Goal: Information Seeking & Learning: Stay updated

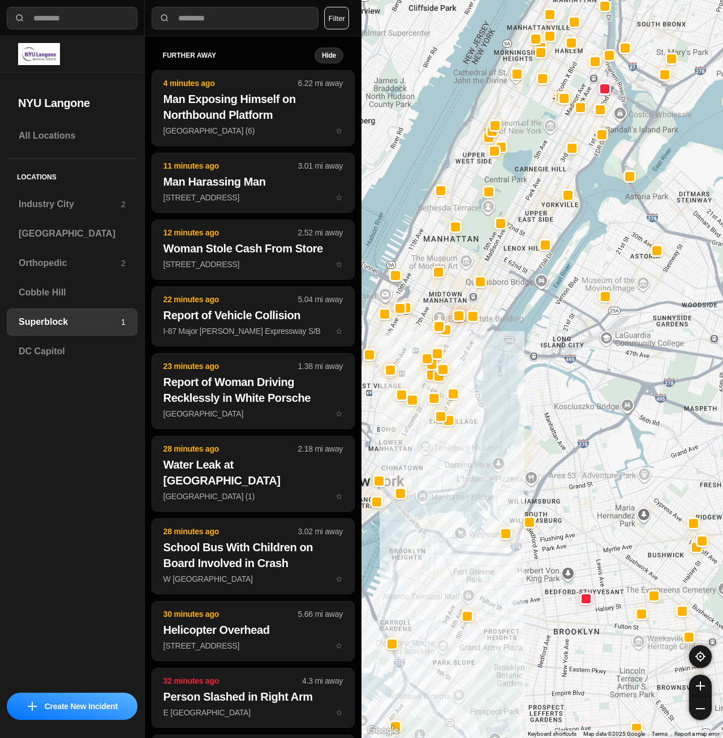
select select "*"
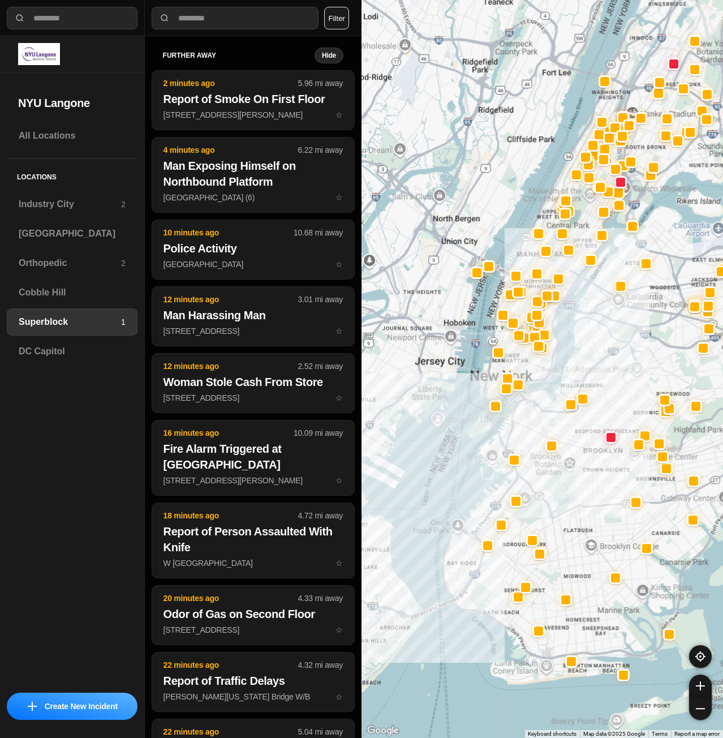
drag, startPoint x: 493, startPoint y: 575, endPoint x: 553, endPoint y: 527, distance: 76.5
click at [553, 528] on div at bounding box center [543, 369] width 362 height 738
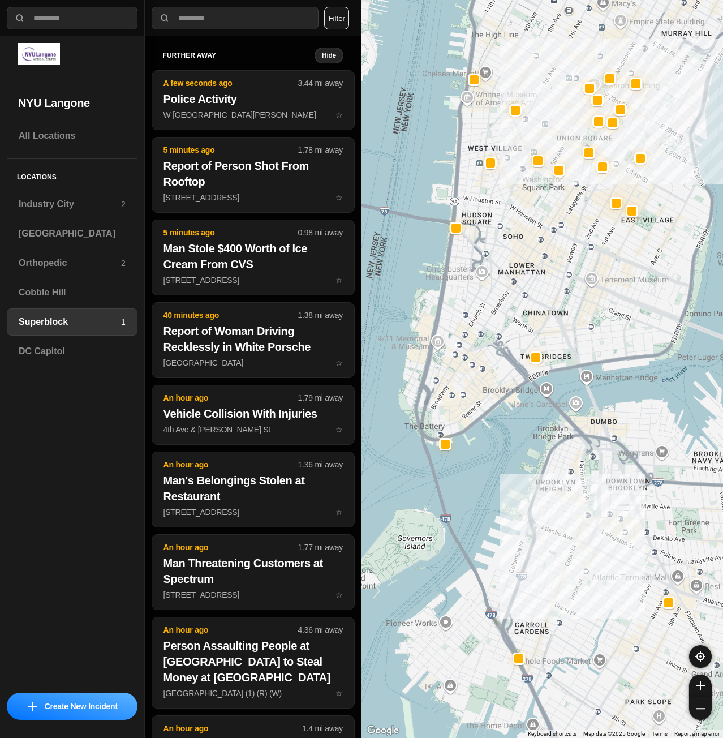
drag, startPoint x: 511, startPoint y: 247, endPoint x: 524, endPoint y: 258, distance: 16.8
click at [524, 258] on div at bounding box center [543, 369] width 362 height 738
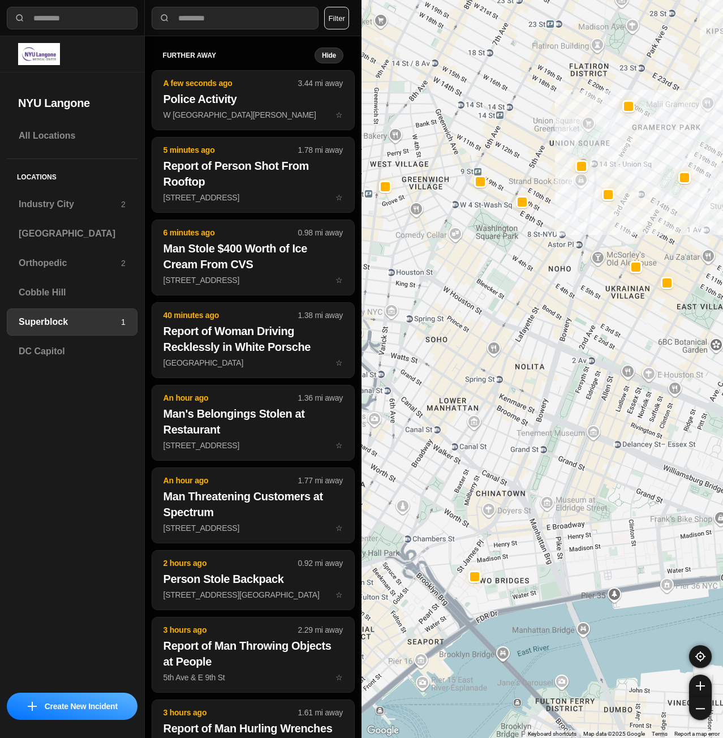
drag, startPoint x: 566, startPoint y: 247, endPoint x: 556, endPoint y: 349, distance: 102.3
click at [556, 349] on div "1453 people" at bounding box center [543, 369] width 362 height 738
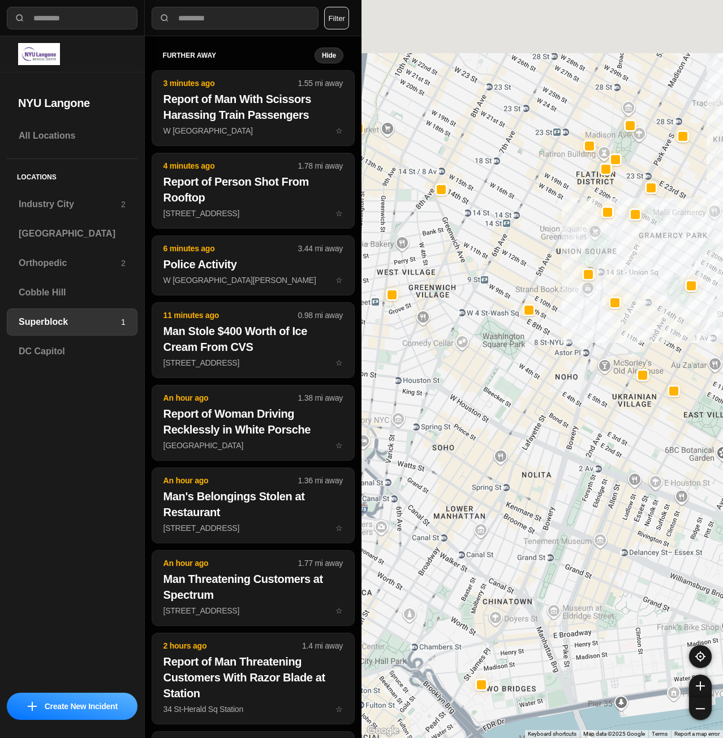
drag, startPoint x: 506, startPoint y: 382, endPoint x: 497, endPoint y: 420, distance: 39.0
click at [497, 425] on div "1453 people" at bounding box center [543, 369] width 362 height 738
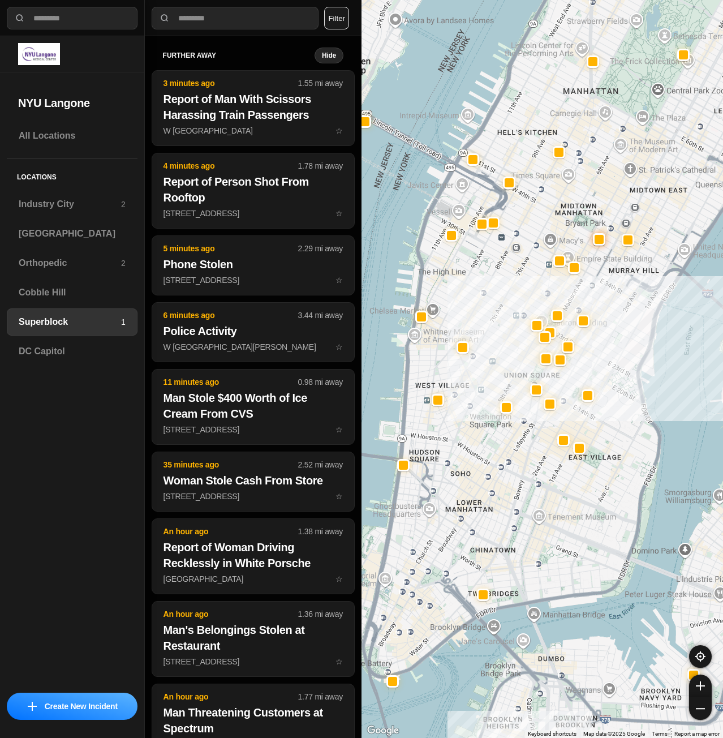
drag, startPoint x: 603, startPoint y: 285, endPoint x: 600, endPoint y: 295, distance: 10.4
click at [600, 295] on div at bounding box center [543, 369] width 362 height 738
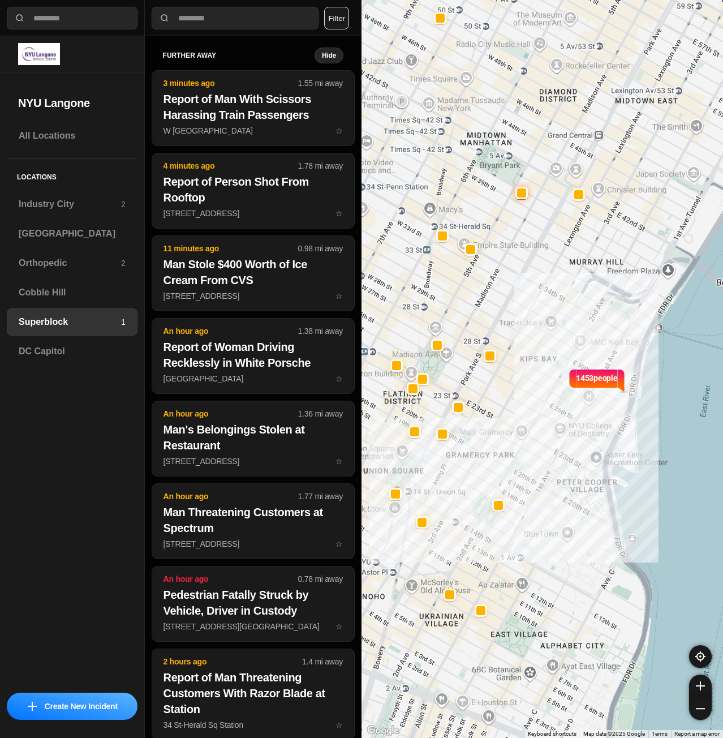
drag, startPoint x: 669, startPoint y: 420, endPoint x: 610, endPoint y: 423, distance: 58.9
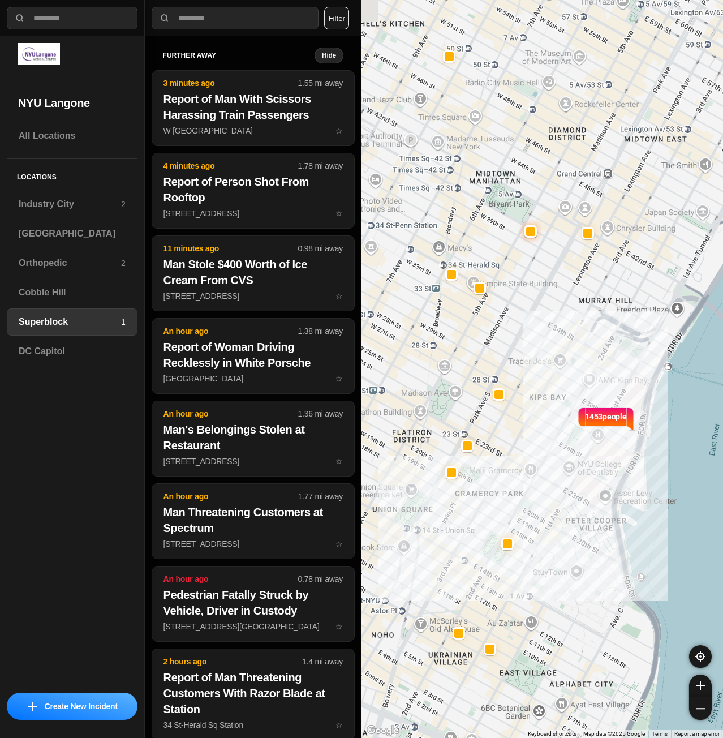
drag, startPoint x: 566, startPoint y: 406, endPoint x: 649, endPoint y: 391, distance: 83.9
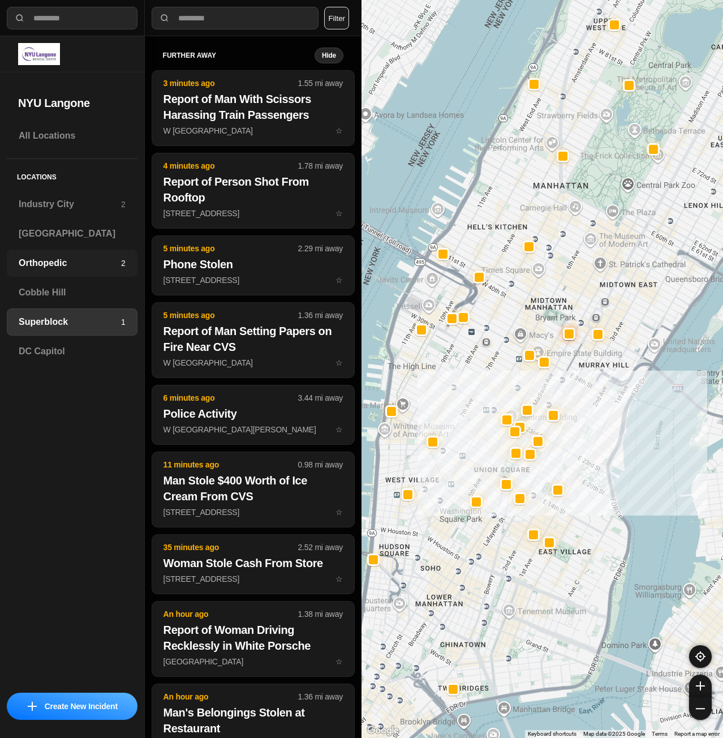
click at [60, 262] on h3 "Orthopedic" at bounding box center [70, 263] width 102 height 14
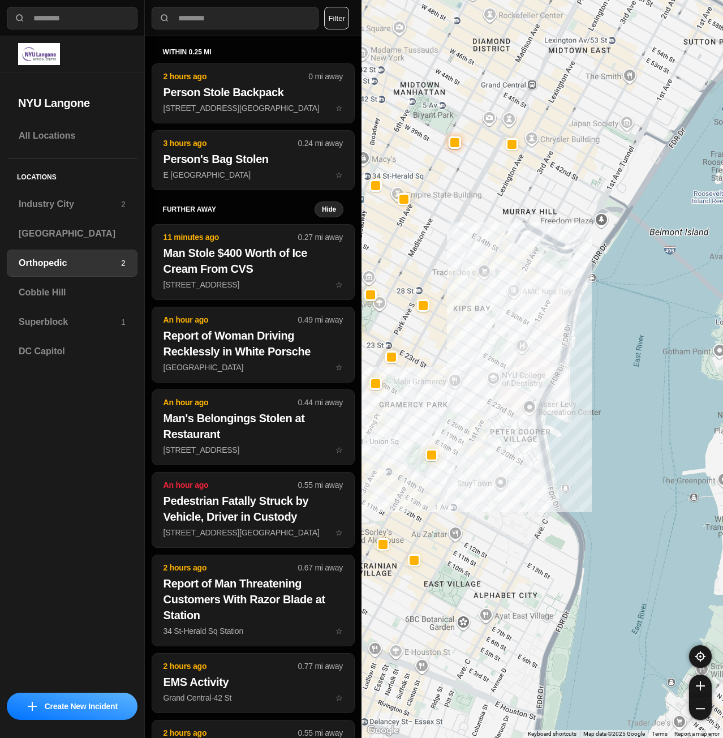
drag, startPoint x: 608, startPoint y: 251, endPoint x: 496, endPoint y: 346, distance: 146.5
click at [496, 346] on div at bounding box center [543, 369] width 362 height 738
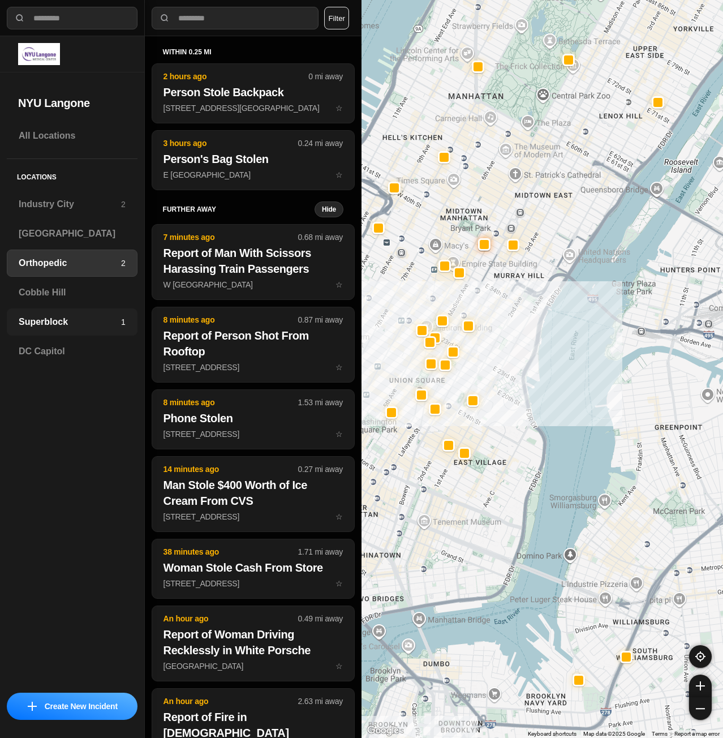
click at [61, 324] on h3 "Superblock" at bounding box center [70, 322] width 102 height 14
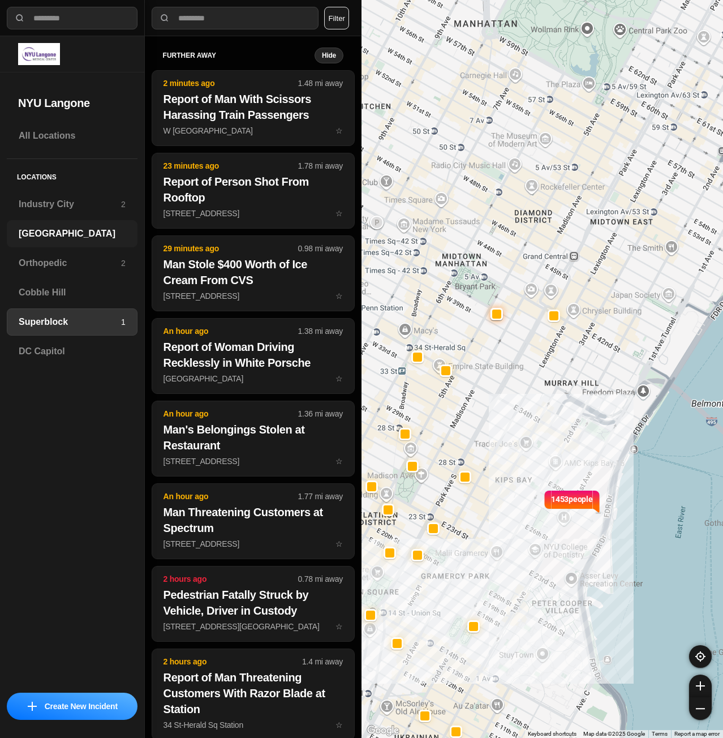
click at [62, 234] on h3 "[GEOGRAPHIC_DATA]" at bounding box center [72, 234] width 107 height 14
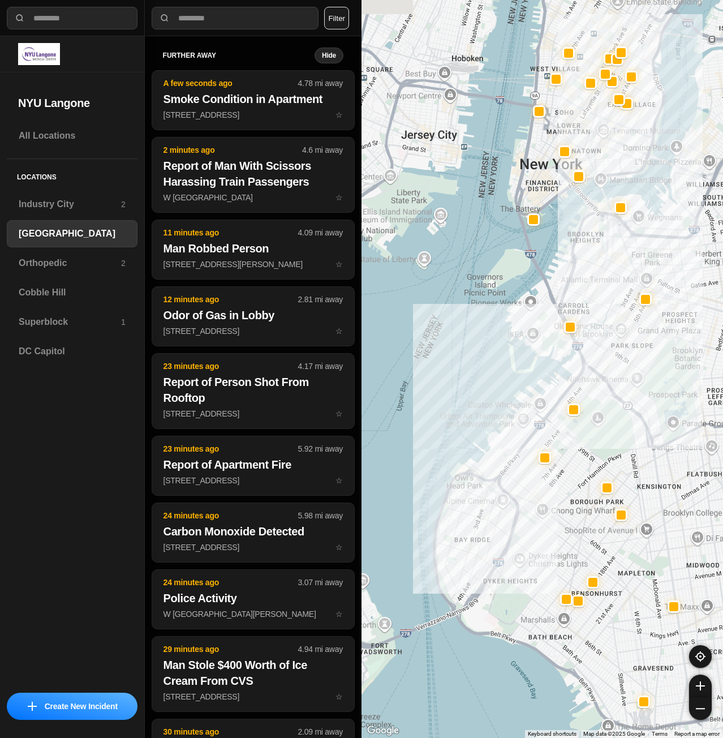
drag, startPoint x: 661, startPoint y: 529, endPoint x: 630, endPoint y: 571, distance: 52.5
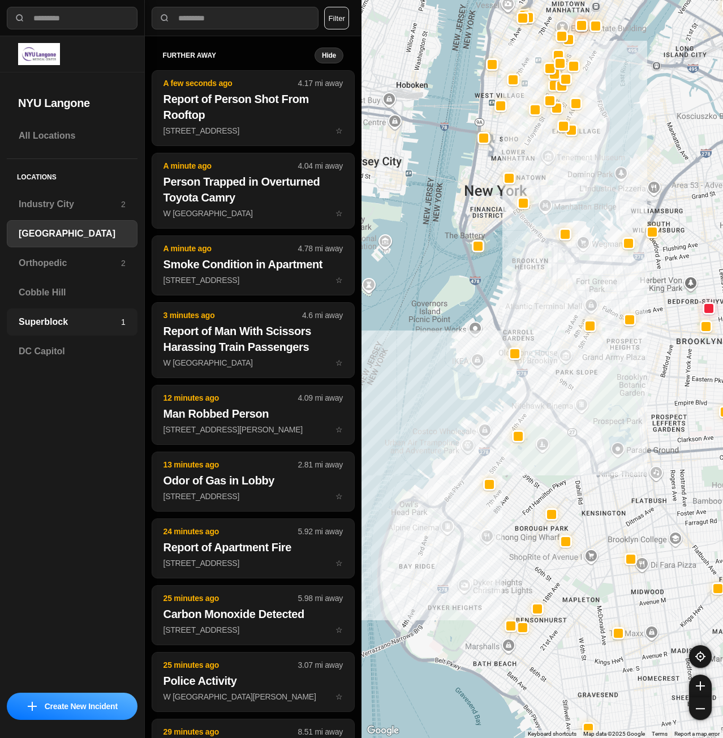
click at [61, 329] on div "Superblock 1" at bounding box center [72, 321] width 131 height 27
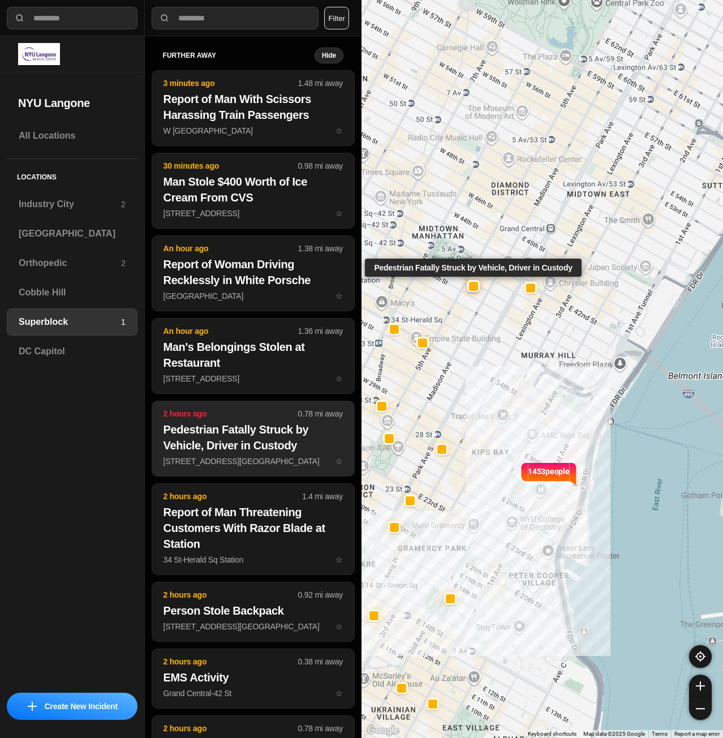
click at [279, 439] on h2 "Pedestrian Fatally [MEDICAL_DATA], Driver in Custody" at bounding box center [253, 437] width 179 height 32
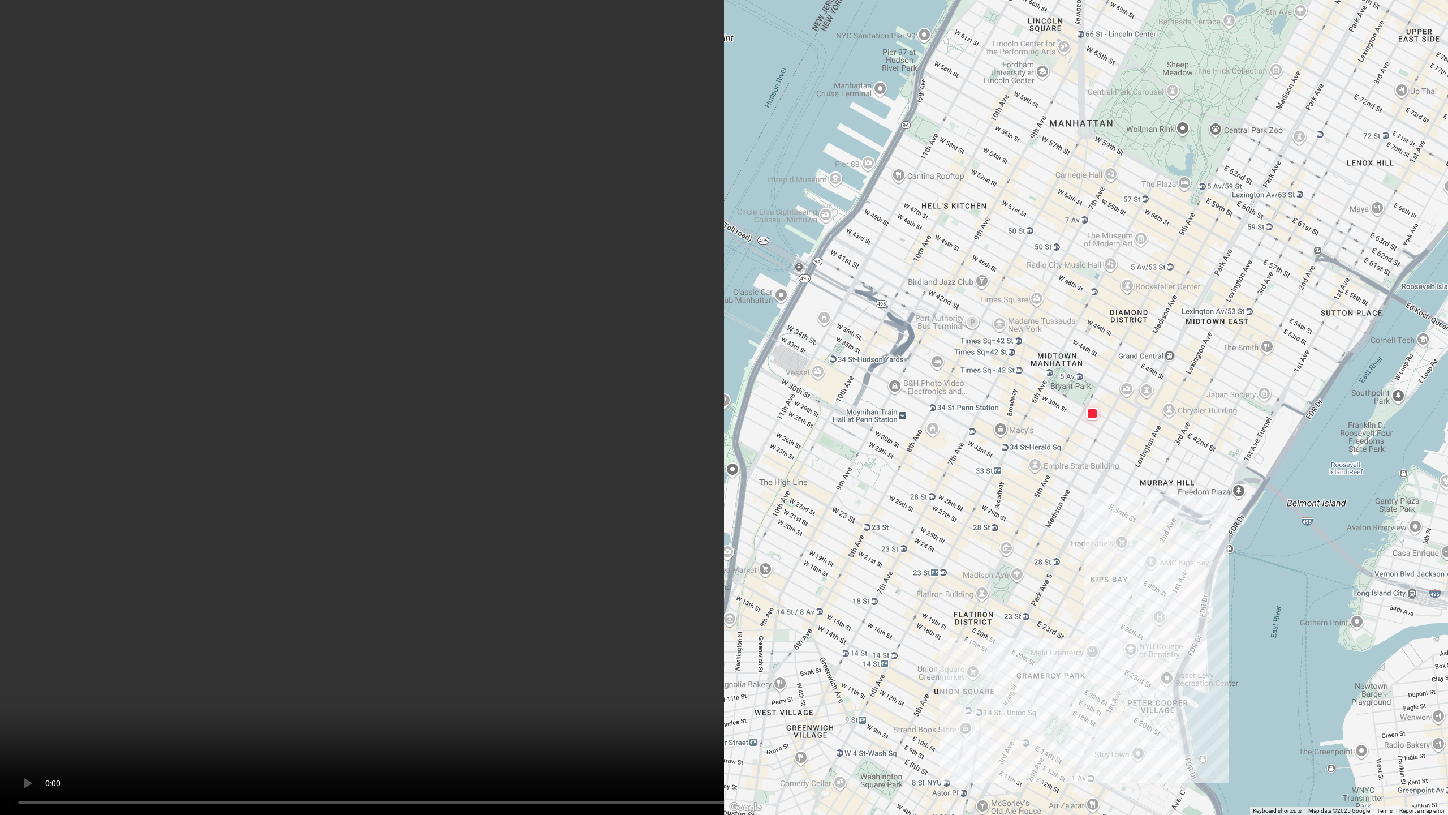
click at [722, 547] on video at bounding box center [724, 407] width 1448 height 815
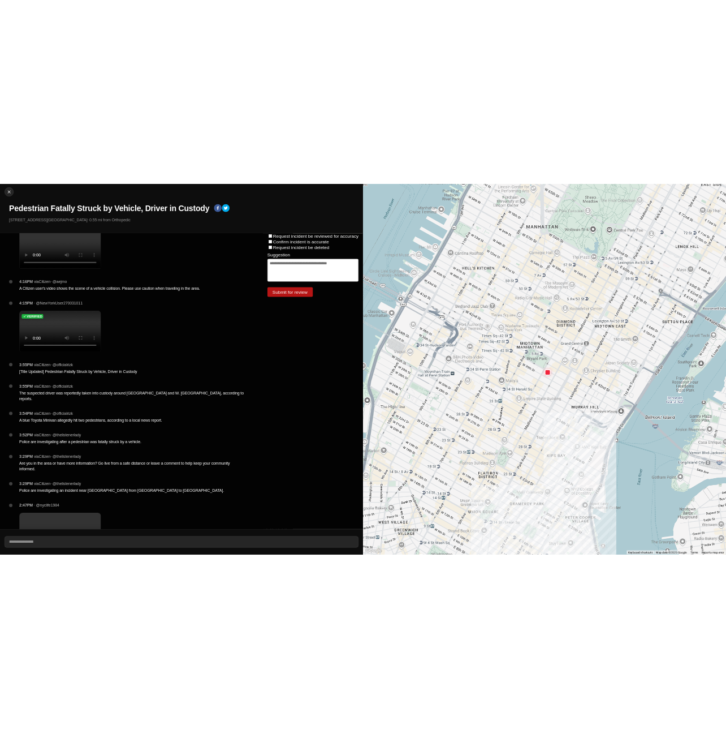
scroll to position [283, 0]
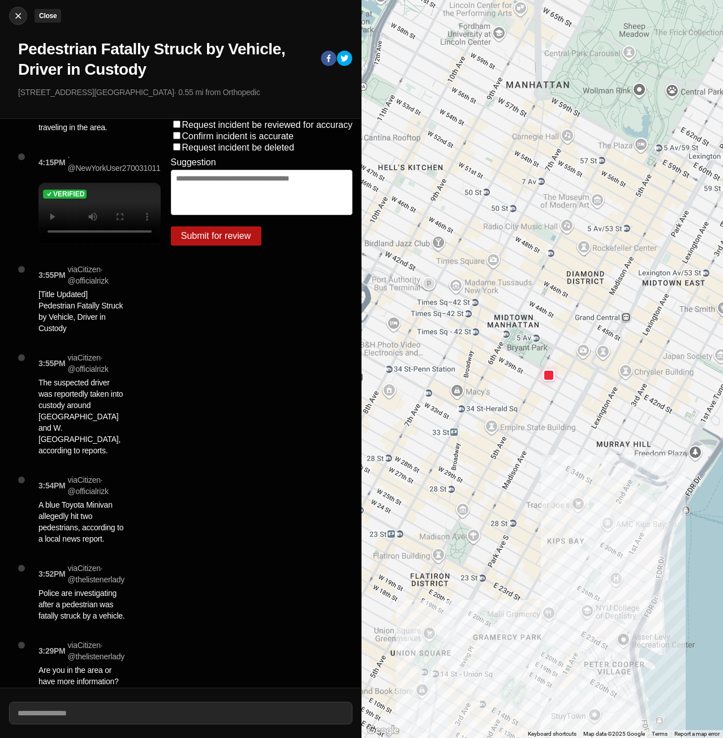
click at [11, 16] on div at bounding box center [18, 15] width 17 height 11
select select "*"
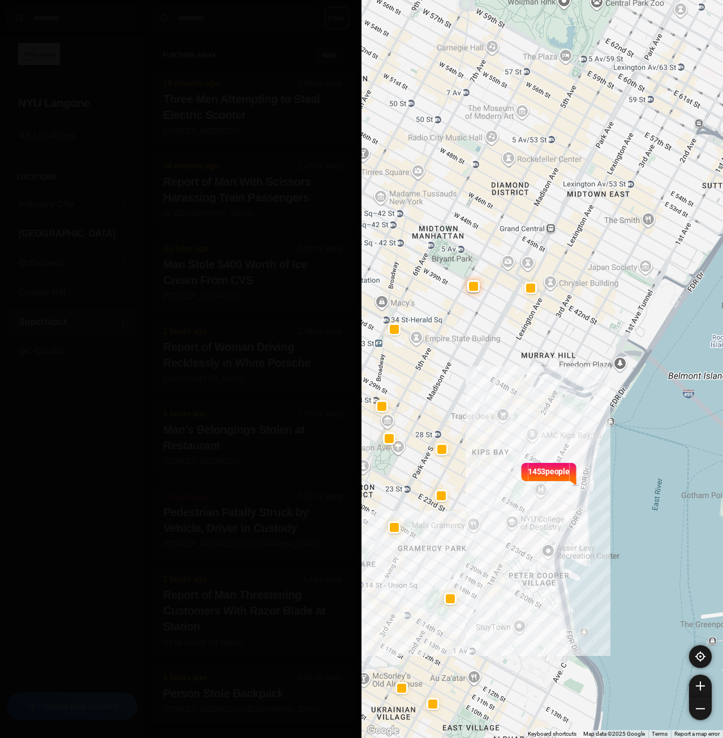
click at [42, 243] on div "[GEOGRAPHIC_DATA]" at bounding box center [72, 233] width 131 height 27
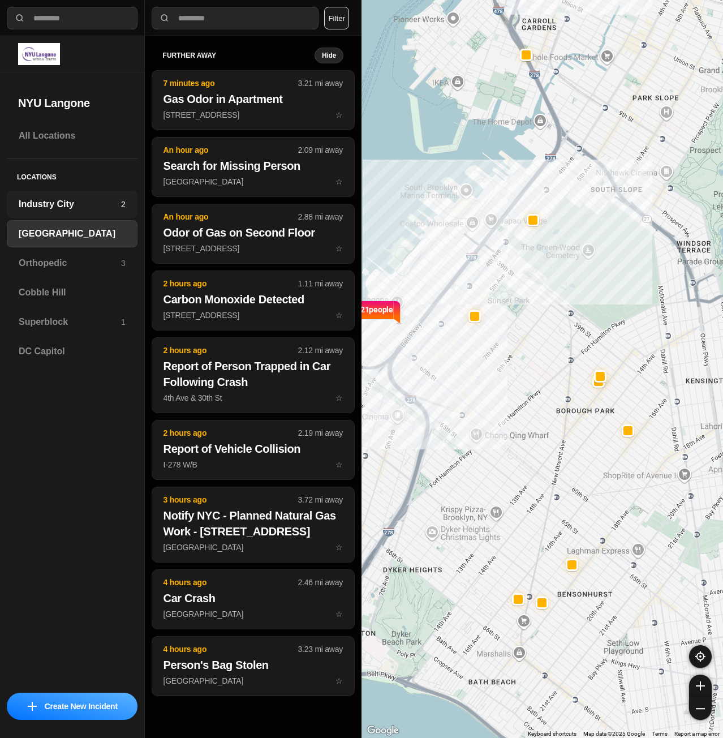
click at [75, 210] on h3 "Industry City" at bounding box center [70, 204] width 102 height 14
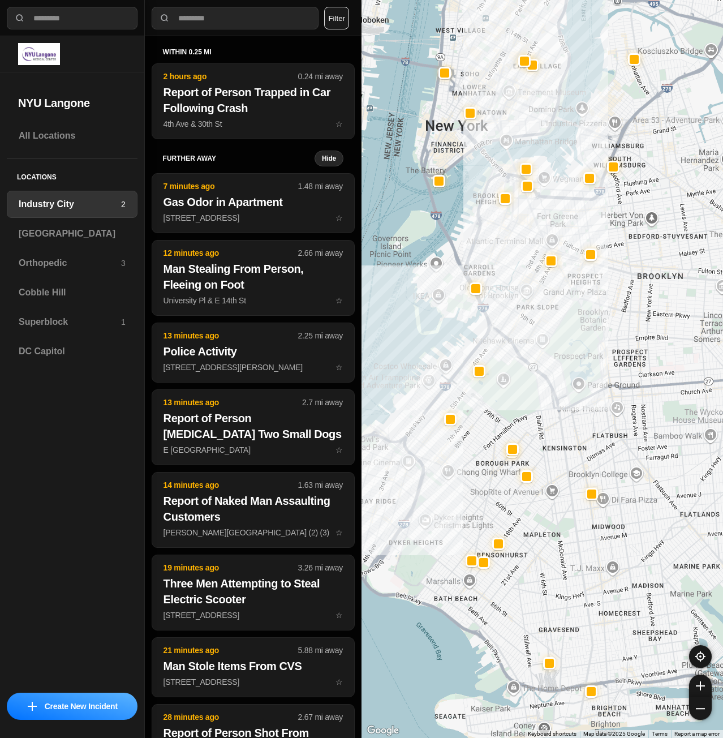
drag, startPoint x: 681, startPoint y: 407, endPoint x: 583, endPoint y: 457, distance: 109.3
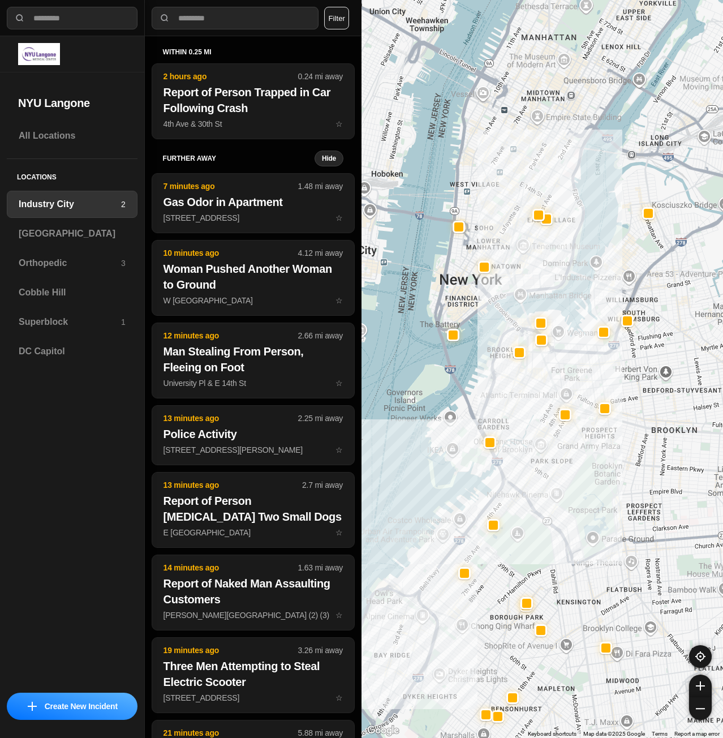
drag, startPoint x: 577, startPoint y: 187, endPoint x: 585, endPoint y: 196, distance: 12.5
click at [580, 245] on div at bounding box center [543, 369] width 362 height 738
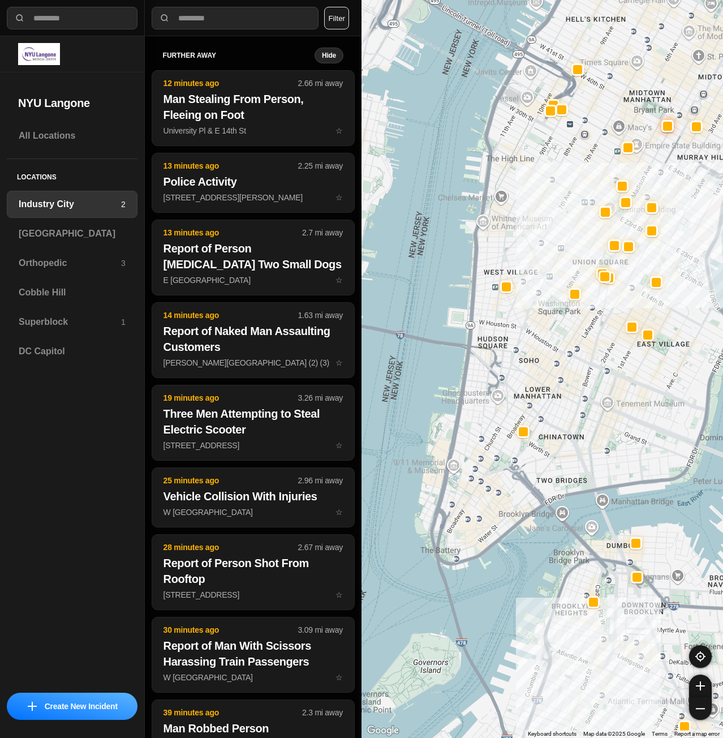
drag, startPoint x: 588, startPoint y: 299, endPoint x: 726, endPoint y: 343, distance: 145.1
click at [722, 343] on html "**********" at bounding box center [361, 369] width 723 height 738
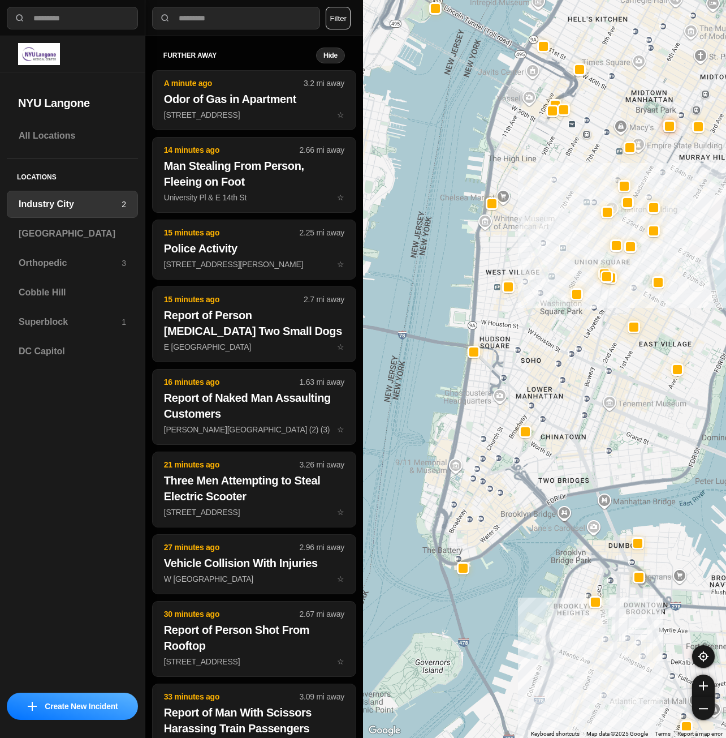
click at [455, 399] on div "757 people" at bounding box center [544, 369] width 363 height 738
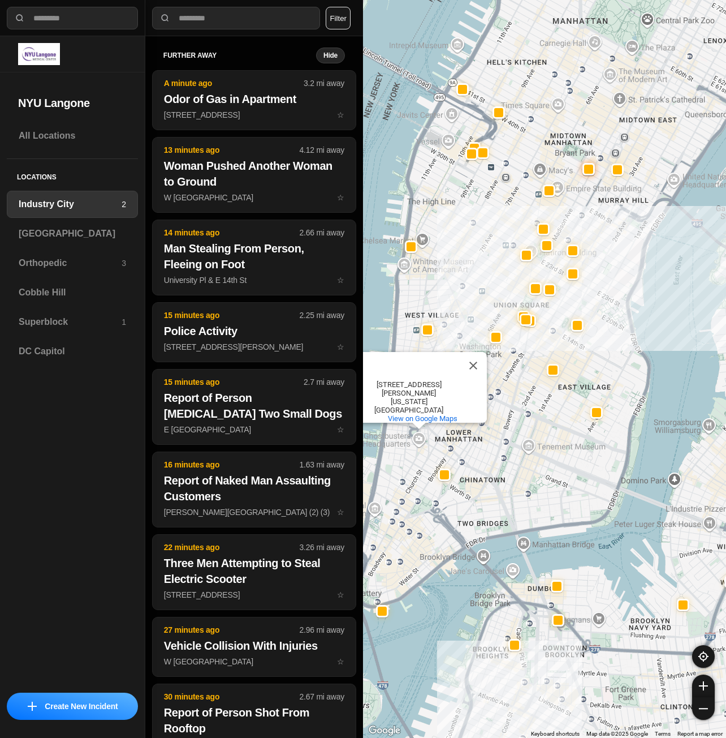
drag, startPoint x: 597, startPoint y: 335, endPoint x: 595, endPoint y: 387, distance: 51.5
click at [595, 387] on div "757 people Ghostbusters Headquarters Ghostbusters Headquarters 14 N Moore St Ne…" at bounding box center [544, 369] width 363 height 738
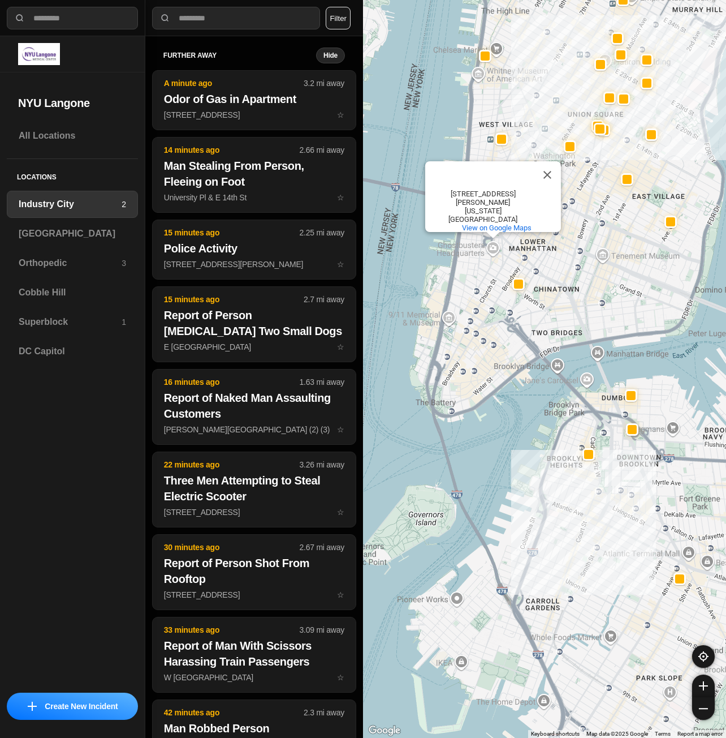
drag, startPoint x: 511, startPoint y: 666, endPoint x: 613, endPoint y: 501, distance: 194.8
click at [613, 501] on div "757 people Ghostbusters Headquarters Ghostbusters Headquarters 14 N Moore St Ne…" at bounding box center [544, 369] width 363 height 738
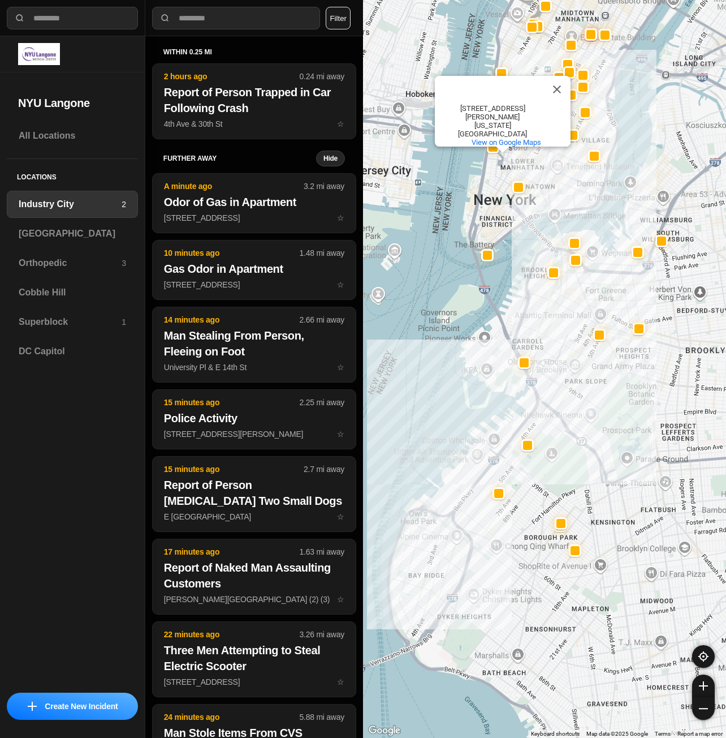
drag, startPoint x: 651, startPoint y: 563, endPoint x: 578, endPoint y: 364, distance: 212.1
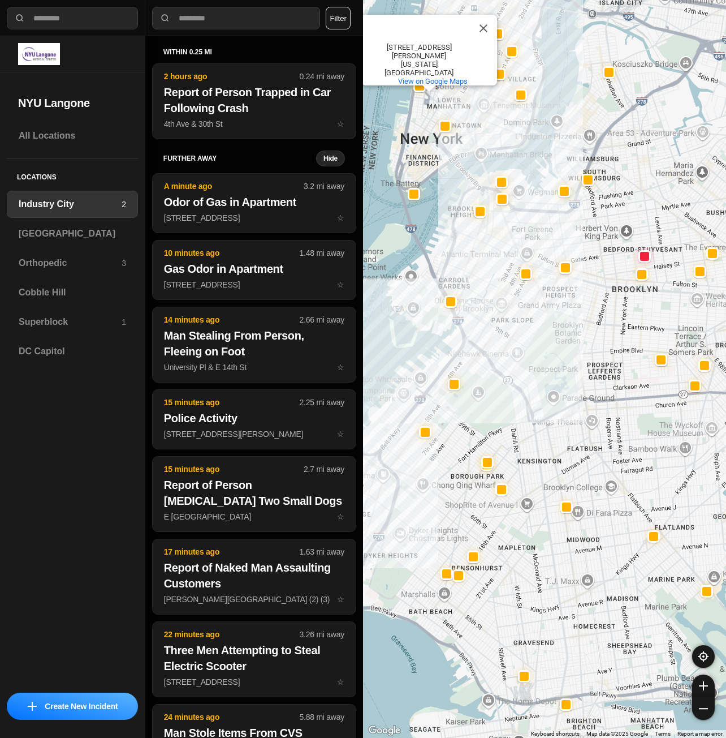
drag, startPoint x: 645, startPoint y: 379, endPoint x: 593, endPoint y: 424, distance: 68.6
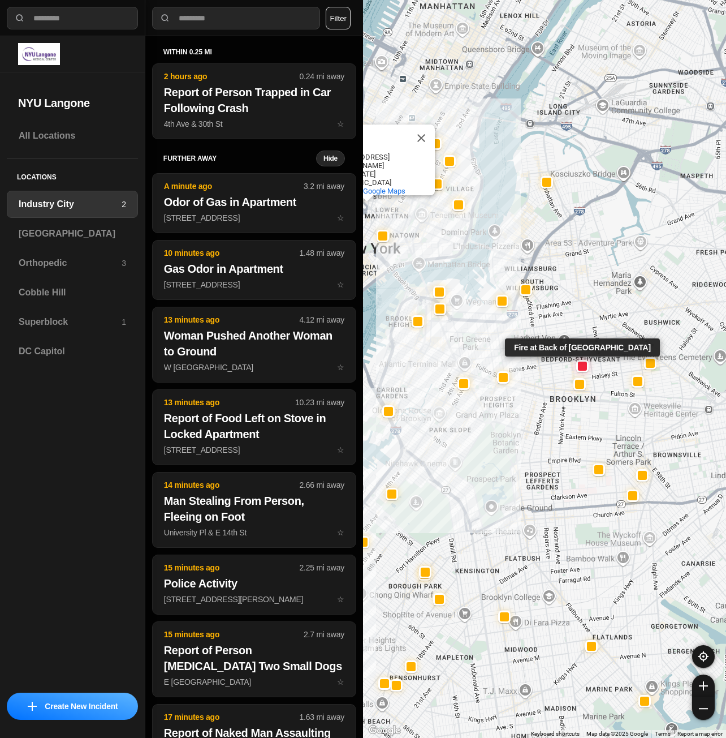
click at [586, 368] on div at bounding box center [582, 366] width 9 height 9
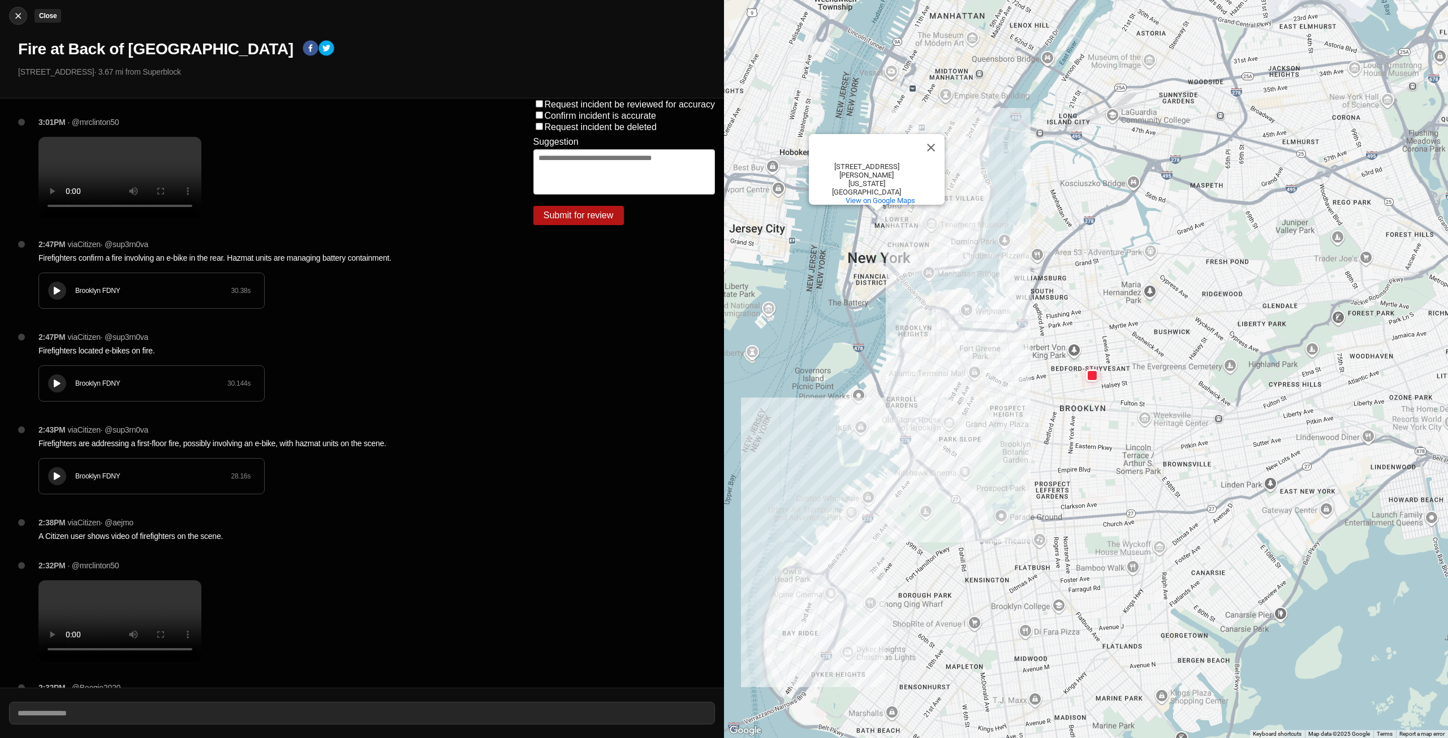
click at [21, 17] on img at bounding box center [17, 15] width 11 height 11
select select "*"
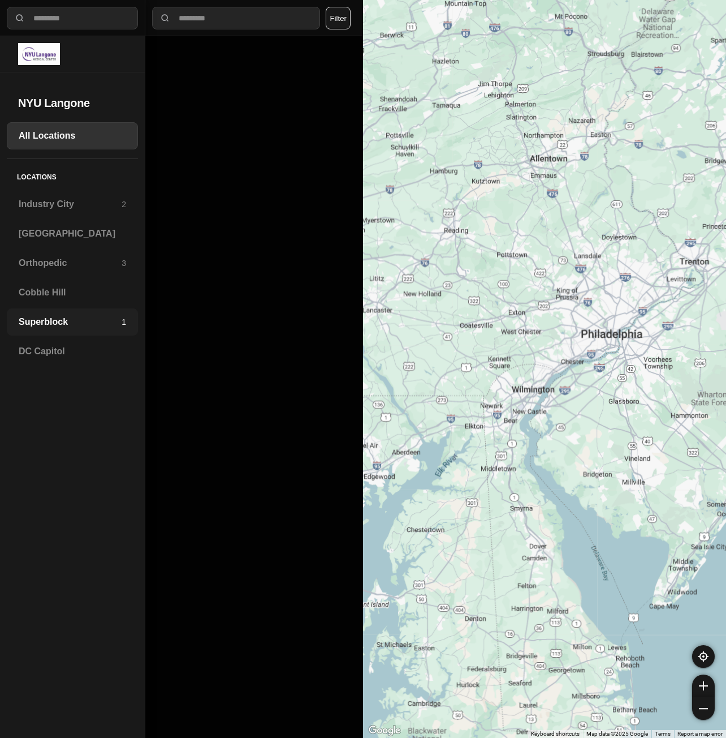
click at [41, 329] on div "Superblock 1" at bounding box center [72, 321] width 131 height 27
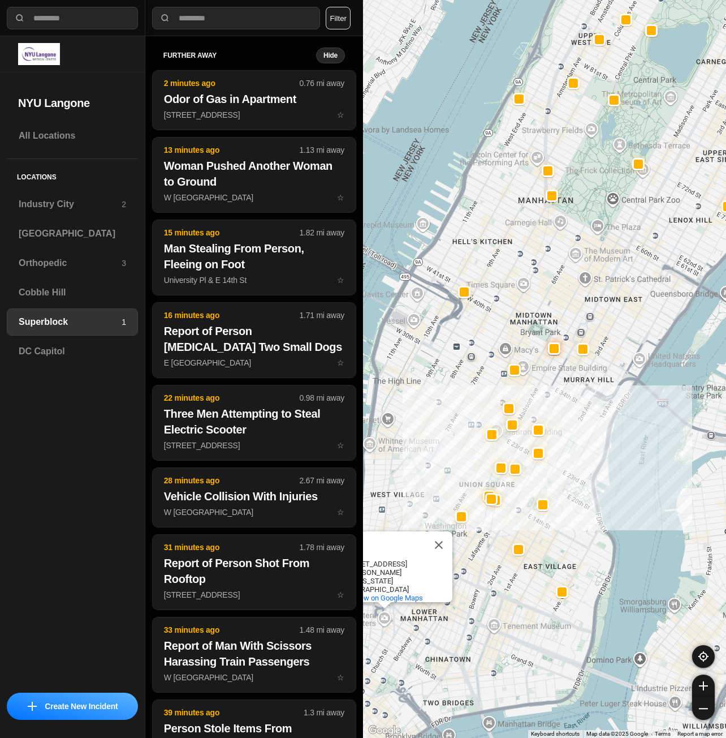
drag, startPoint x: 587, startPoint y: 419, endPoint x: 663, endPoint y: 428, distance: 75.8
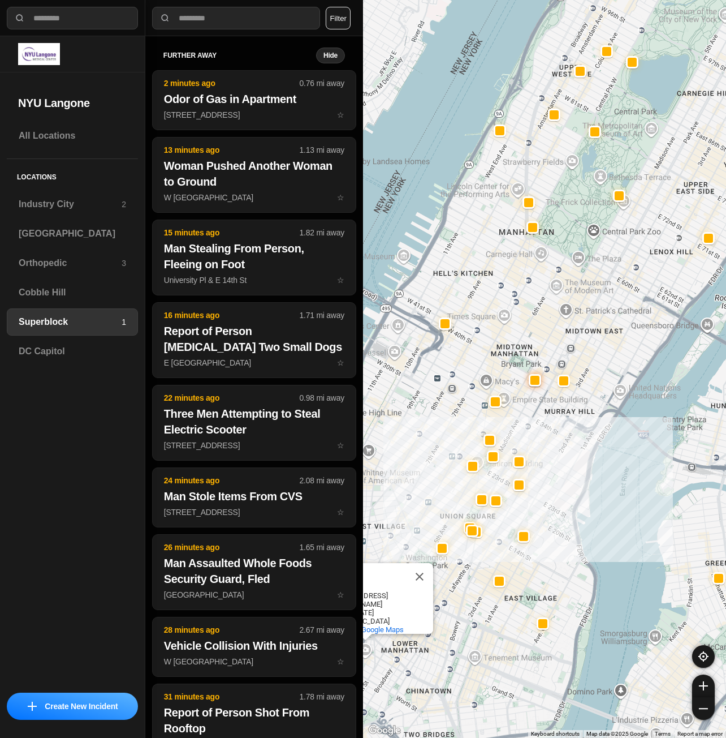
drag, startPoint x: 663, startPoint y: 428, endPoint x: 606, endPoint y: 471, distance: 70.6
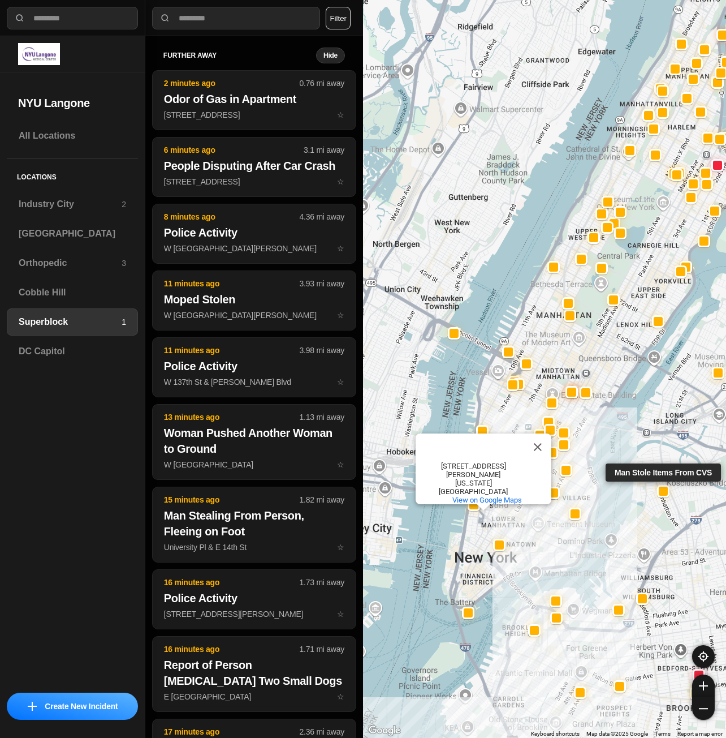
drag, startPoint x: 649, startPoint y: 543, endPoint x: 647, endPoint y: 448, distance: 95.1
click at [659, 487] on div at bounding box center [663, 491] width 9 height 9
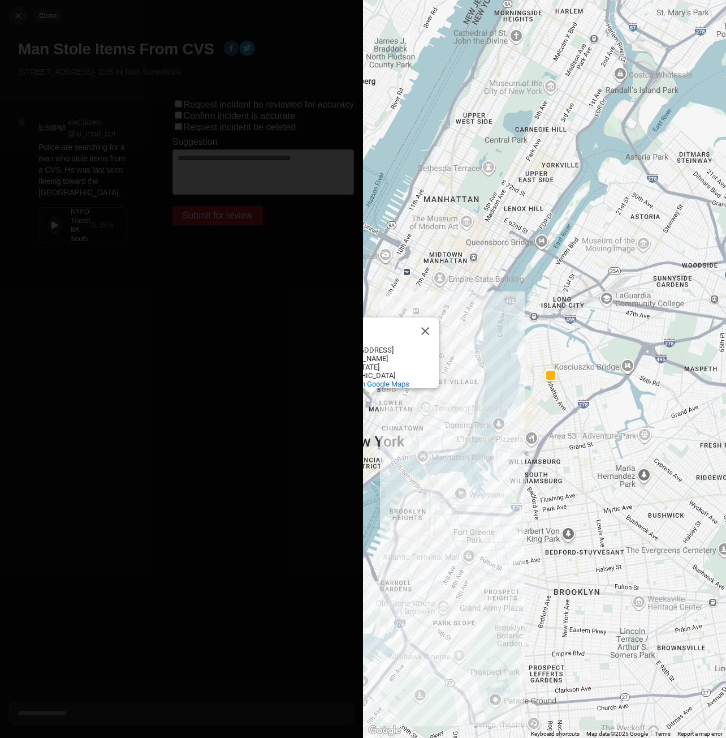
click at [19, 11] on img at bounding box center [17, 15] width 11 height 11
select select "*"
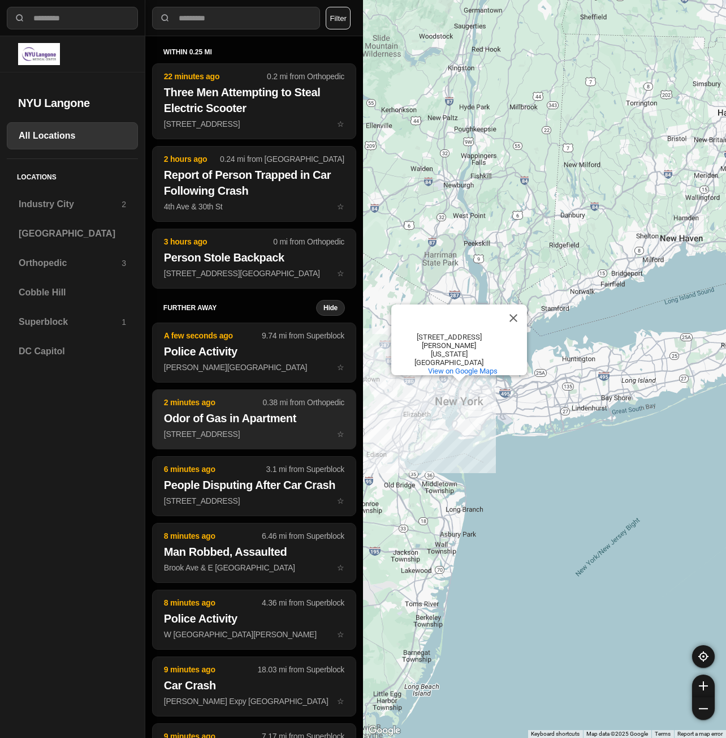
drag, startPoint x: 672, startPoint y: 276, endPoint x: 344, endPoint y: 445, distance: 368.7
click at [344, 445] on div "**********" at bounding box center [363, 369] width 726 height 738
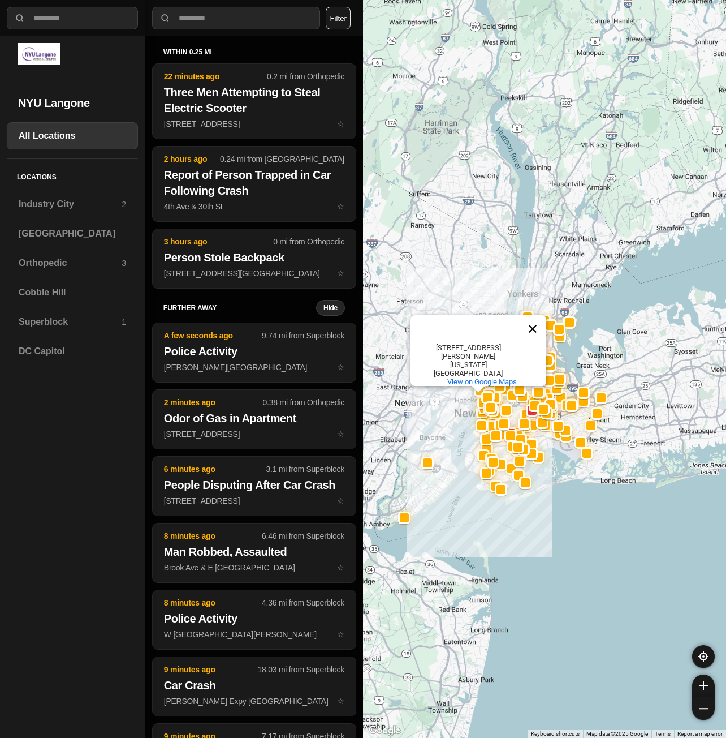
click at [536, 341] on button "Close" at bounding box center [532, 328] width 27 height 27
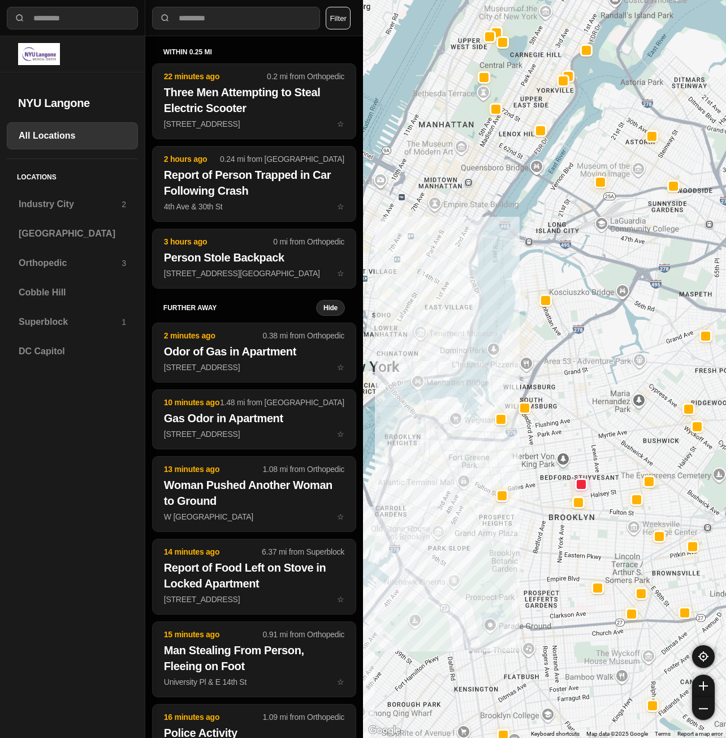
drag, startPoint x: 449, startPoint y: 357, endPoint x: 563, endPoint y: 377, distance: 116.1
click at [563, 377] on div at bounding box center [544, 369] width 363 height 738
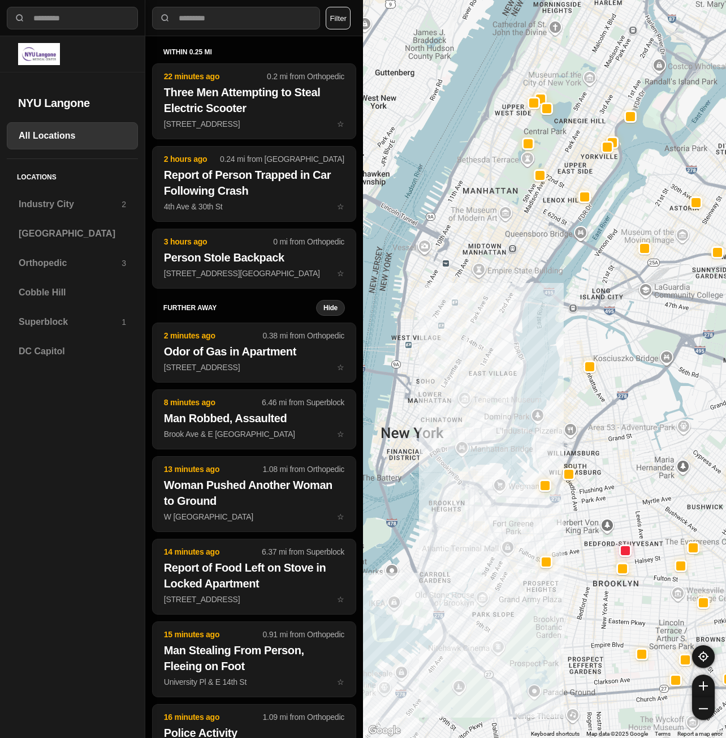
drag, startPoint x: 504, startPoint y: 337, endPoint x: 560, endPoint y: 415, distance: 95.6
click at [560, 415] on div at bounding box center [544, 369] width 363 height 738
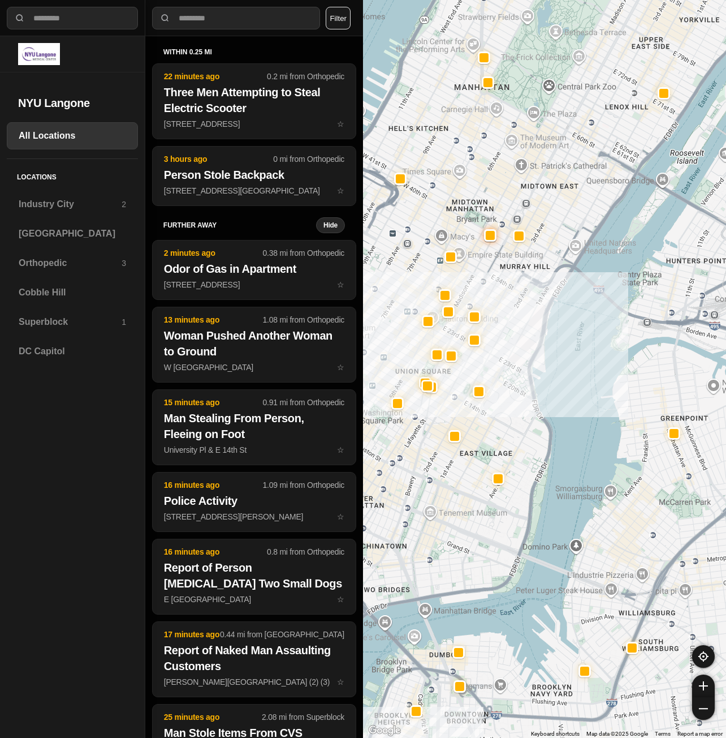
drag, startPoint x: 552, startPoint y: 369, endPoint x: 570, endPoint y: 415, distance: 49.5
click at [570, 415] on div at bounding box center [544, 369] width 363 height 738
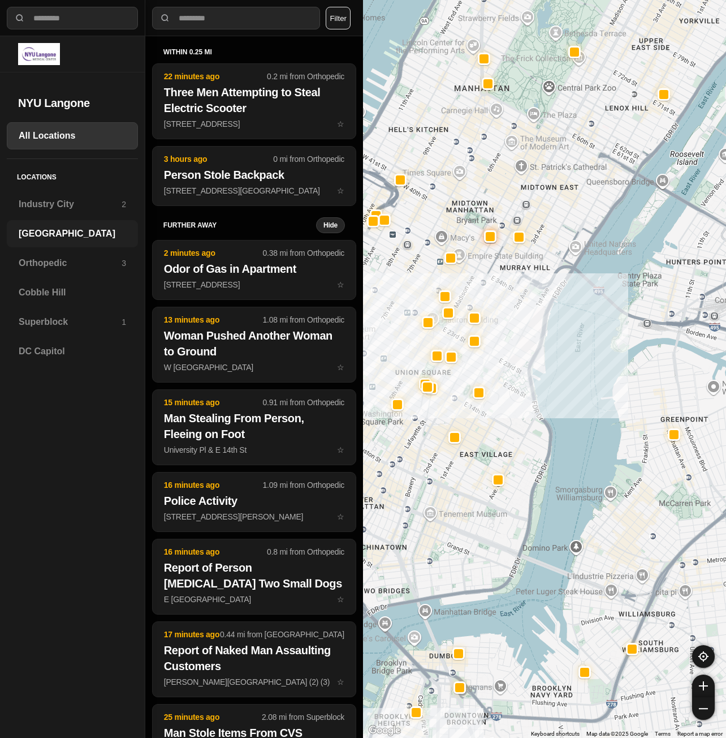
click at [59, 239] on h3 "[GEOGRAPHIC_DATA]" at bounding box center [72, 234] width 107 height 14
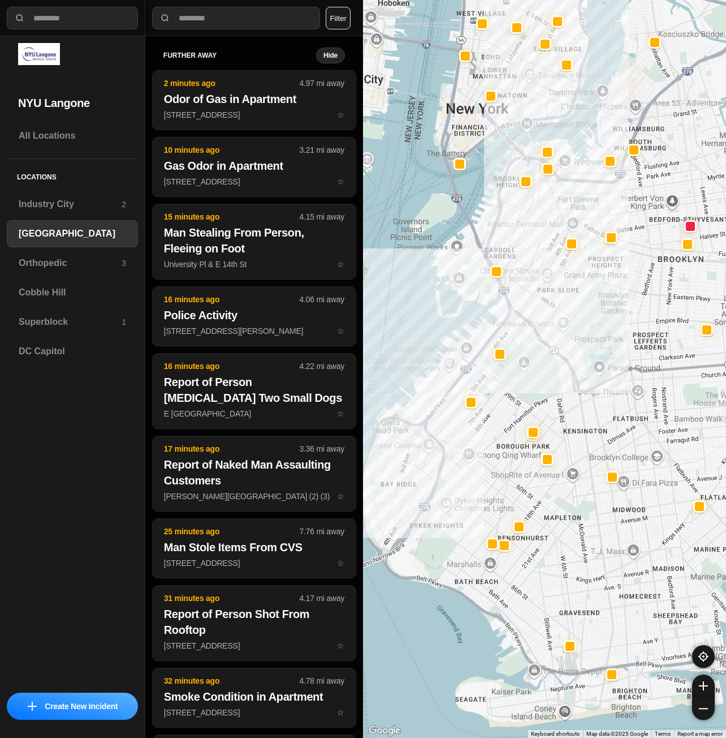
drag, startPoint x: 628, startPoint y: 423, endPoint x: 626, endPoint y: 436, distance: 13.7
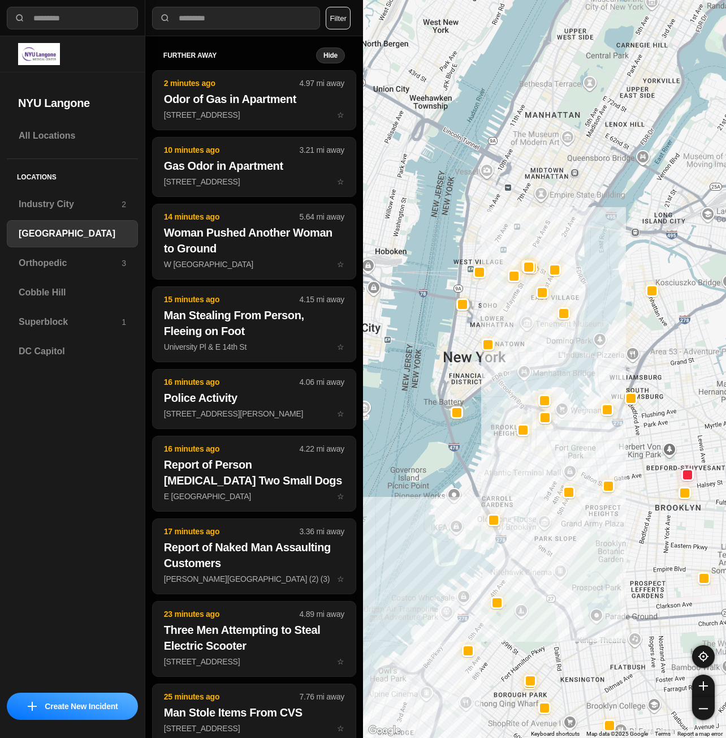
drag, startPoint x: 615, startPoint y: 240, endPoint x: 612, endPoint y: 491, distance: 250.7
click at [612, 491] on div at bounding box center [609, 486] width 12 height 12
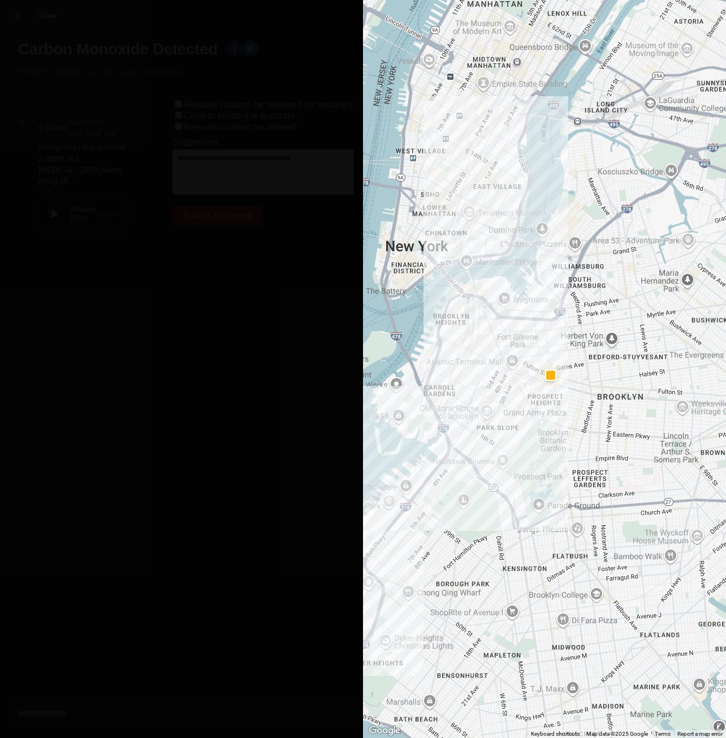
click at [20, 13] on img at bounding box center [17, 15] width 11 height 11
select select "*"
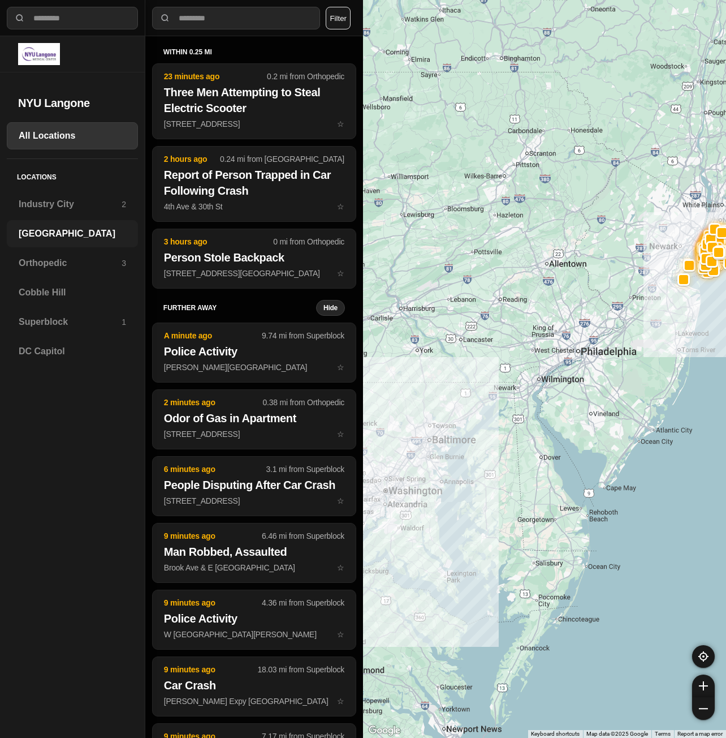
click at [48, 242] on div "[GEOGRAPHIC_DATA]" at bounding box center [72, 233] width 131 height 27
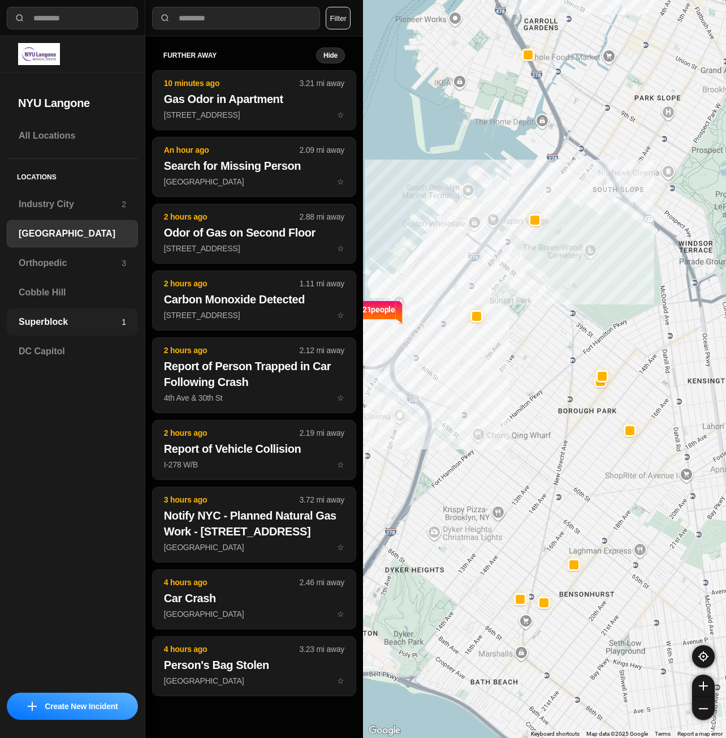
click at [49, 328] on h3 "Superblock" at bounding box center [70, 322] width 103 height 14
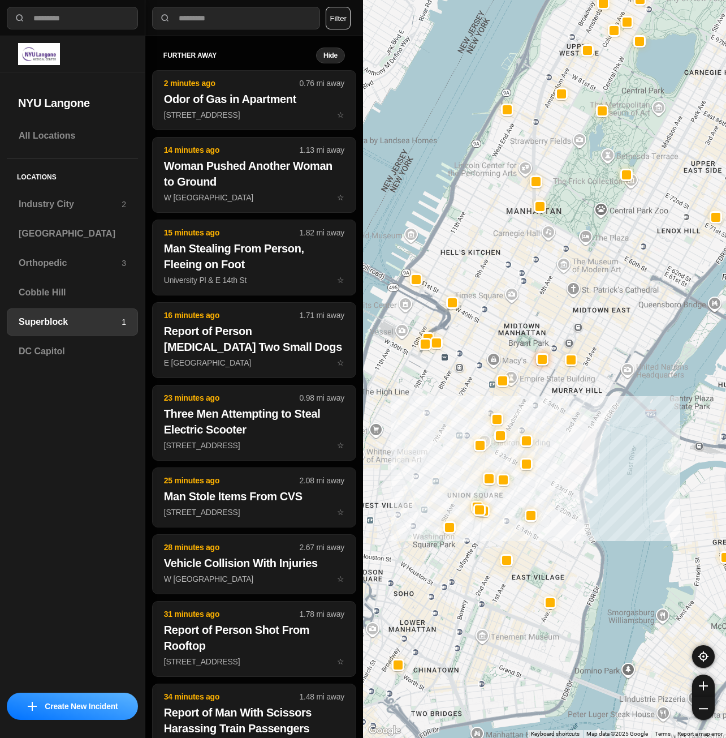
drag, startPoint x: 605, startPoint y: 520, endPoint x: 631, endPoint y: 501, distance: 32.7
select select "*"
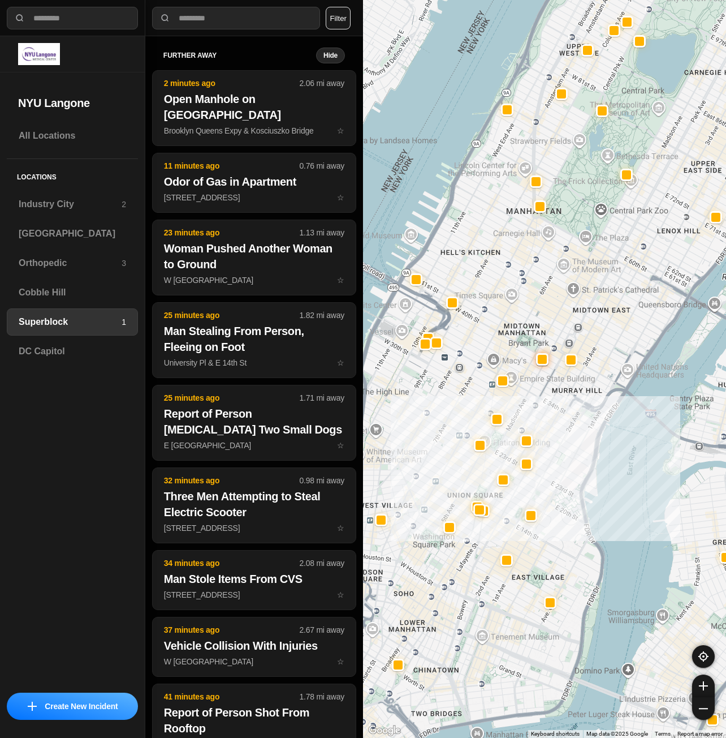
click at [435, 405] on div at bounding box center [544, 369] width 363 height 738
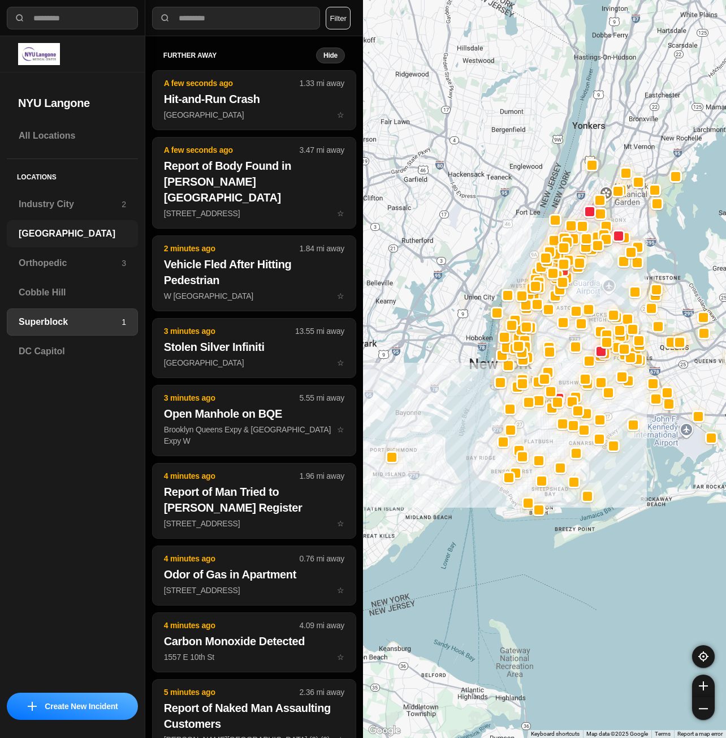
click at [59, 240] on h3 "[GEOGRAPHIC_DATA]" at bounding box center [72, 234] width 107 height 14
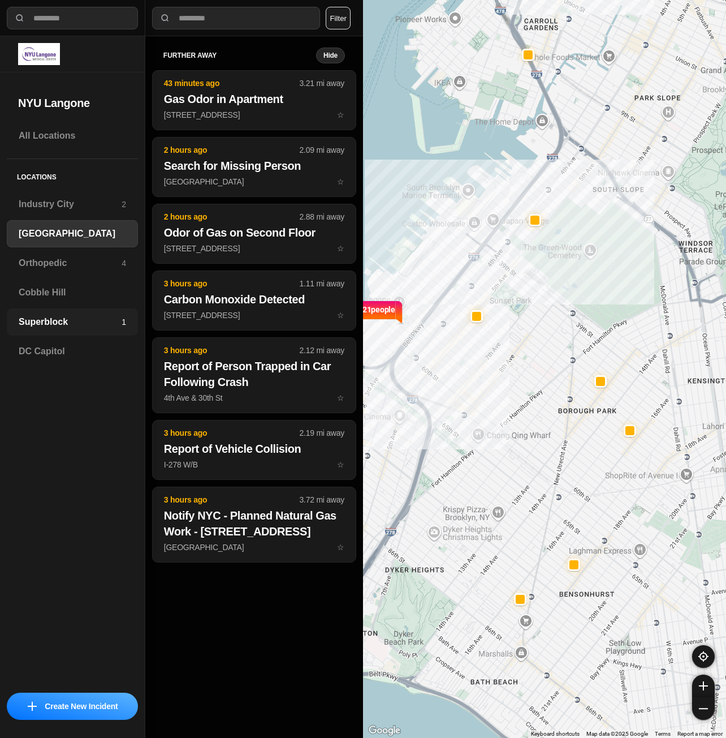
click at [57, 317] on h3 "Superblock" at bounding box center [70, 322] width 103 height 14
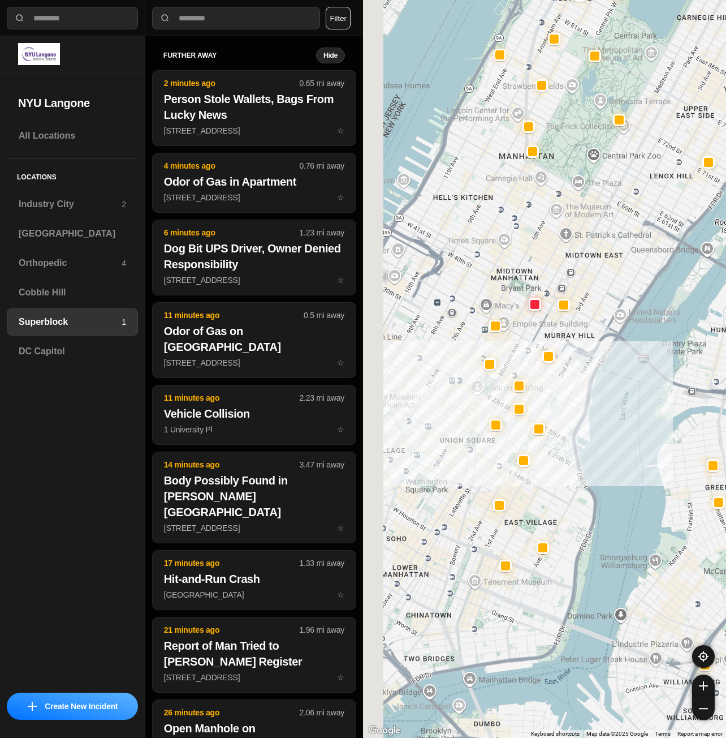
drag, startPoint x: 593, startPoint y: 399, endPoint x: 706, endPoint y: 345, distance: 124.8
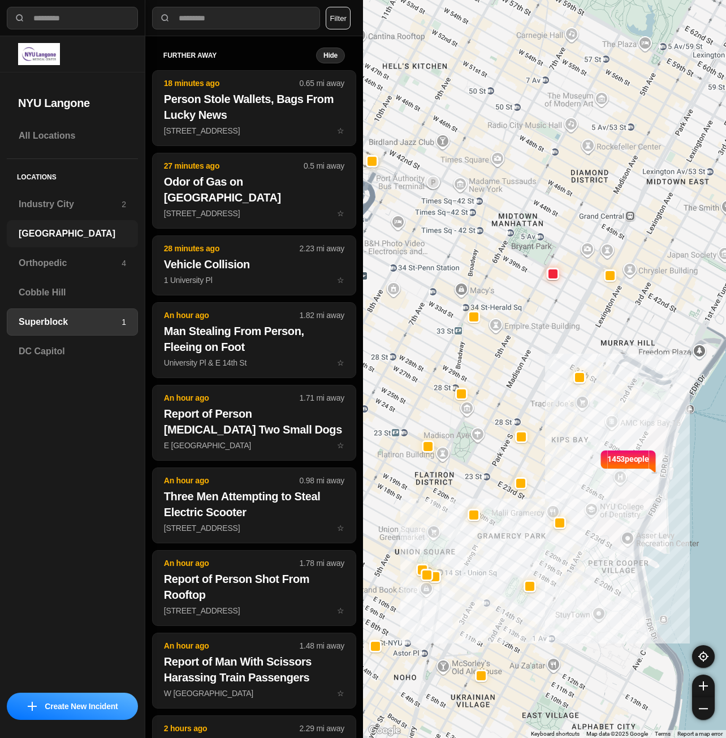
click at [63, 235] on h3 "[GEOGRAPHIC_DATA]" at bounding box center [72, 234] width 107 height 14
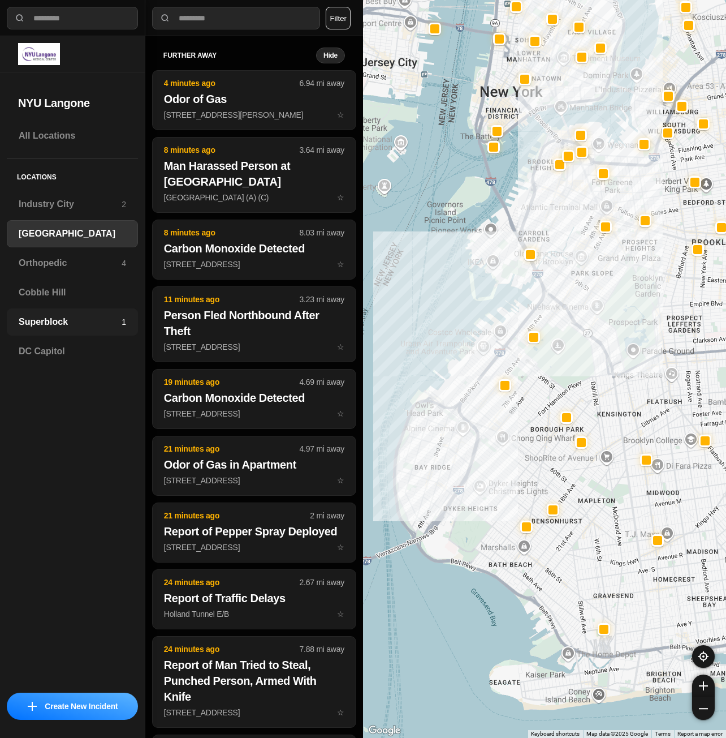
click at [109, 321] on h3 "Superblock" at bounding box center [70, 322] width 103 height 14
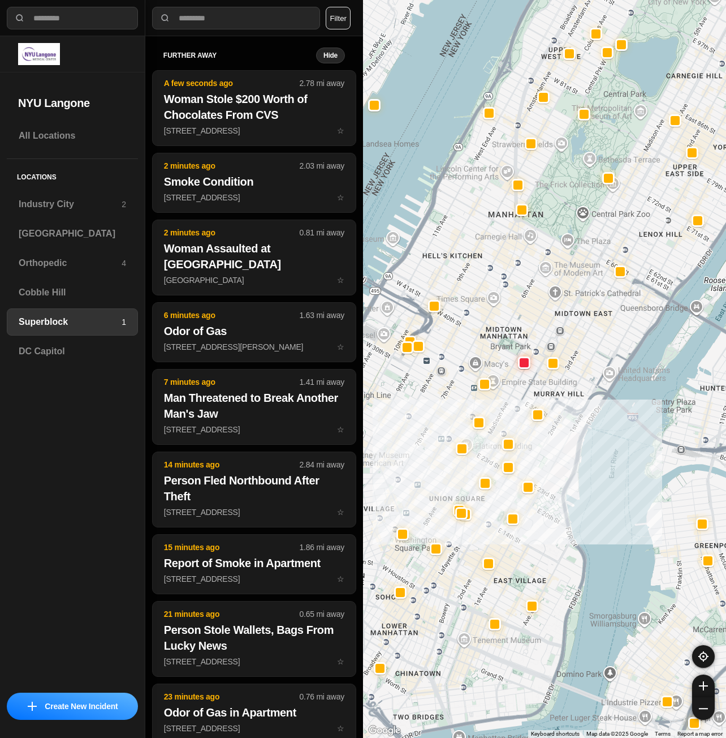
click at [431, 421] on div at bounding box center [544, 369] width 363 height 738
click at [61, 231] on h3 "[GEOGRAPHIC_DATA]" at bounding box center [72, 234] width 107 height 14
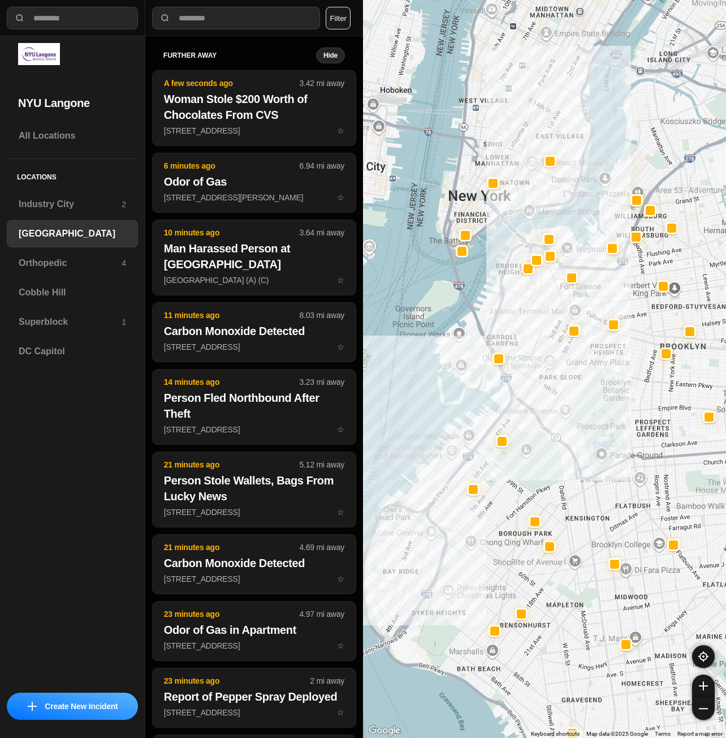
drag, startPoint x: 550, startPoint y: 243, endPoint x: 536, endPoint y: 332, distance: 89.9
click at [536, 332] on div at bounding box center [544, 369] width 363 height 738
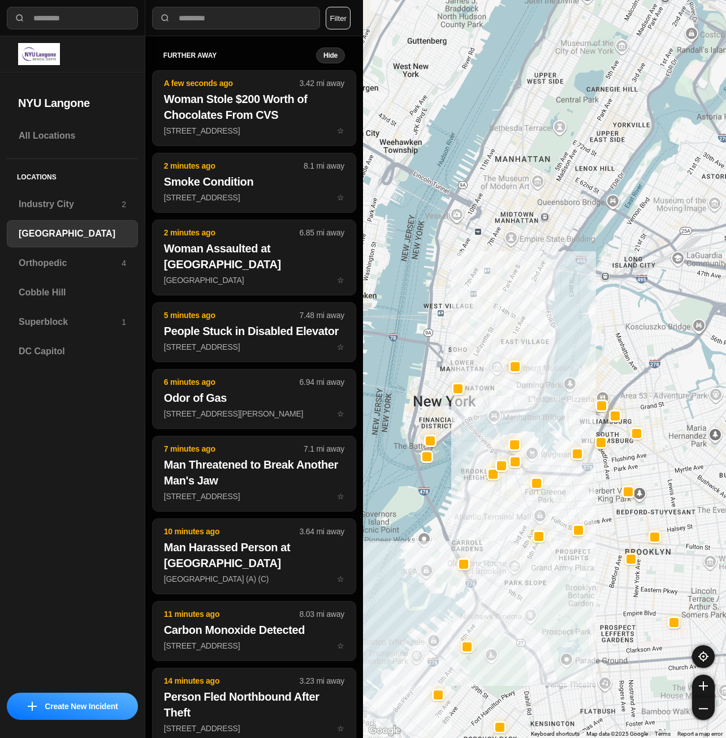
drag, startPoint x: 567, startPoint y: 158, endPoint x: 539, endPoint y: 315, distance: 159.1
click at [543, 316] on div at bounding box center [544, 369] width 363 height 738
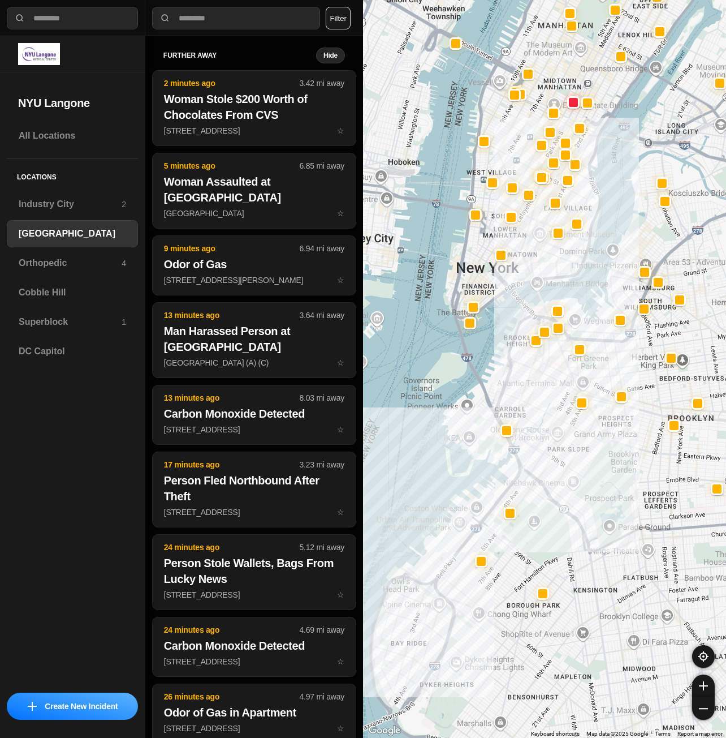
drag, startPoint x: 583, startPoint y: 425, endPoint x: 625, endPoint y: 371, distance: 68.6
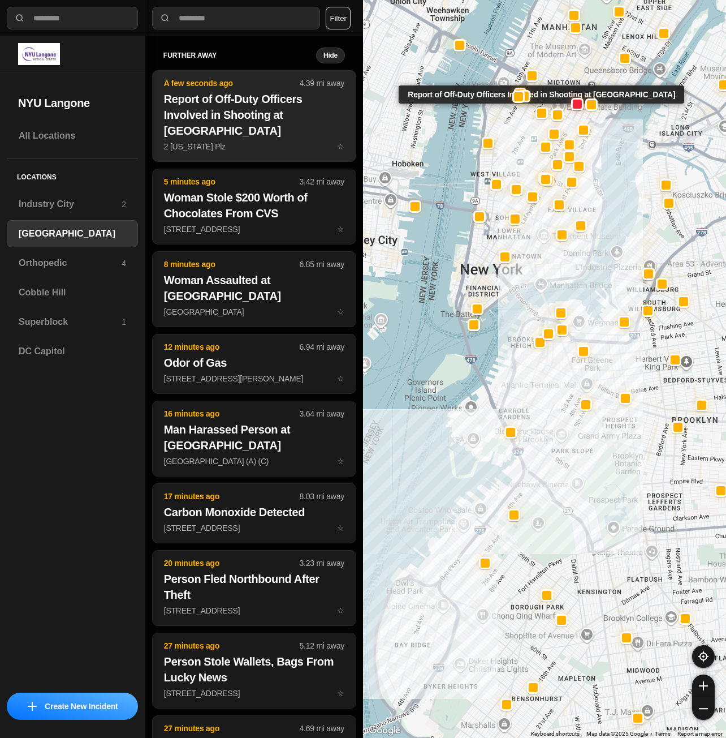
click at [281, 130] on h2 "Report of Off-Duty Officers Involved in Shooting at [GEOGRAPHIC_DATA]" at bounding box center [254, 115] width 180 height 48
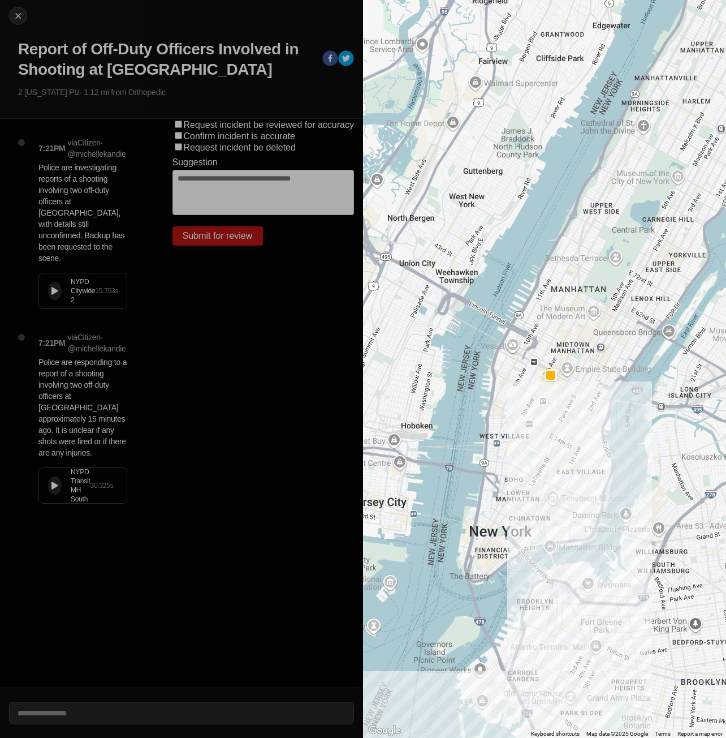
click at [50, 476] on button at bounding box center [55, 485] width 14 height 18
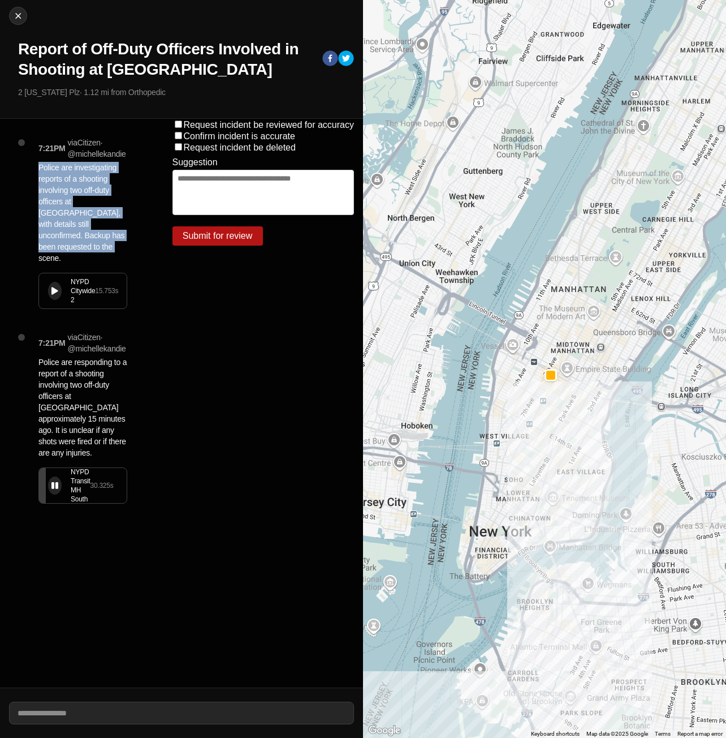
drag, startPoint x: 58, startPoint y: 248, endPoint x: 41, endPoint y: 169, distance: 80.5
click at [41, 169] on p "Police are investigating reports of a shooting involving two off-duty officers …" at bounding box center [82, 213] width 89 height 102
copy p "Police are investigating reports of a shooting involving two off-duty officers …"
click at [50, 476] on button at bounding box center [55, 485] width 14 height 18
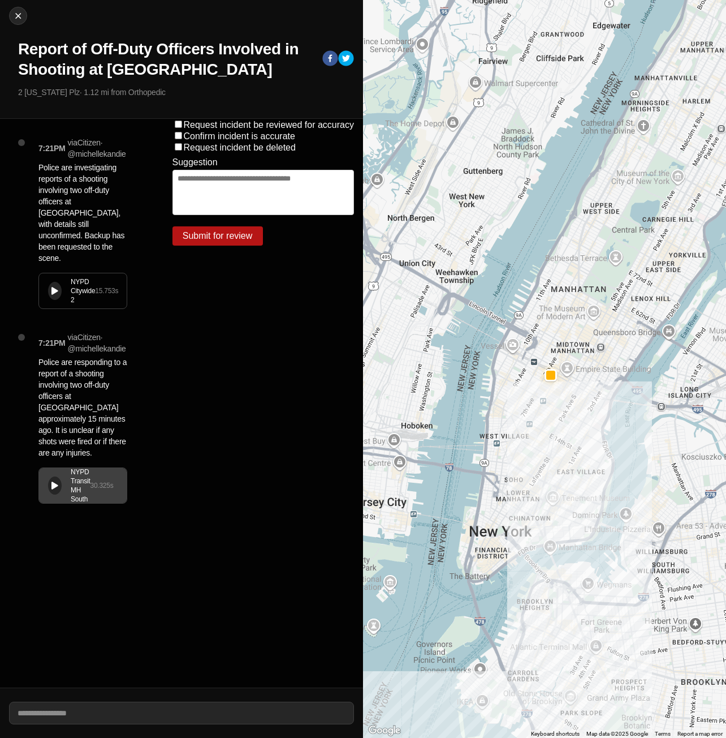
click at [211, 349] on div "Request incident be reviewed for accuracy Confirm incident is accurate Request …" at bounding box center [264, 403] width 200 height 569
drag, startPoint x: 207, startPoint y: 365, endPoint x: 222, endPoint y: 319, distance: 48.3
click at [207, 365] on div "Request incident be reviewed for accuracy Confirm incident is accurate Request …" at bounding box center [264, 403] width 200 height 569
click at [13, 15] on img at bounding box center [17, 15] width 11 height 11
select select "*"
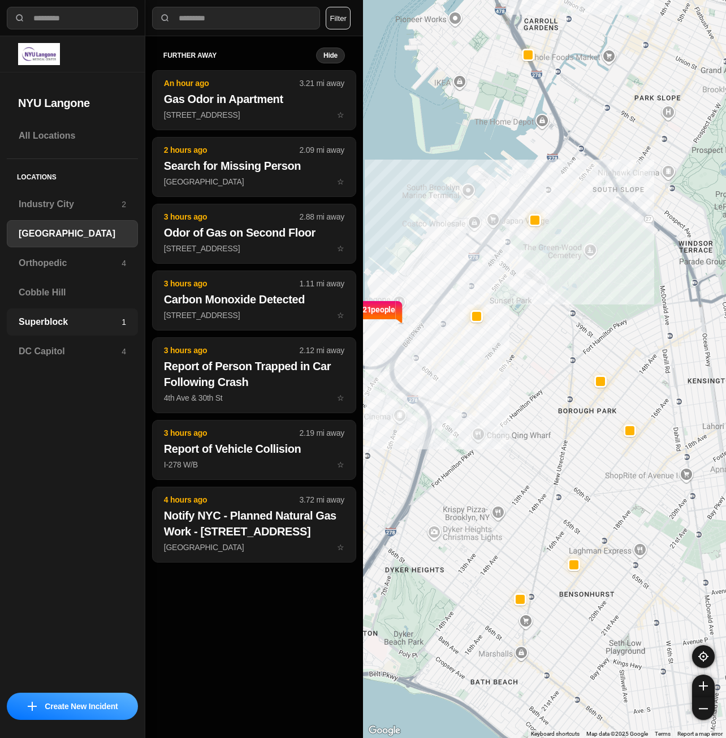
click at [48, 332] on div "Superblock 1" at bounding box center [72, 321] width 131 height 27
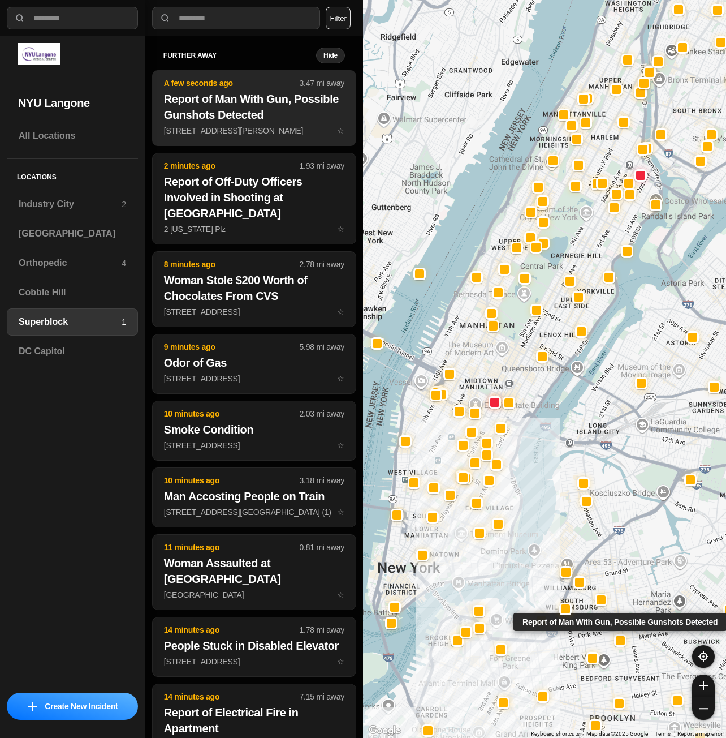
click at [235, 119] on h2 "Report of Man With Gun, Possible Gunshots Detected" at bounding box center [254, 107] width 180 height 32
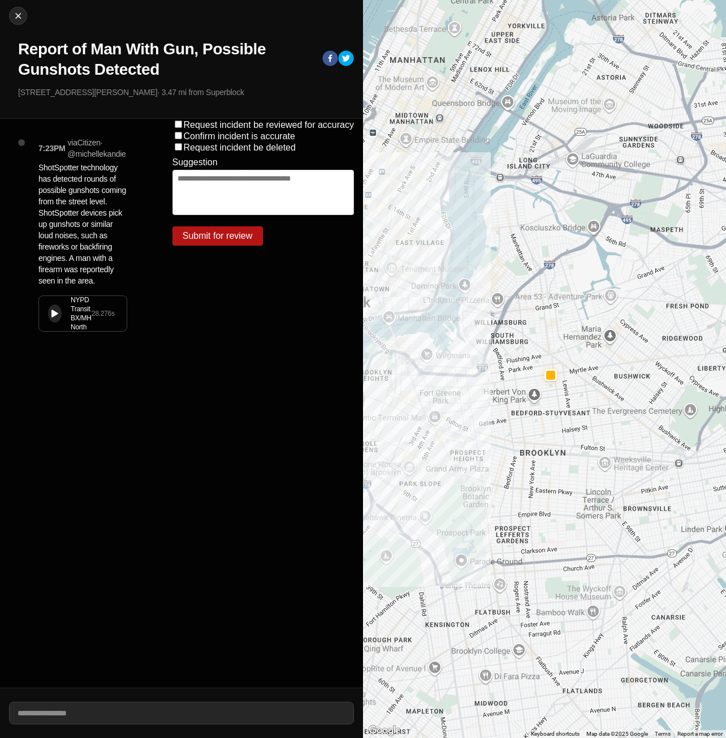
click at [54, 319] on button at bounding box center [55, 313] width 14 height 18
click at [16, 21] on img at bounding box center [17, 15] width 11 height 11
select select "*"
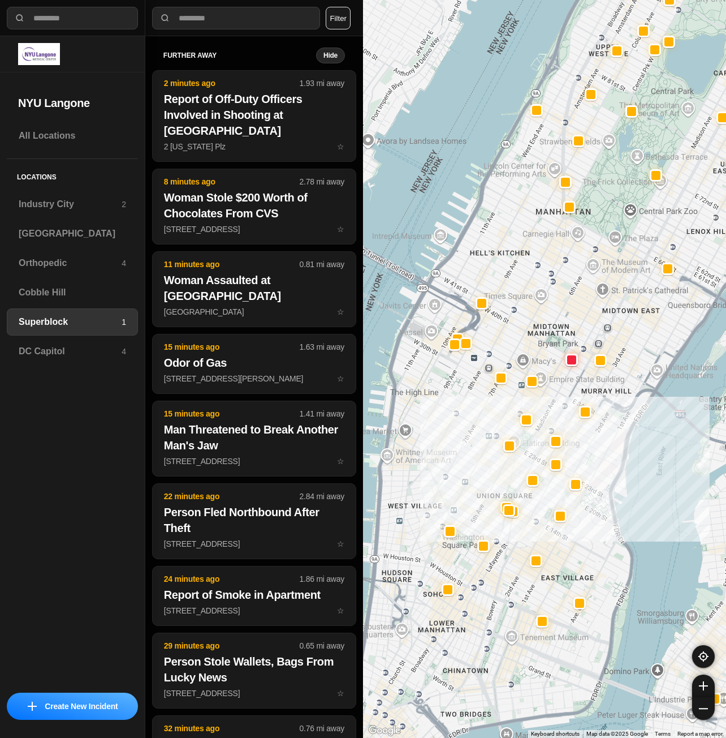
drag, startPoint x: 501, startPoint y: 502, endPoint x: 576, endPoint y: 464, distance: 84.0
click at [576, 464] on div at bounding box center [544, 369] width 363 height 738
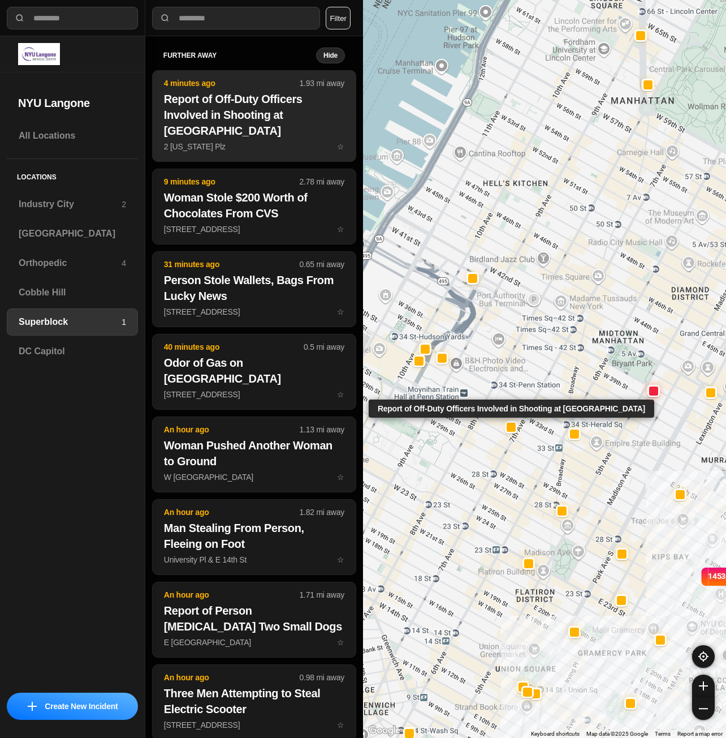
click at [254, 139] on button "4 minutes ago 1.93 mi away Report of Off-Duty Officers Involved in Shooting at …" at bounding box center [254, 116] width 204 height 92
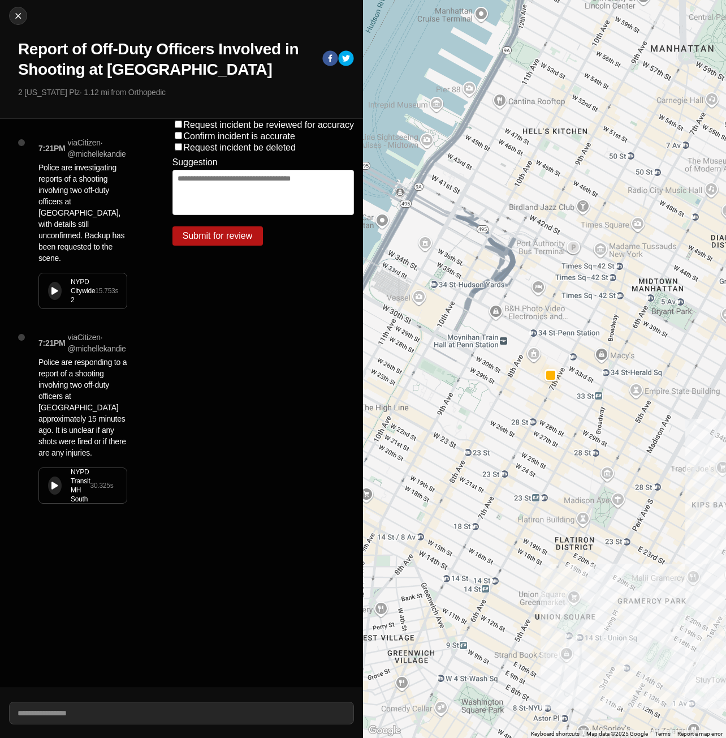
click at [48, 277] on div "NYPD Citywide 2 15.753 s" at bounding box center [83, 290] width 88 height 35
click at [14, 19] on img at bounding box center [17, 15] width 11 height 11
select select "*"
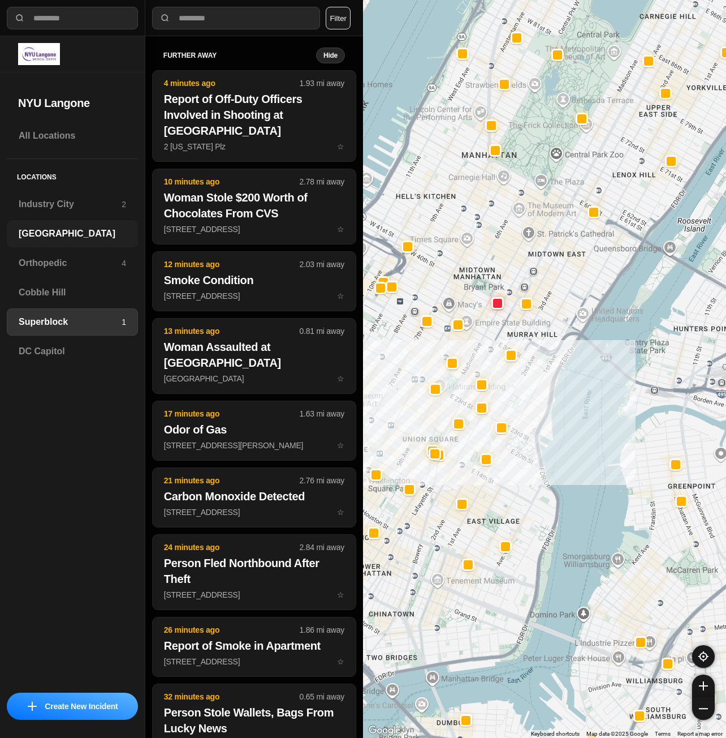
click at [70, 236] on h3 "[GEOGRAPHIC_DATA]" at bounding box center [72, 234] width 107 height 14
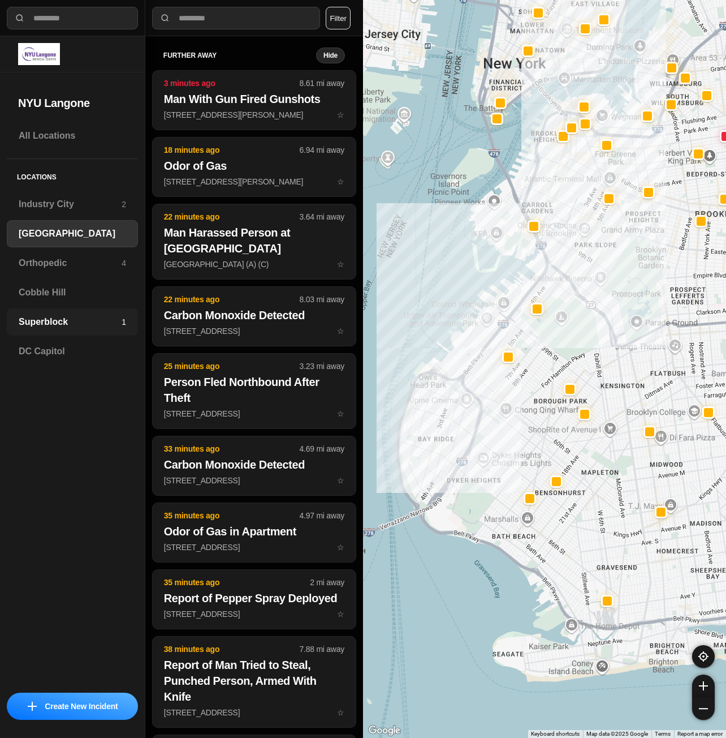
click at [75, 318] on h3 "Superblock" at bounding box center [70, 322] width 103 height 14
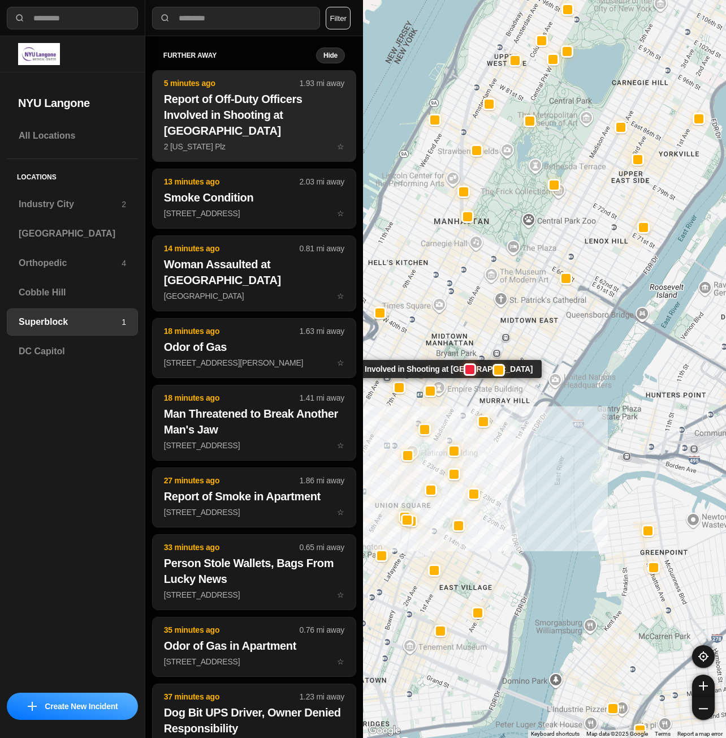
click at [250, 122] on h2 "Report of Off-Duty Officers Involved in Shooting at [GEOGRAPHIC_DATA]" at bounding box center [254, 115] width 180 height 48
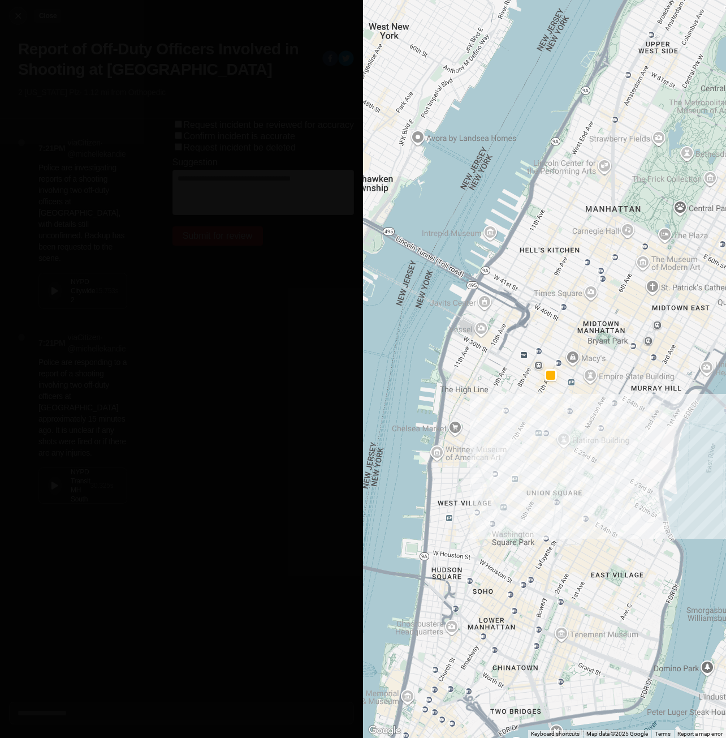
click at [27, 14] on button "Close" at bounding box center [18, 16] width 18 height 18
select select "*"
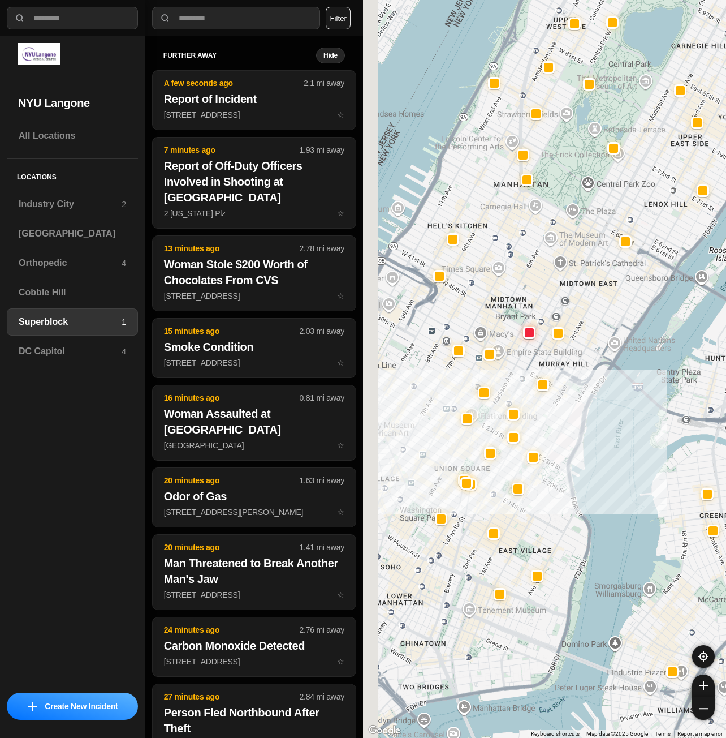
drag, startPoint x: 472, startPoint y: 332, endPoint x: 557, endPoint y: 352, distance: 87.8
click at [557, 352] on div at bounding box center [544, 369] width 363 height 738
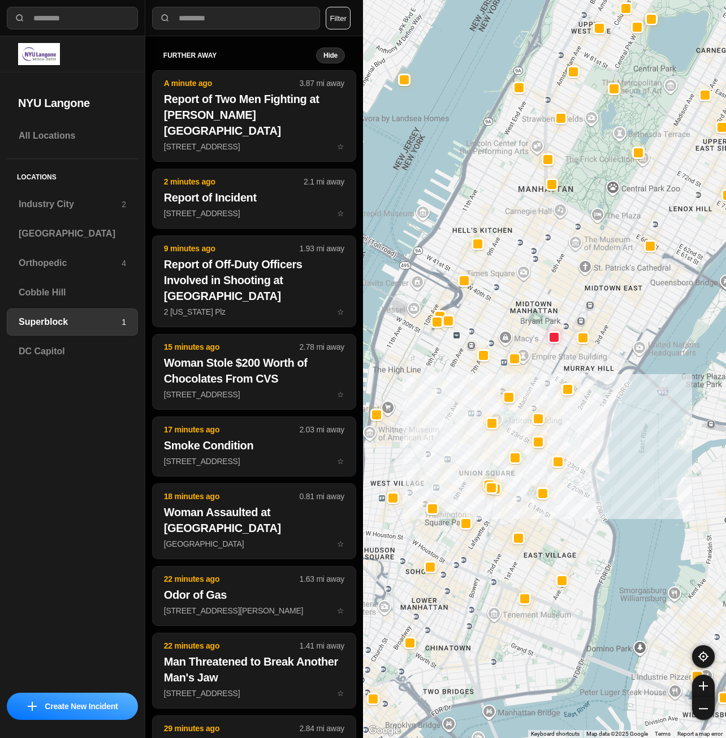
click at [494, 317] on div at bounding box center [544, 369] width 363 height 738
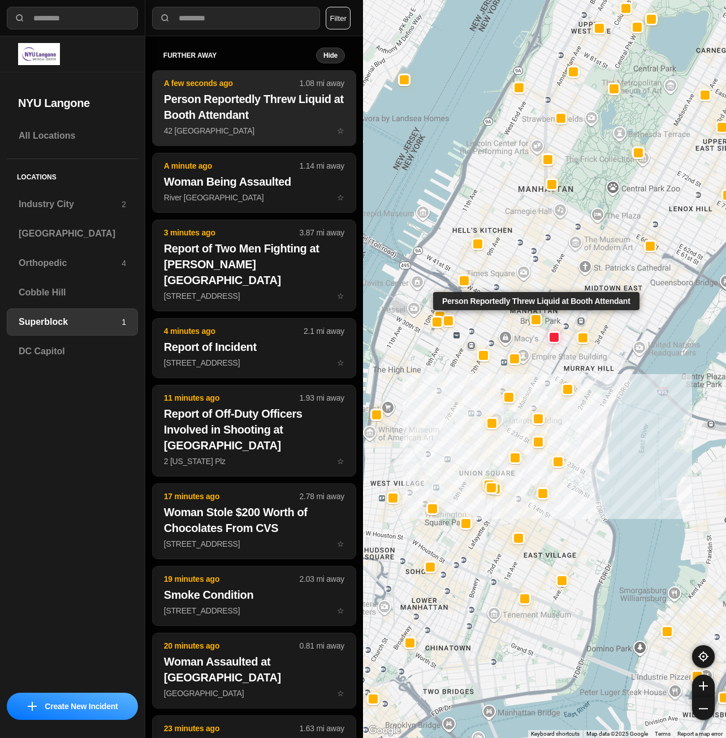
click at [228, 135] on p "[GEOGRAPHIC_DATA] ☆" at bounding box center [254, 130] width 180 height 11
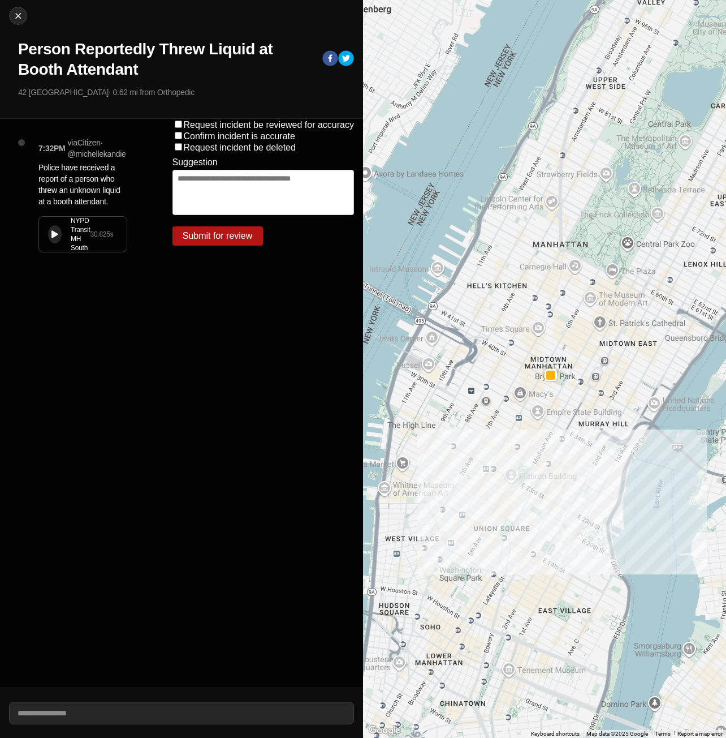
click at [54, 226] on button at bounding box center [55, 234] width 14 height 18
click at [16, 18] on img at bounding box center [17, 15] width 11 height 11
select select "*"
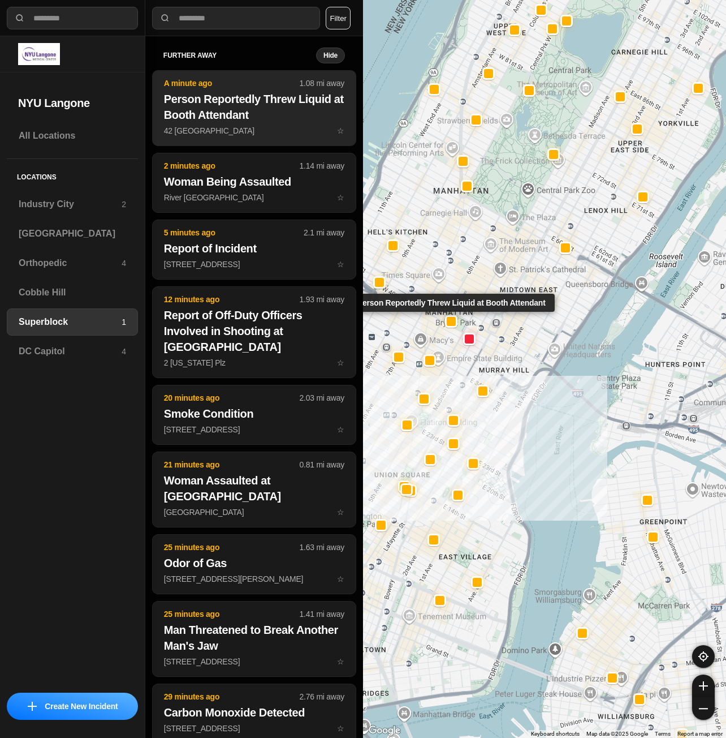
click at [219, 121] on h2 "Person Reportedly Threw Liquid at Booth Attendant" at bounding box center [254, 107] width 180 height 32
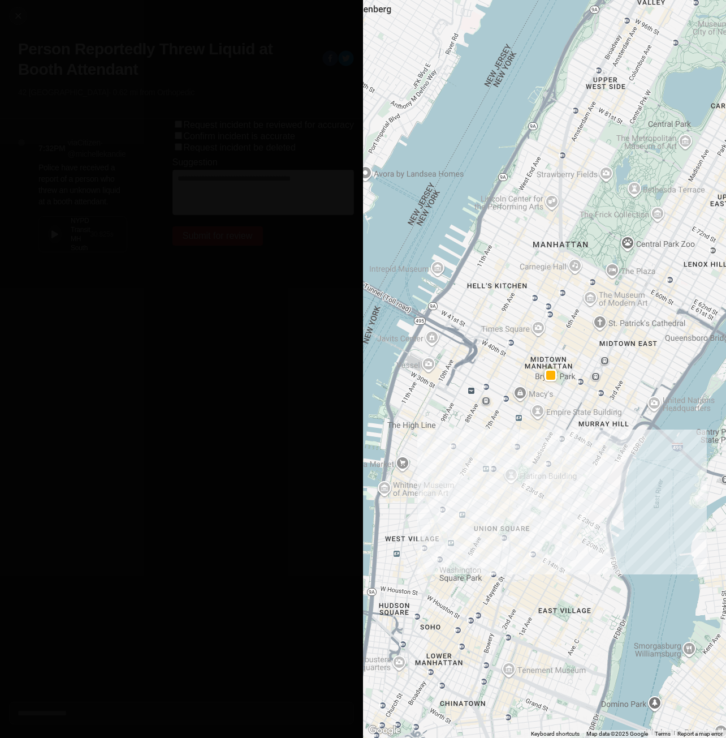
click at [51, 234] on icon at bounding box center [54, 234] width 7 height 7
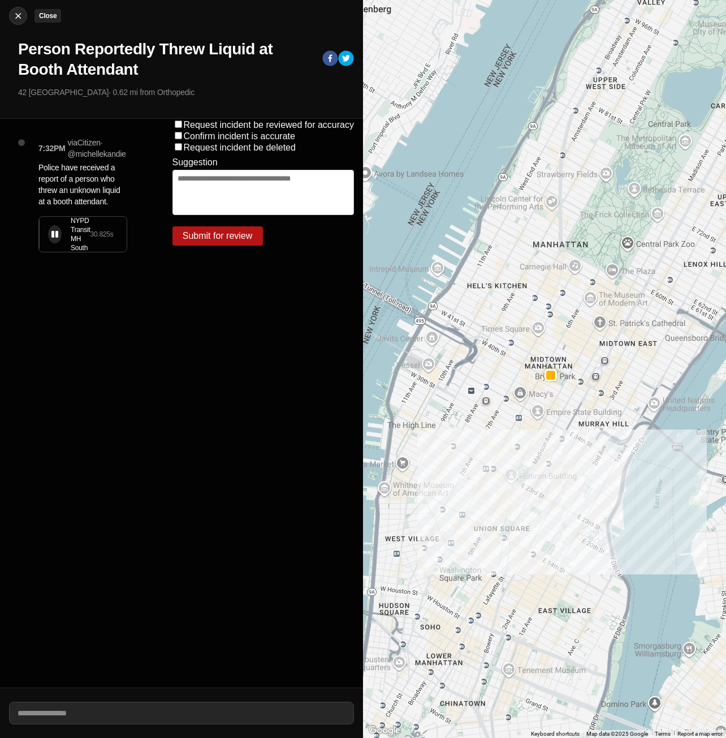
click at [14, 14] on img at bounding box center [17, 15] width 11 height 11
select select "*"
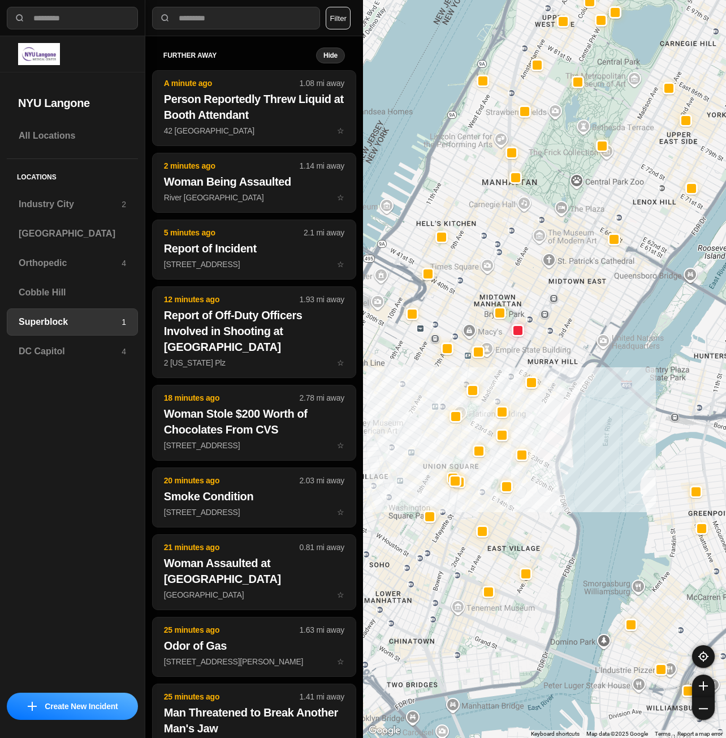
drag, startPoint x: 486, startPoint y: 514, endPoint x: 519, endPoint y: 500, distance: 36.3
click at [519, 500] on div at bounding box center [544, 369] width 363 height 738
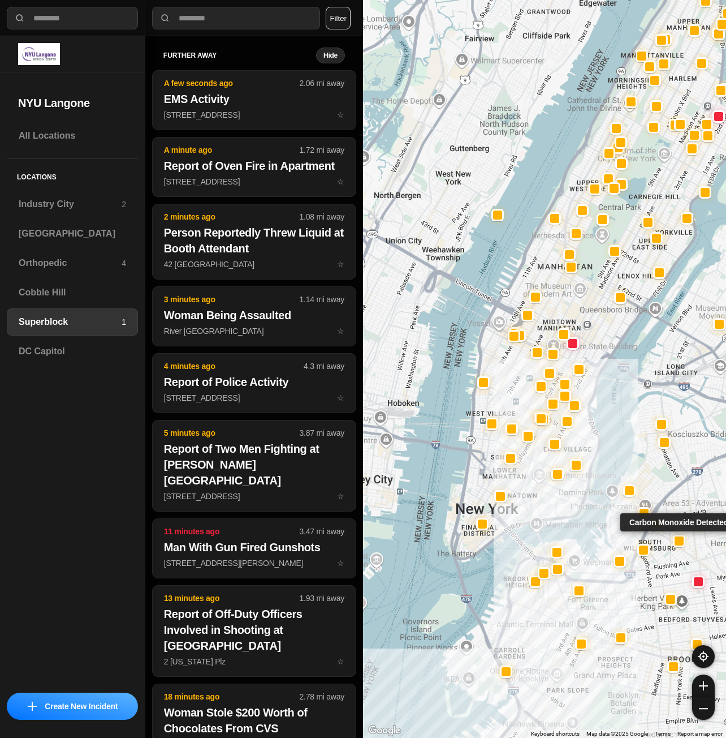
drag, startPoint x: 640, startPoint y: 549, endPoint x: 679, endPoint y: 536, distance: 41.3
click at [679, 536] on div at bounding box center [679, 541] width 12 height 12
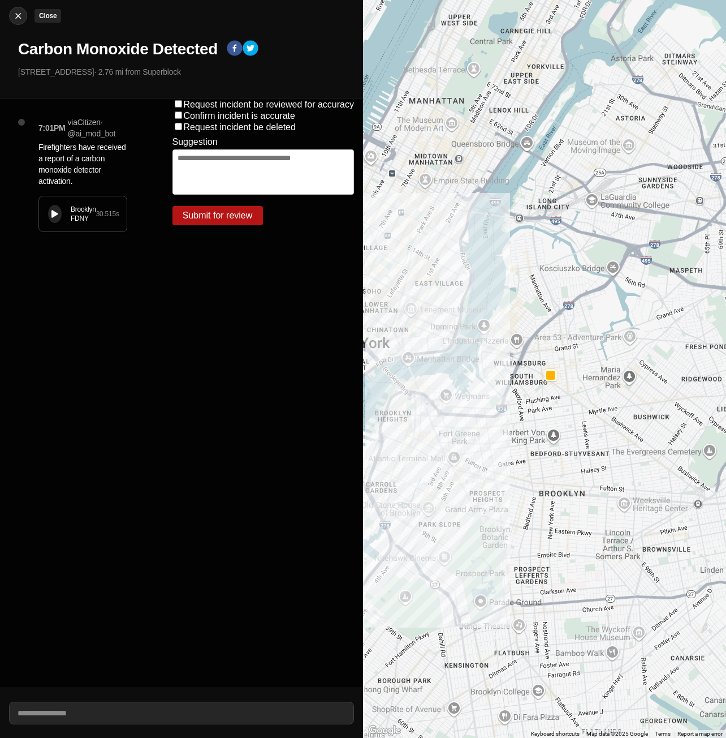
click at [19, 21] on img at bounding box center [17, 15] width 11 height 11
select select "*"
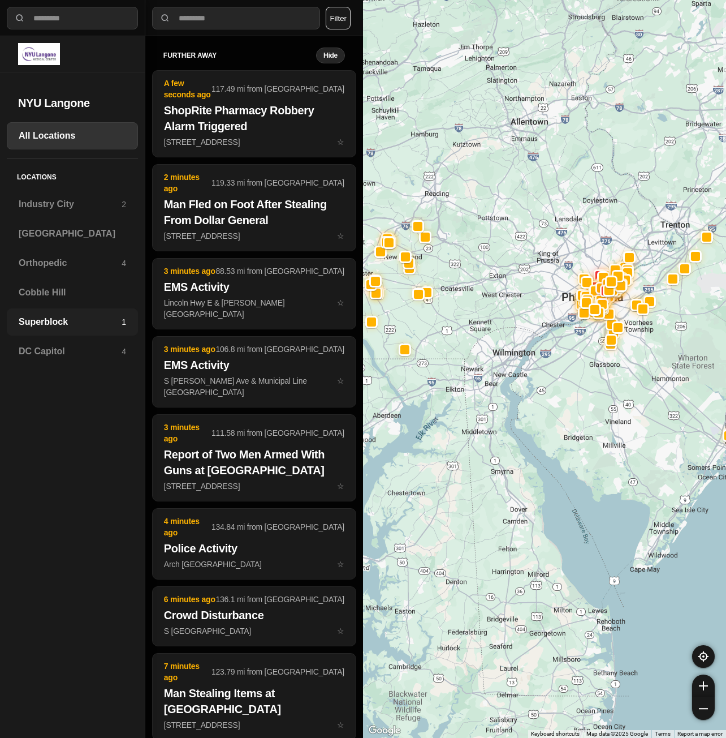
click at [37, 323] on h3 "Superblock" at bounding box center [70, 322] width 103 height 14
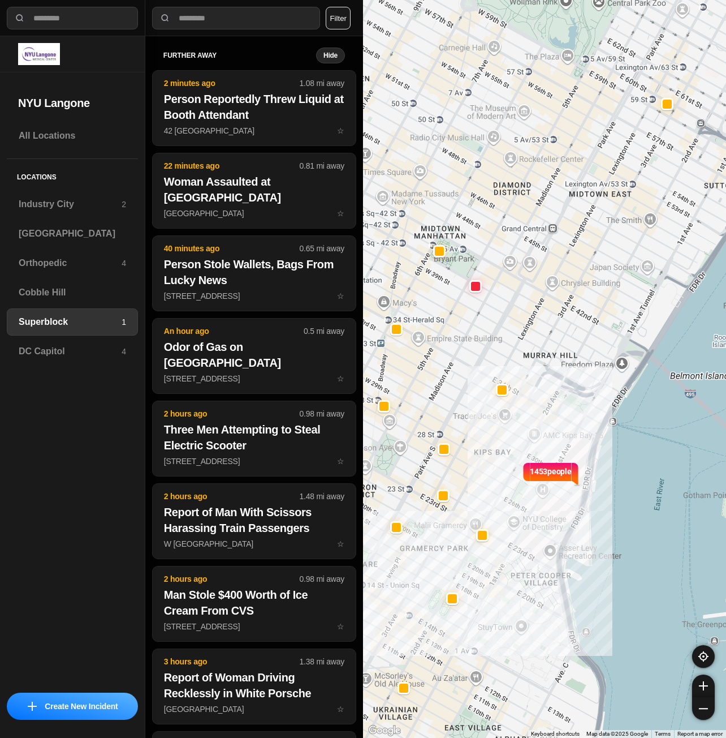
select select "*"
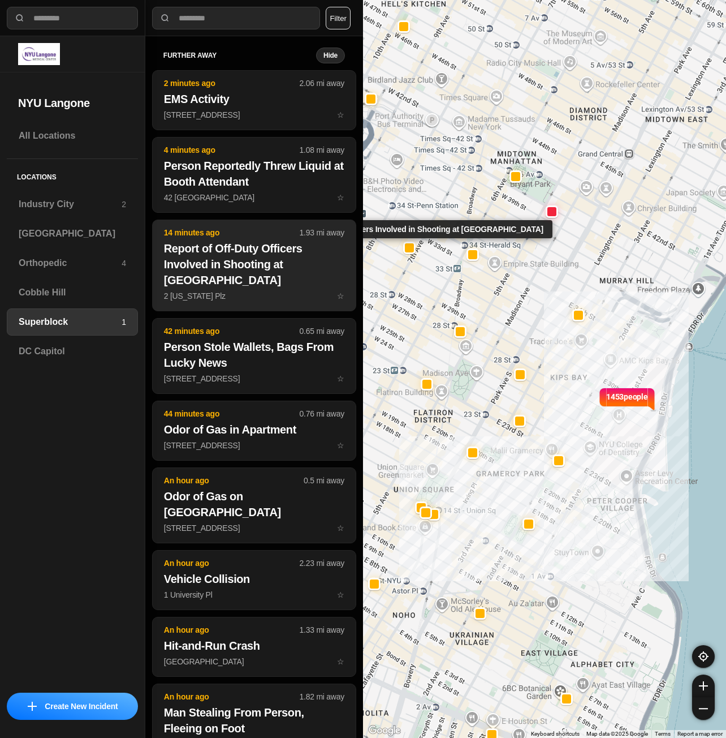
click at [257, 281] on h2 "Report of Off-Duty Officers Involved in Shooting at [GEOGRAPHIC_DATA]" at bounding box center [254, 264] width 180 height 48
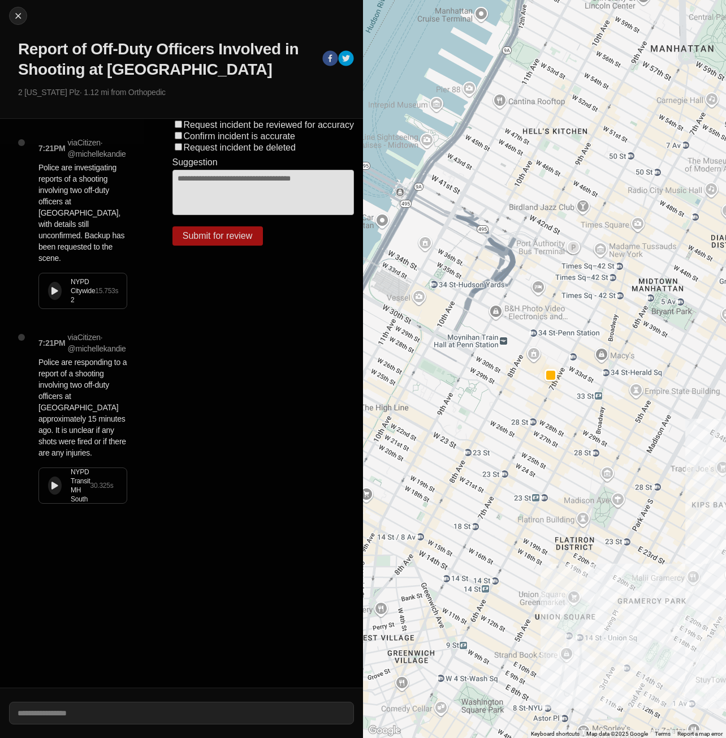
click at [50, 476] on button at bounding box center [55, 485] width 14 height 18
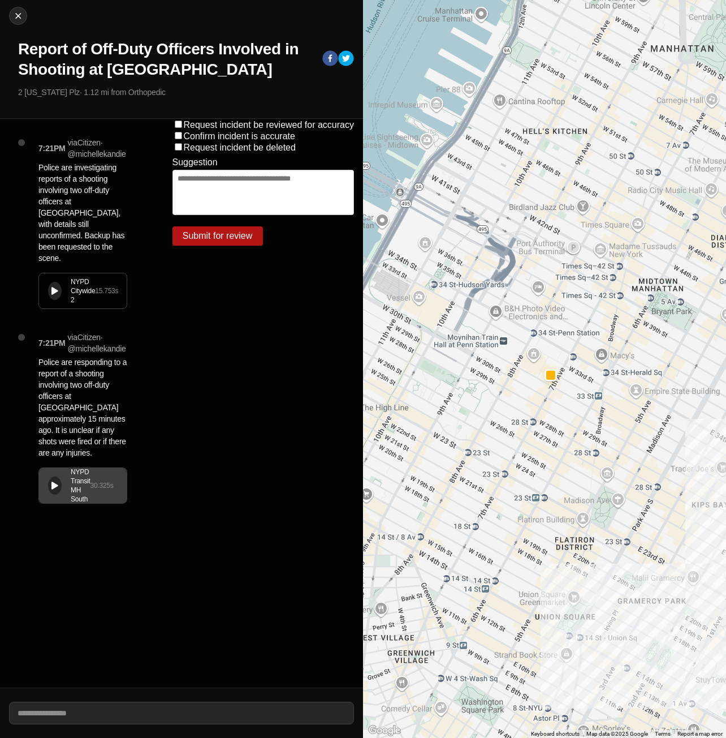
click at [50, 282] on button at bounding box center [55, 291] width 14 height 18
click at [48, 282] on button at bounding box center [55, 291] width 14 height 18
click at [51, 287] on icon at bounding box center [54, 290] width 7 height 7
click at [14, 24] on button "Close" at bounding box center [18, 16] width 18 height 18
select select "*"
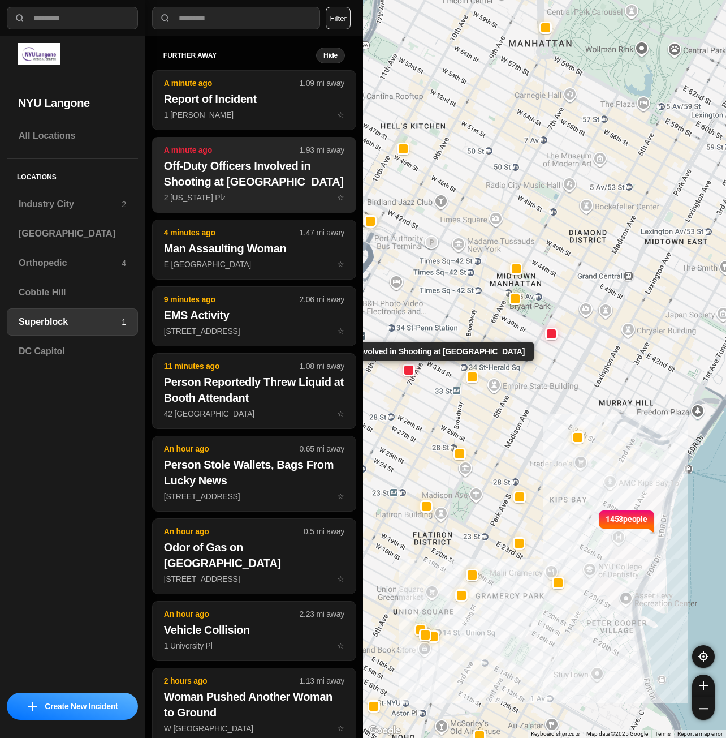
click at [235, 188] on h2 "Off-Duty Officers Involved in Shooting at Penn Station" at bounding box center [254, 174] width 180 height 32
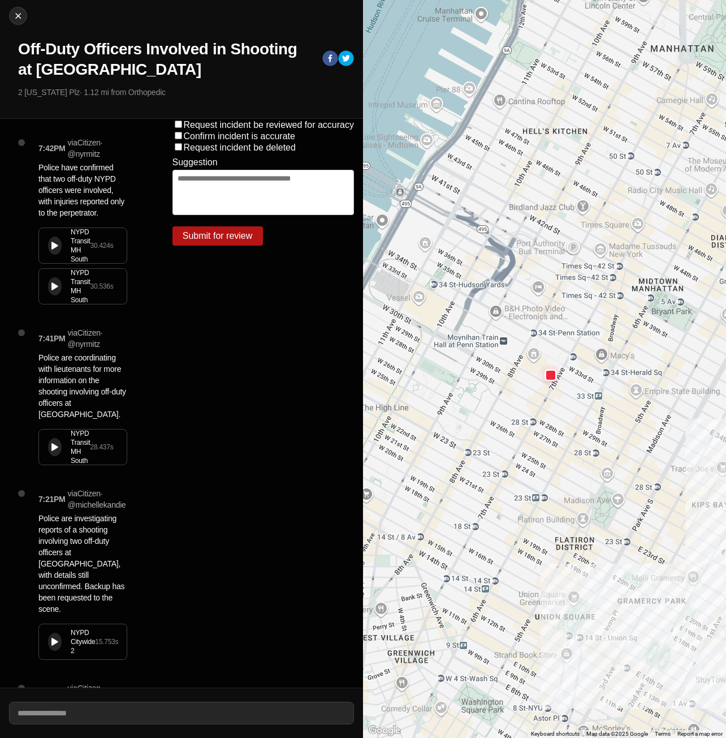
click at [51, 286] on button at bounding box center [55, 286] width 14 height 18
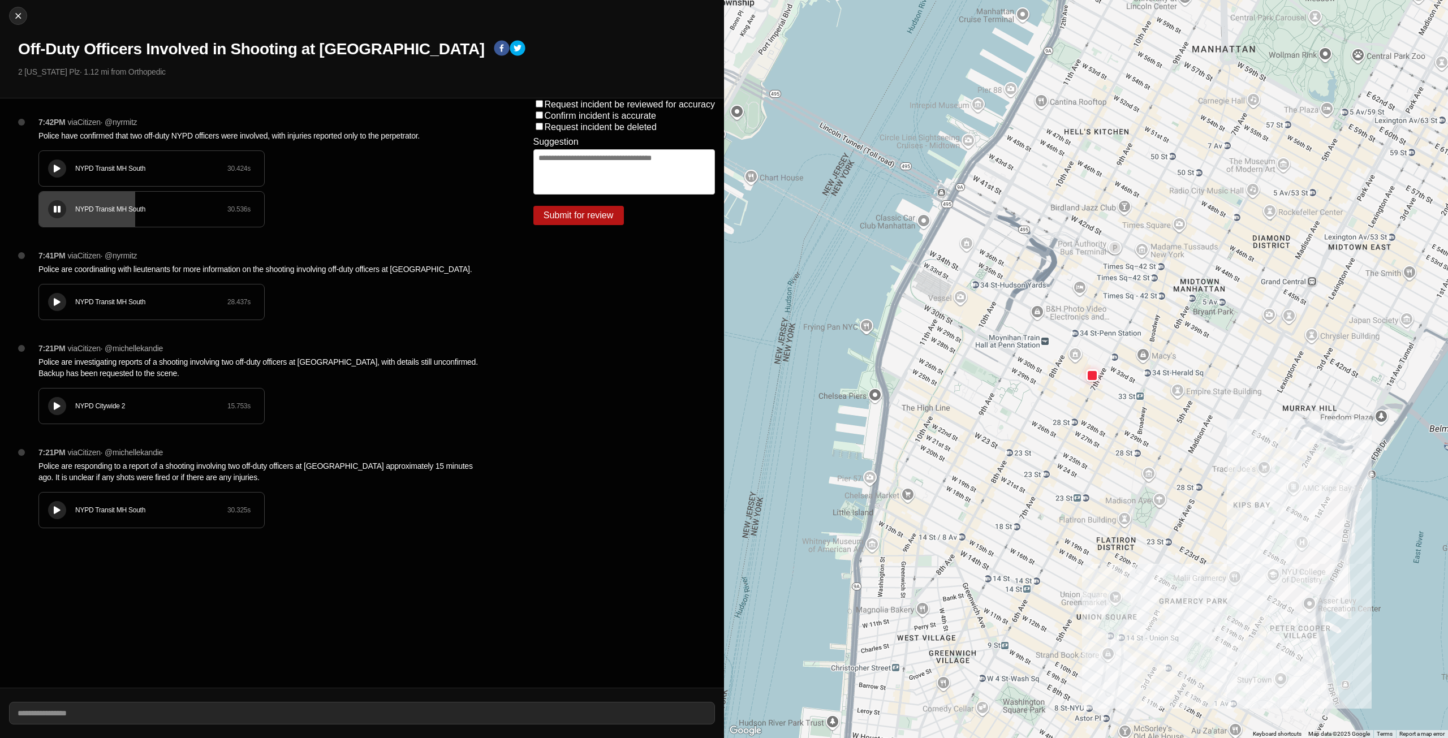
click at [55, 210] on icon at bounding box center [57, 209] width 7 height 7
drag, startPoint x: 128, startPoint y: 140, endPoint x: 192, endPoint y: 143, distance: 64.6
click at [188, 140] on p "Police have confirmed that two off-duty NYPD officers were involved, with injur…" at bounding box center [263, 135] width 450 height 11
drag, startPoint x: 213, startPoint y: 135, endPoint x: 274, endPoint y: 141, distance: 61.4
click at [267, 138] on p "Police have confirmed that two off-duty NYPD officers were involved, with injur…" at bounding box center [263, 135] width 450 height 11
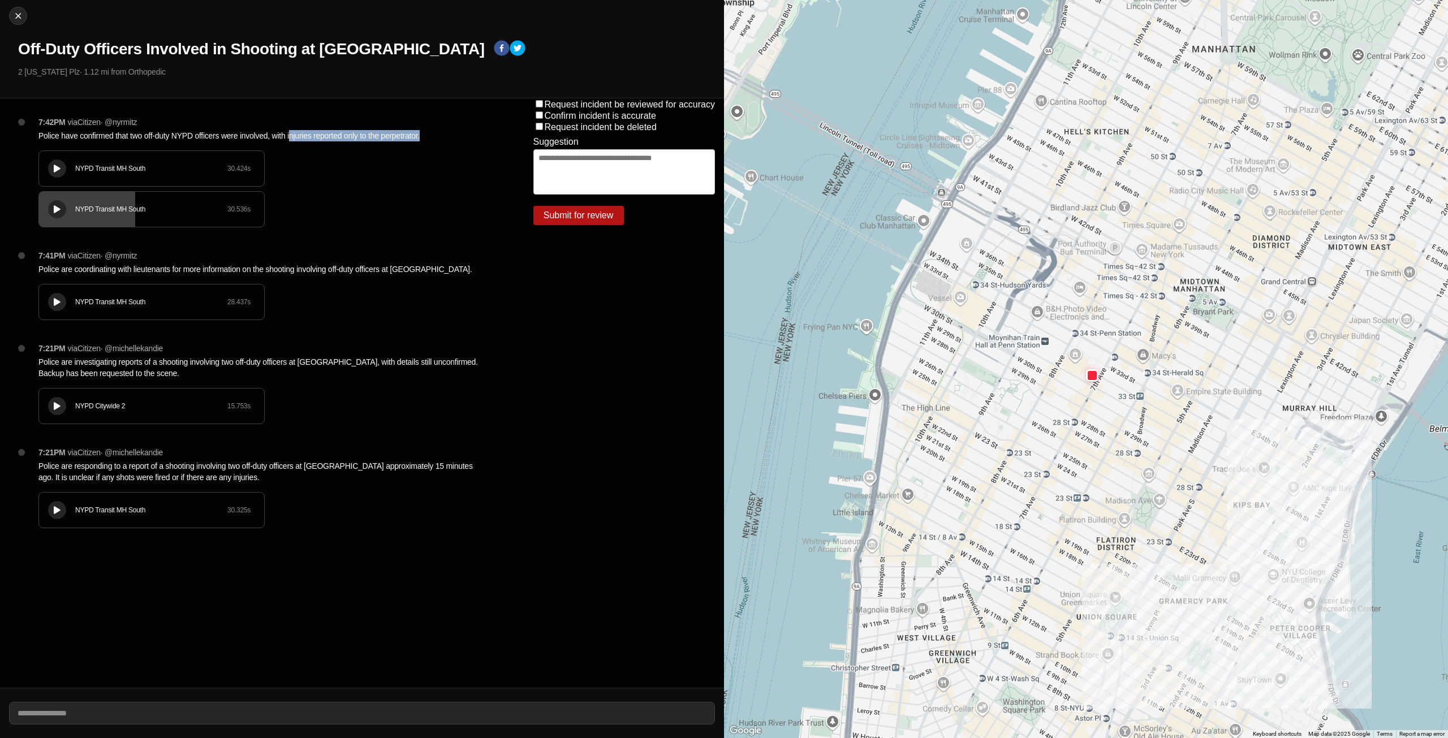
drag, startPoint x: 290, startPoint y: 134, endPoint x: 352, endPoint y: 145, distance: 63.2
click at [351, 145] on div "7:42PM via Citizen · @ nyrmitz Police have confirmed that two off-duty NYPD off…" at bounding box center [267, 184] width 477 height 134
click at [390, 173] on div "7:42PM via Citizen · @ nyrmitz Police have confirmed that two off-duty NYPD off…" at bounding box center [267, 184] width 477 height 134
drag, startPoint x: 321, startPoint y: 132, endPoint x: 355, endPoint y: 137, distance: 34.2
click at [351, 135] on p "Police have confirmed that two off-duty NYPD officers were involved, with injur…" at bounding box center [263, 135] width 450 height 11
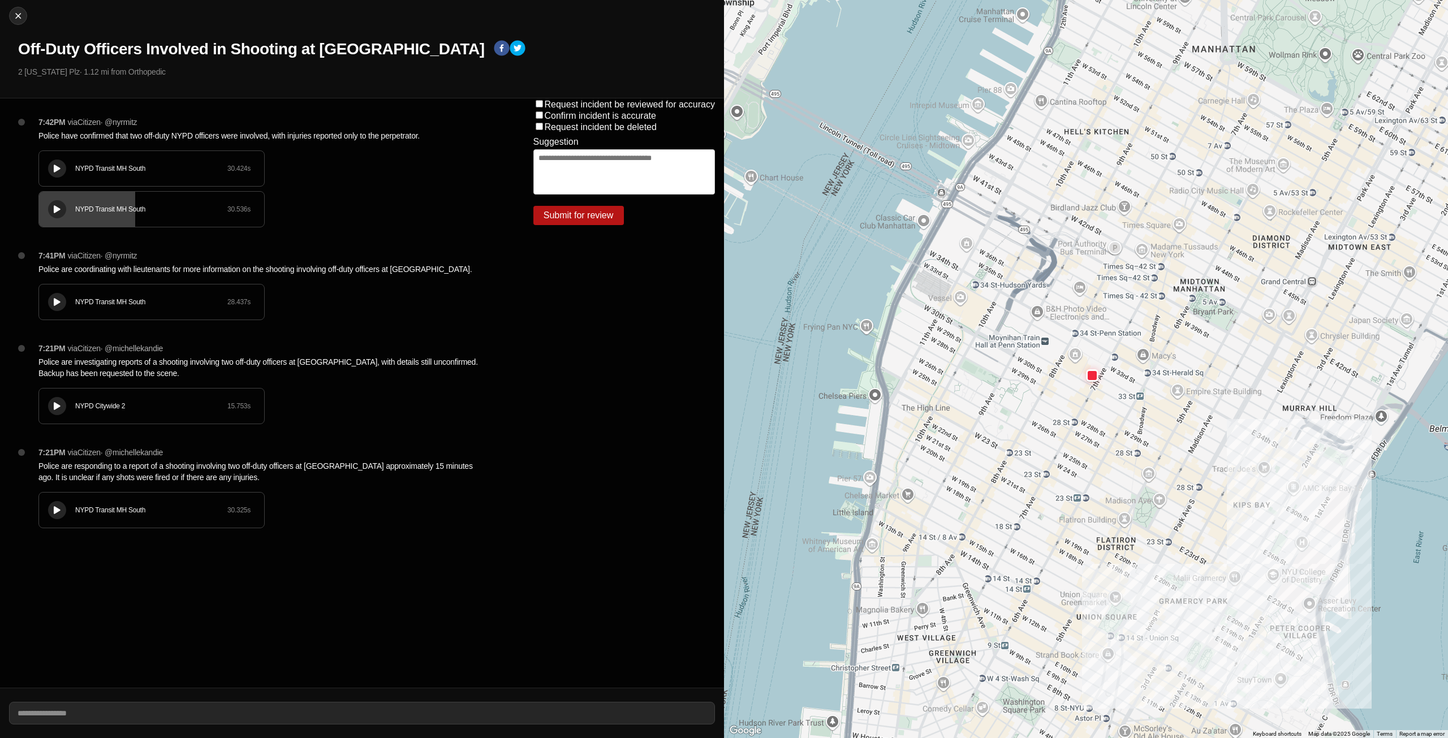
click at [371, 143] on div "7:42PM via Citizen · @ nyrmitz Police have confirmed that two off-duty NYPD off…" at bounding box center [267, 184] width 477 height 134
drag, startPoint x: 226, startPoint y: 136, endPoint x: 268, endPoint y: 139, distance: 41.9
click at [268, 139] on p "Police have confirmed that two off-duty NYPD officers were involved, with injur…" at bounding box center [263, 135] width 450 height 11
drag, startPoint x: 282, startPoint y: 140, endPoint x: 486, endPoint y: 153, distance: 204.1
click at [517, 156] on div "7:42PM via Citizen · @ nyrmitz Police have confirmed that two off-duty NYPD off…" at bounding box center [262, 393] width 524 height 590
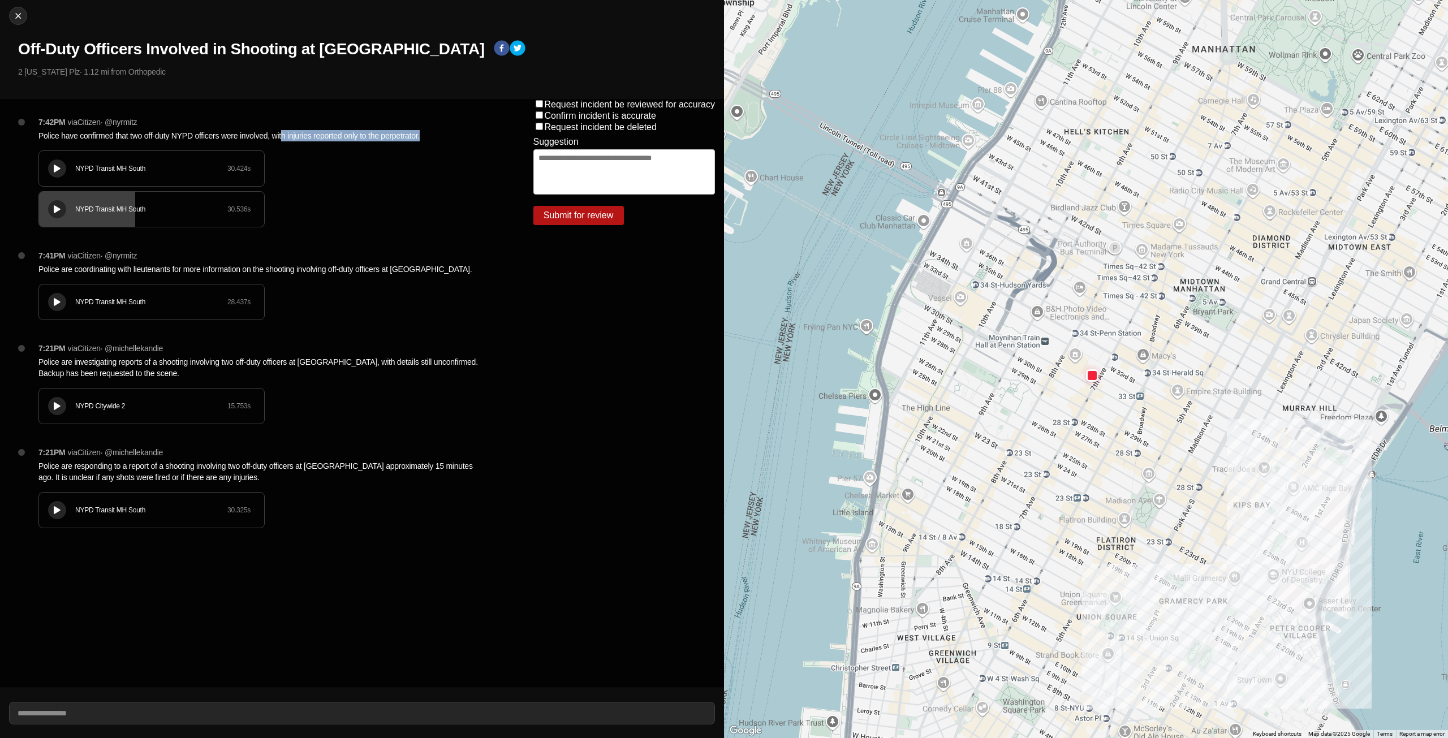
click at [402, 136] on p "Police have confirmed that two off-duty NYPD officers were involved, with injur…" at bounding box center [263, 135] width 450 height 11
click at [414, 141] on p "Police have confirmed that two off-duty NYPD officers were involved, with injur…" at bounding box center [263, 135] width 450 height 11
click at [57, 213] on div at bounding box center [56, 209] width 11 height 8
click at [63, 179] on div "NYPD Transit MH South 30.424 s" at bounding box center [151, 168] width 225 height 35
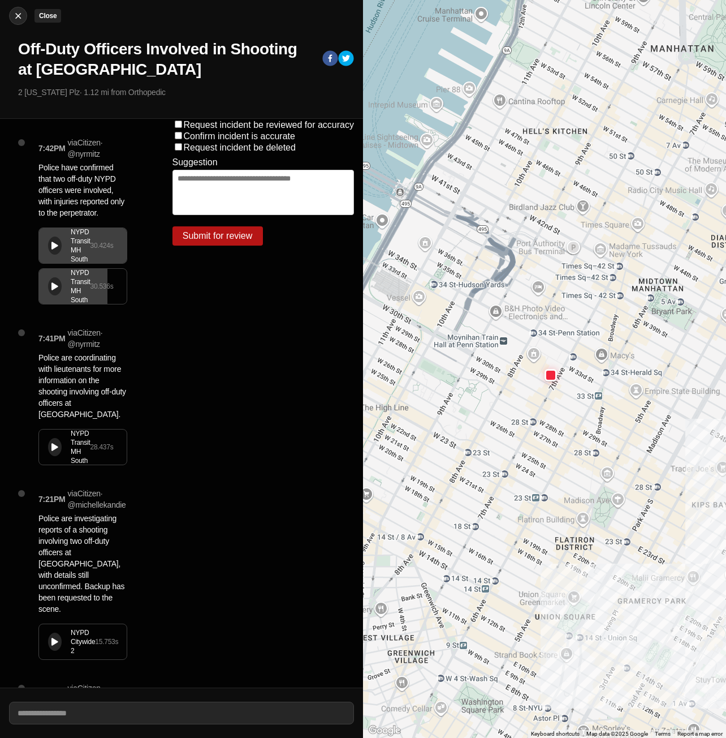
click at [18, 20] on img at bounding box center [17, 15] width 11 height 11
select select "*"
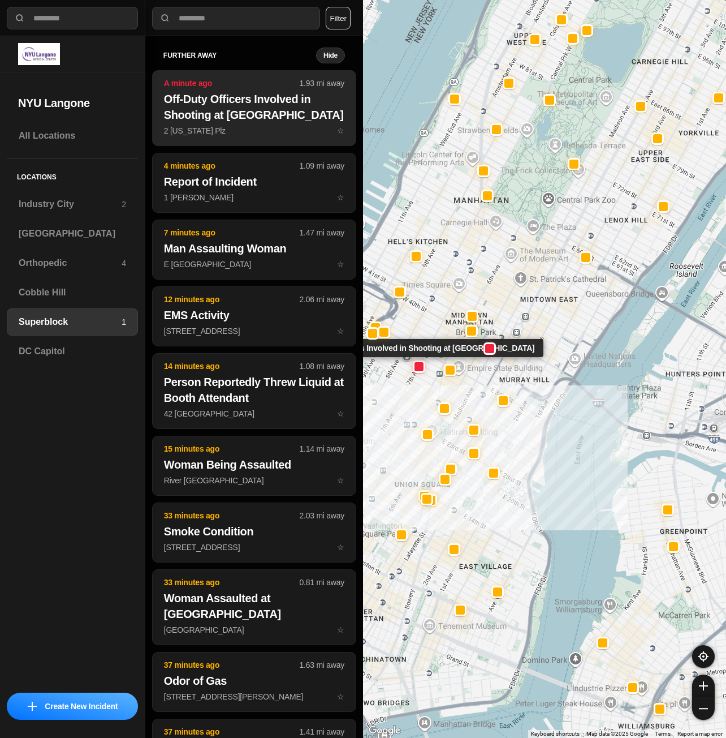
click at [201, 121] on h2 "Off-Duty Officers Involved in Shooting at Penn Station" at bounding box center [254, 107] width 180 height 32
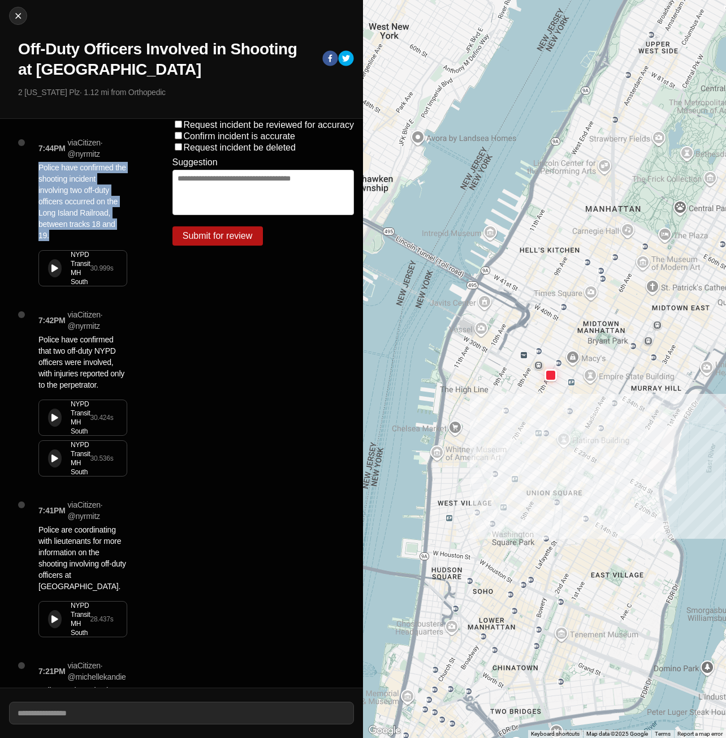
drag, startPoint x: 36, startPoint y: 169, endPoint x: 65, endPoint y: 231, distance: 68.6
click at [65, 231] on div "7:44PM via Citizen · @ nyrmitz Police have confirmed the shooting incident invo…" at bounding box center [87, 223] width 116 height 172
copy p "Police have confirmed the shooting incident involving two off-duty officers occ…"
click at [44, 272] on div "NYPD Transit MH South 30.999 s" at bounding box center [83, 268] width 88 height 35
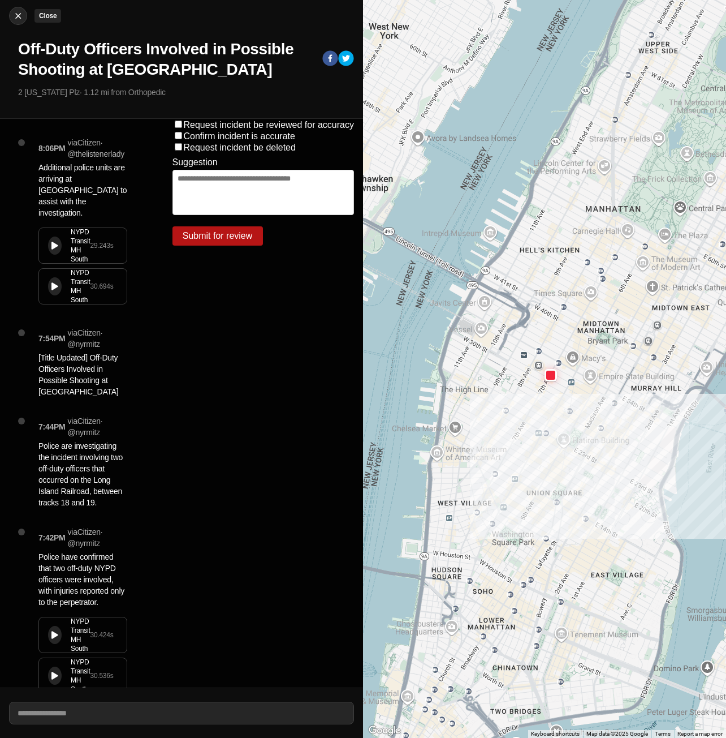
click at [18, 19] on img at bounding box center [17, 15] width 11 height 11
select select "*"
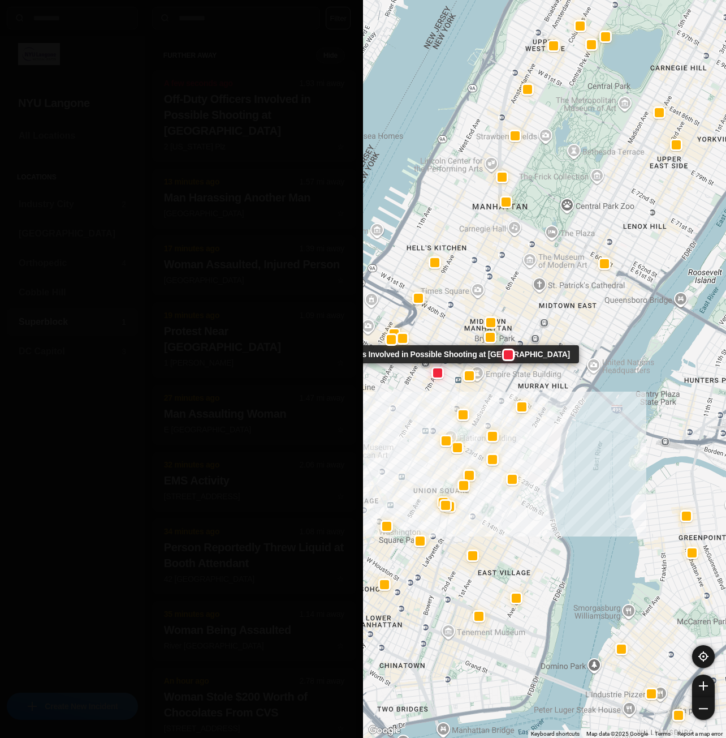
click at [246, 137] on h2 "Off-Duty Officers Involved in Possible Shooting at Penn Station" at bounding box center [254, 115] width 180 height 48
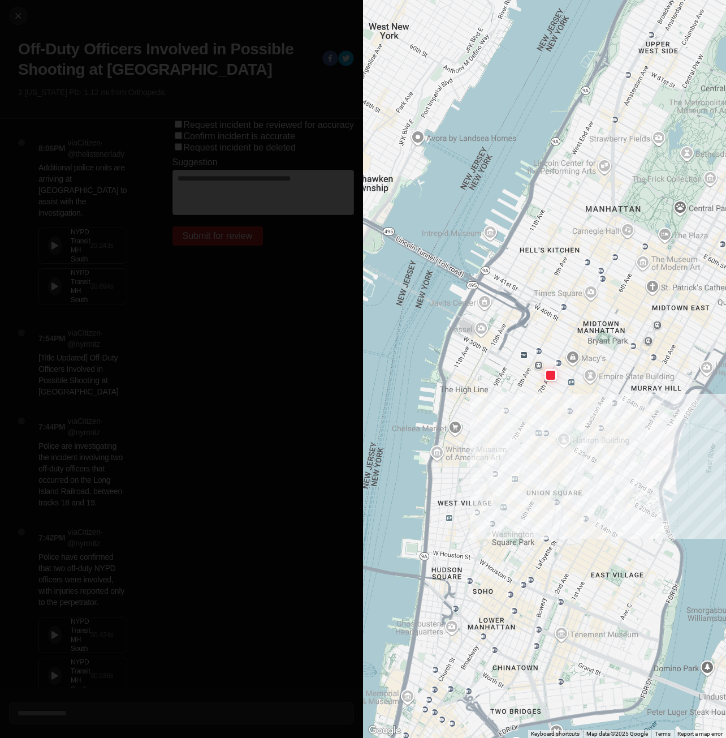
click at [57, 239] on button at bounding box center [55, 245] width 14 height 18
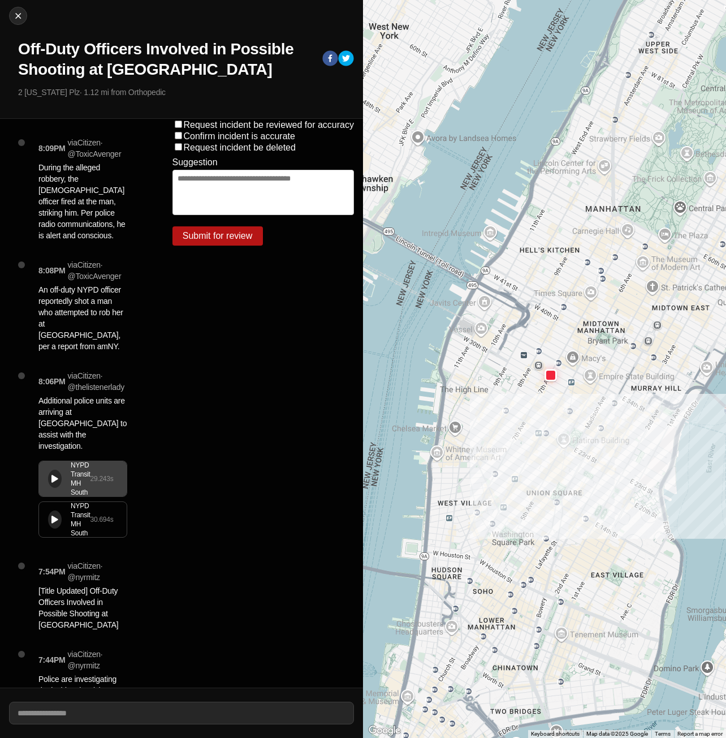
click at [58, 515] on div at bounding box center [54, 519] width 7 height 8
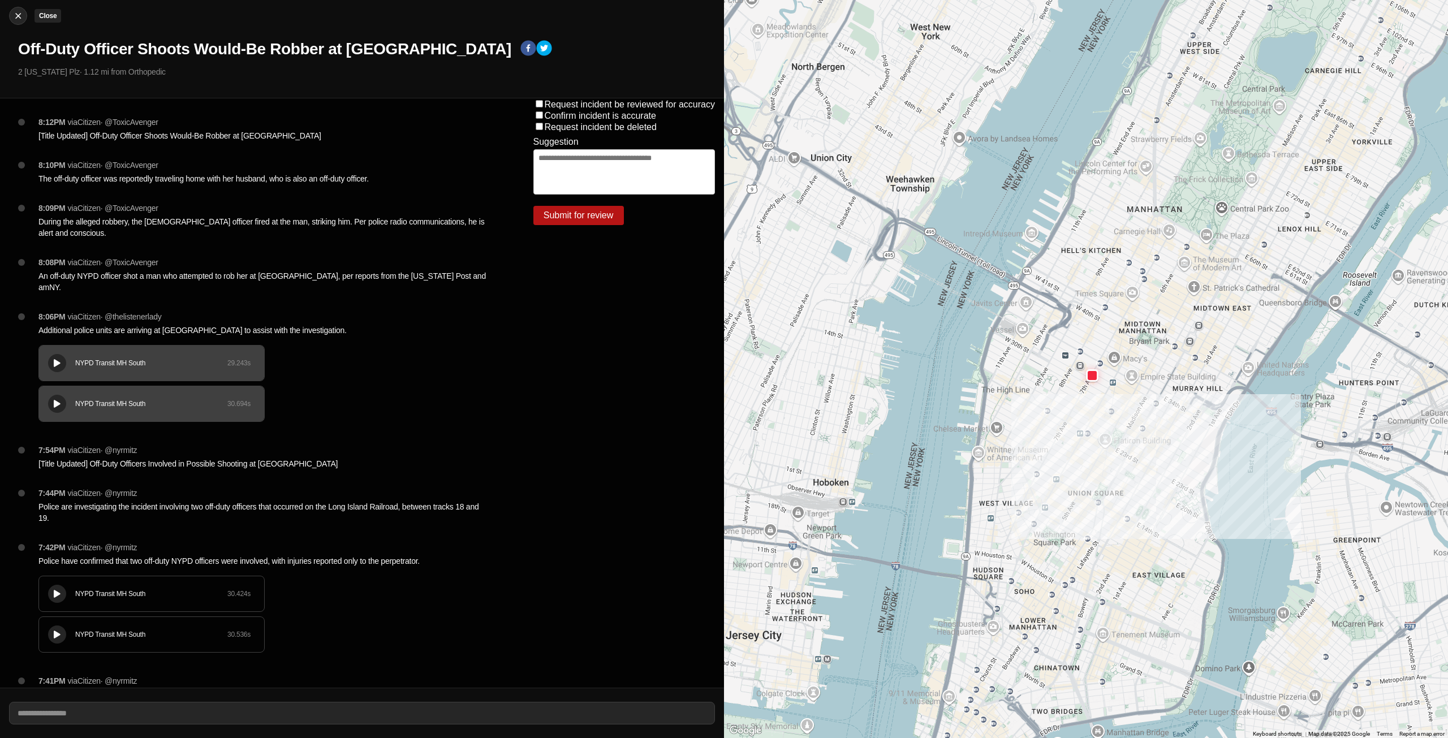
click at [16, 18] on img at bounding box center [17, 15] width 11 height 11
select select "*"
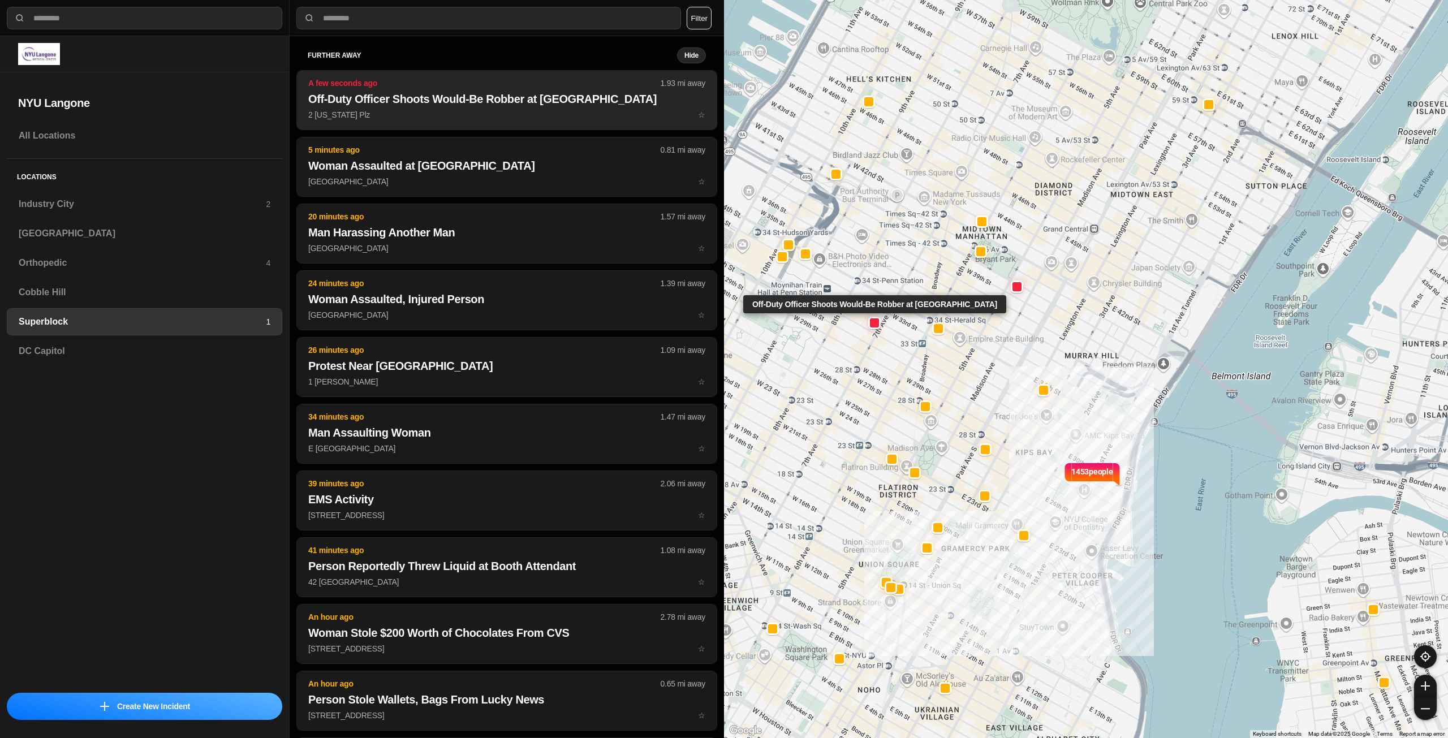
click at [390, 91] on button "A few seconds ago 1.93 mi away Off-Duty Officer Shoots Would-Be Robber at Penn …" at bounding box center [506, 100] width 421 height 60
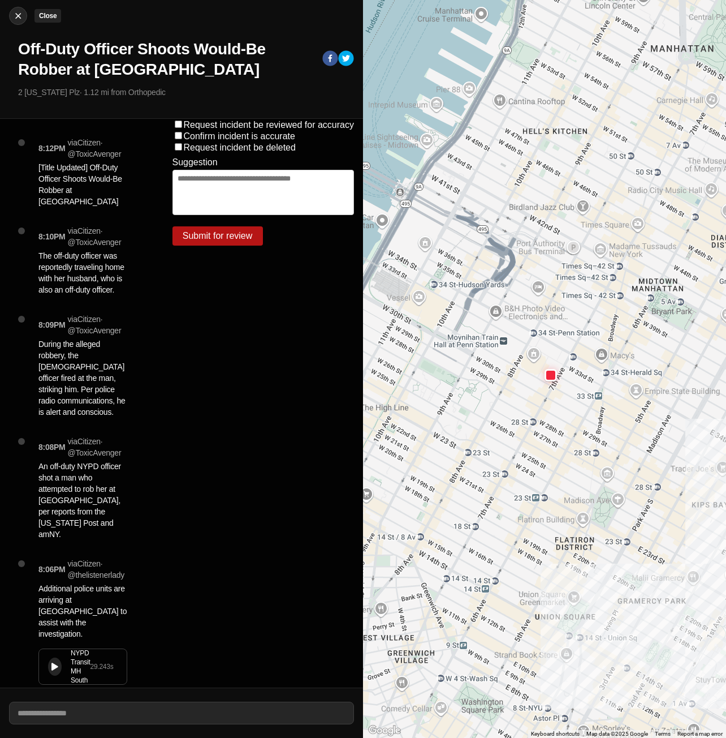
click at [17, 13] on img at bounding box center [17, 15] width 11 height 11
select select "*"
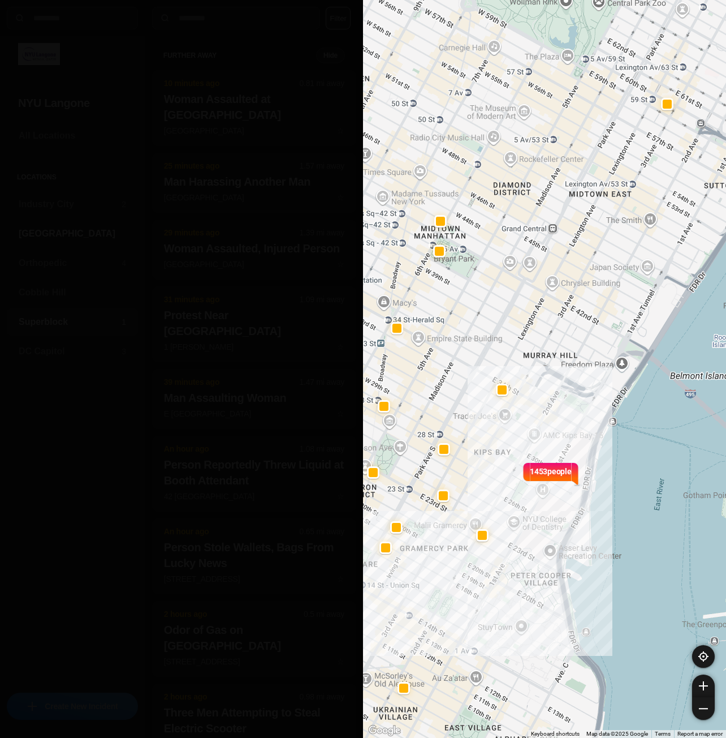
click at [68, 228] on h3 "[GEOGRAPHIC_DATA]" at bounding box center [72, 234] width 107 height 14
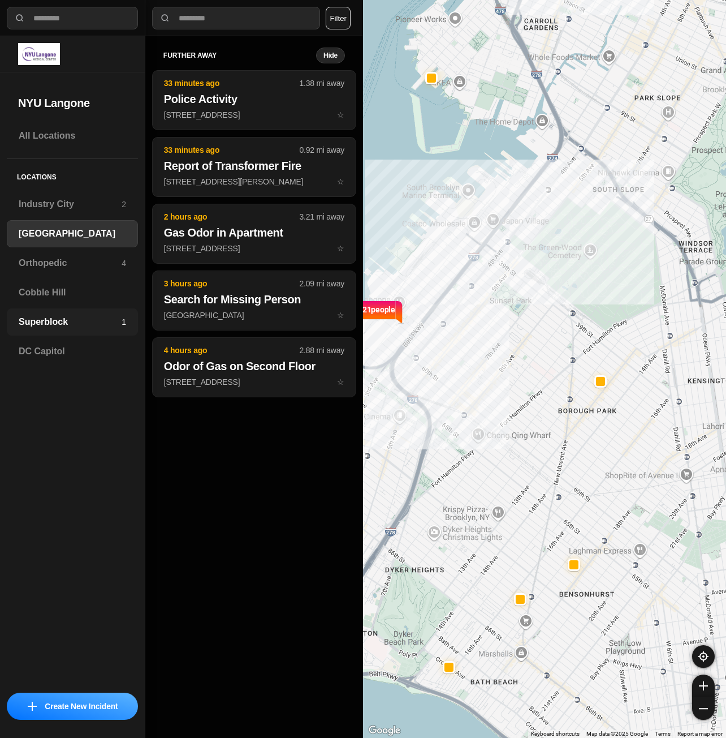
click at [83, 328] on h3 "Superblock" at bounding box center [70, 322] width 103 height 14
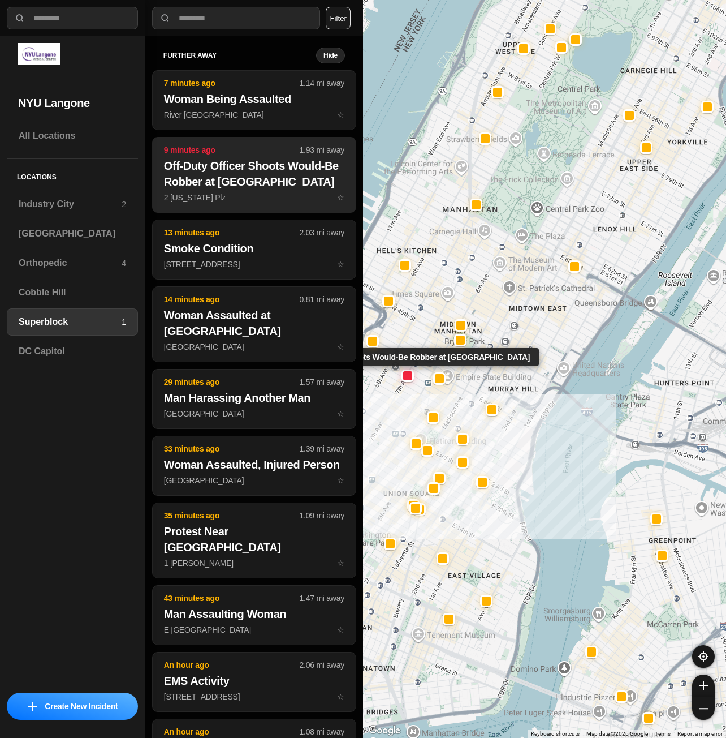
click at [287, 191] on button "9 minutes ago 1.93 mi away Off-Duty Officer Shoots Would-Be Robber at Penn Stat…" at bounding box center [254, 175] width 204 height 76
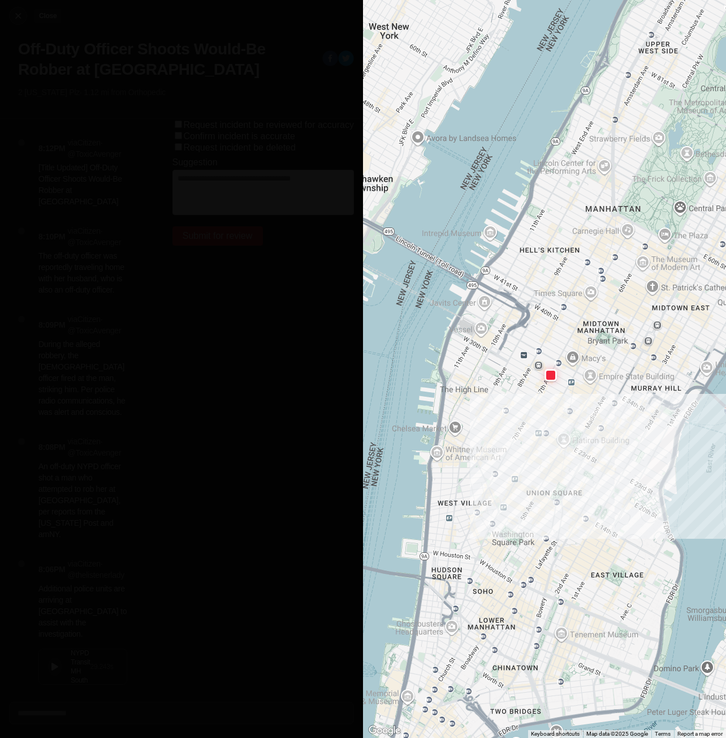
click at [16, 18] on img at bounding box center [17, 15] width 11 height 11
select select "*"
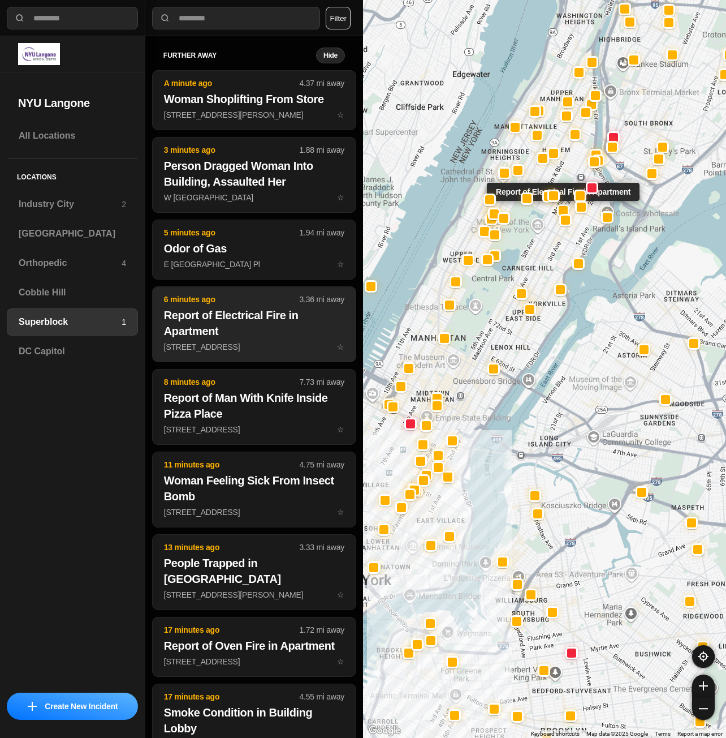
click at [239, 332] on h2 "Report of Electrical Fire in Apartment" at bounding box center [254, 323] width 180 height 32
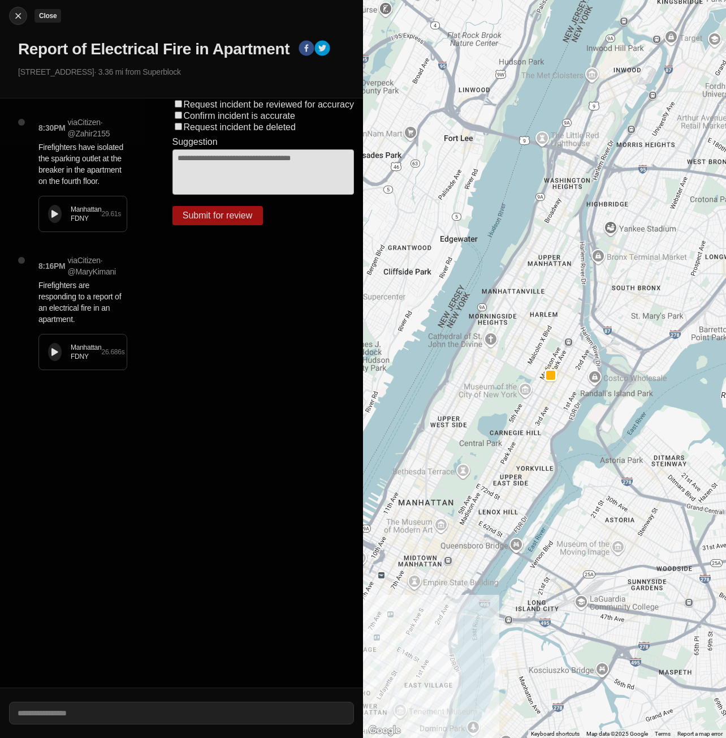
click at [15, 18] on img at bounding box center [17, 15] width 11 height 11
select select "*"
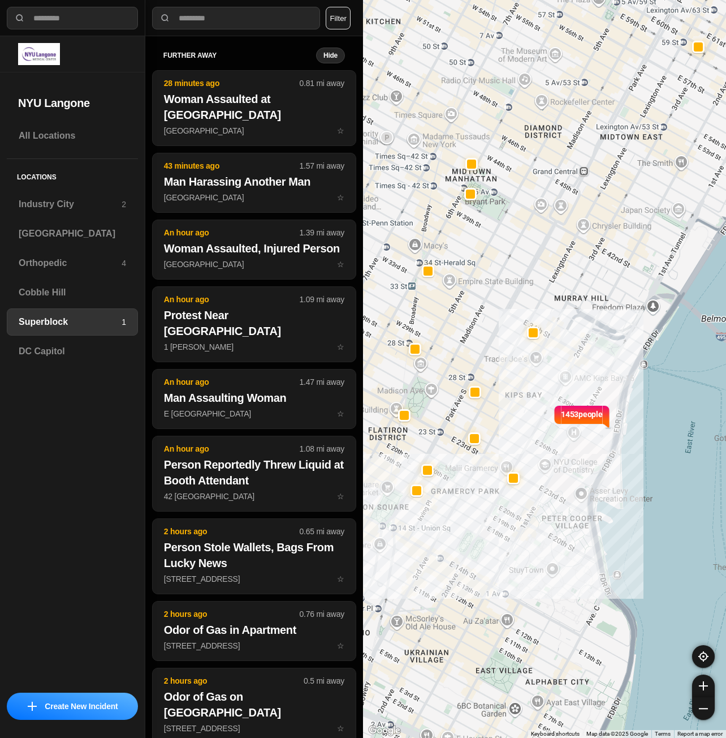
drag, startPoint x: 520, startPoint y: 495, endPoint x: 545, endPoint y: 435, distance: 65.2
click at [545, 435] on div "1453 people" at bounding box center [544, 369] width 363 height 738
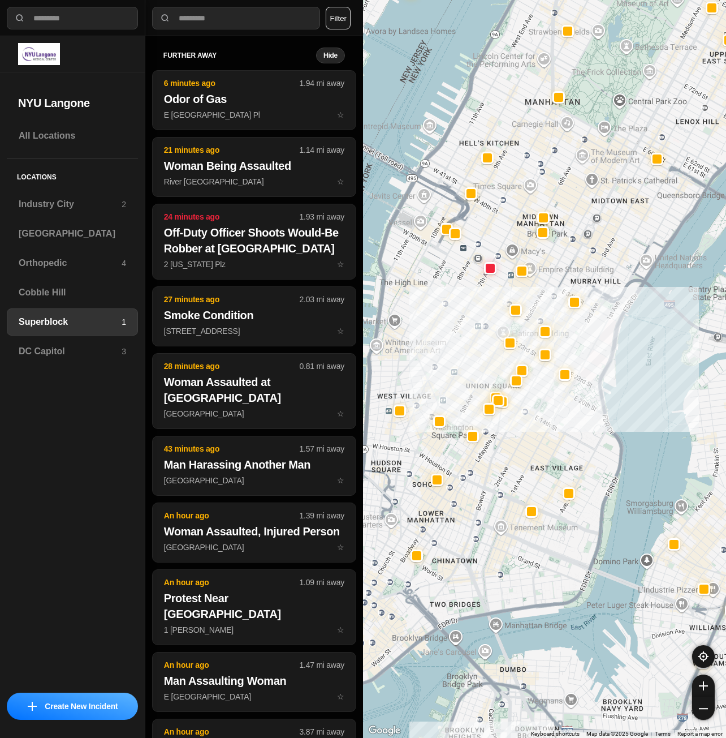
drag, startPoint x: 543, startPoint y: 544, endPoint x: 571, endPoint y: 467, distance: 82.0
click at [571, 467] on div at bounding box center [544, 369] width 363 height 738
click at [75, 233] on h3 "[GEOGRAPHIC_DATA]" at bounding box center [72, 234] width 107 height 14
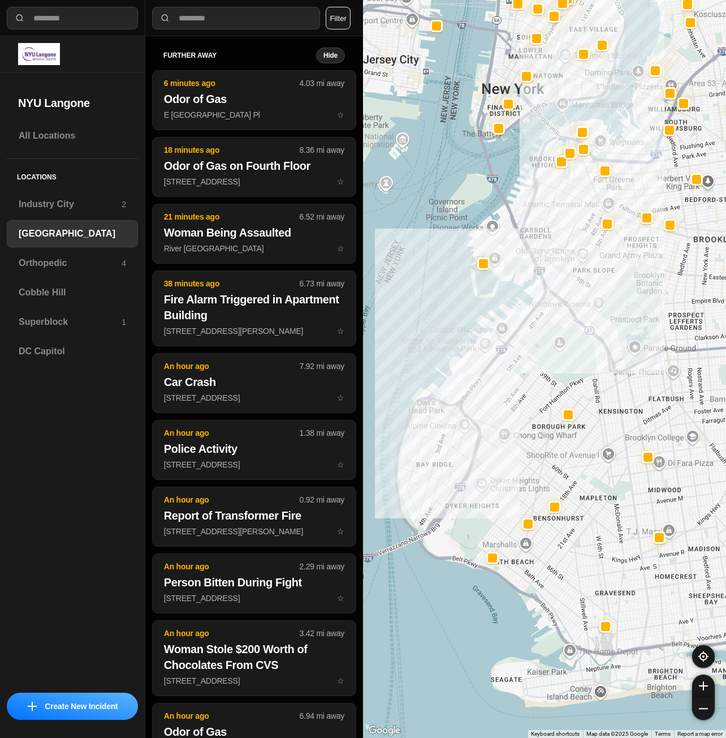
drag, startPoint x: 638, startPoint y: 505, endPoint x: 550, endPoint y: 463, distance: 96.7
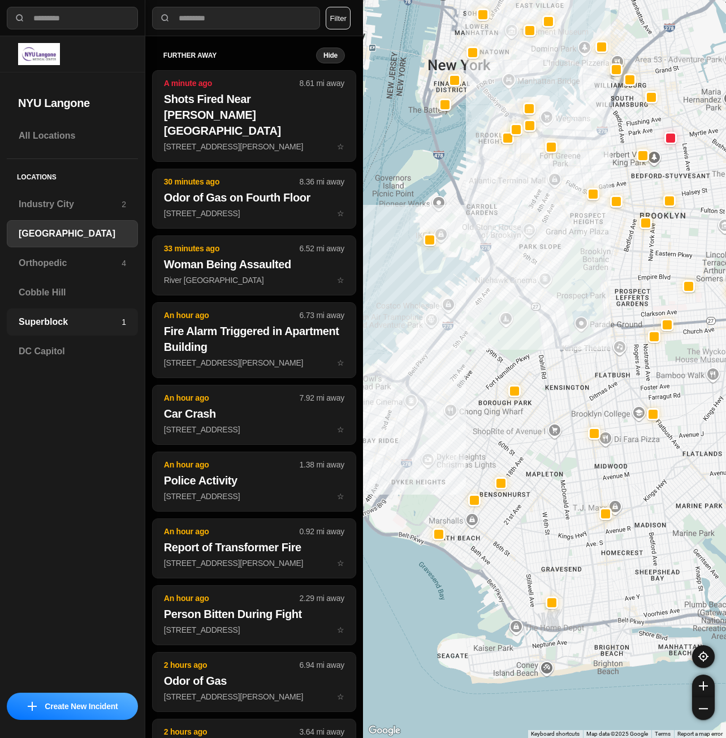
click at [57, 313] on div "Superblock 1" at bounding box center [72, 321] width 131 height 27
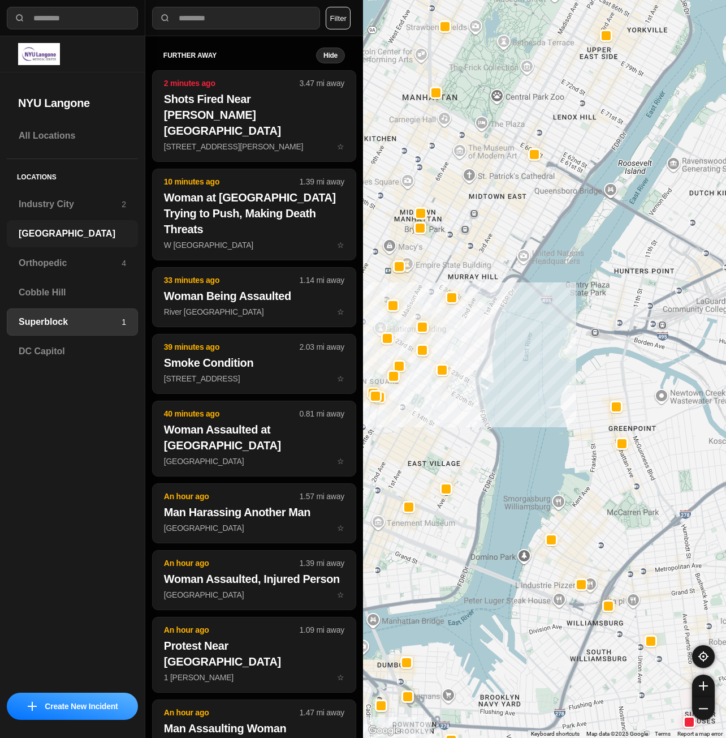
click at [52, 242] on div "[GEOGRAPHIC_DATA]" at bounding box center [72, 233] width 131 height 27
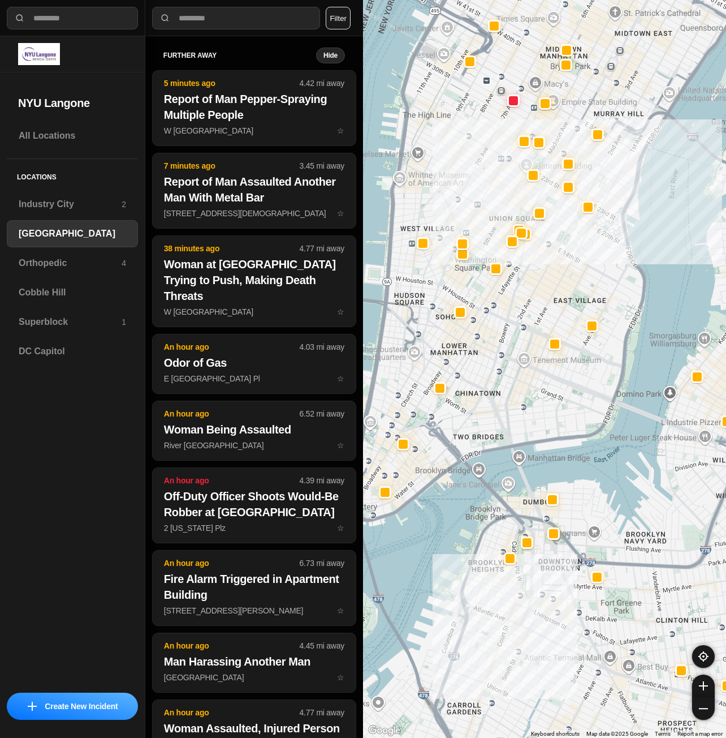
drag, startPoint x: 625, startPoint y: 342, endPoint x: 628, endPoint y: 353, distance: 11.8
click at [628, 353] on div "421 people" at bounding box center [544, 369] width 363 height 738
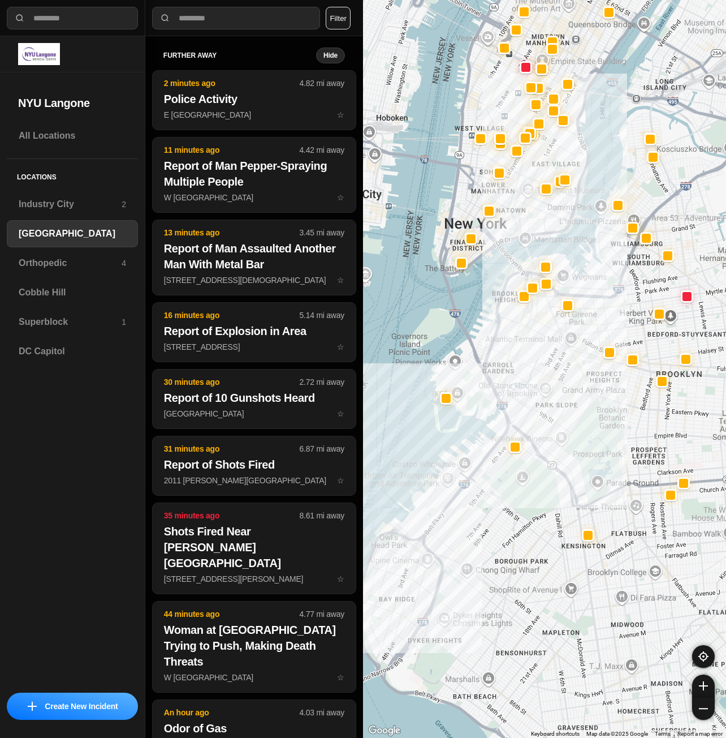
drag, startPoint x: 506, startPoint y: 628, endPoint x: 579, endPoint y: 407, distance: 232.9
click at [578, 407] on div at bounding box center [544, 369] width 363 height 738
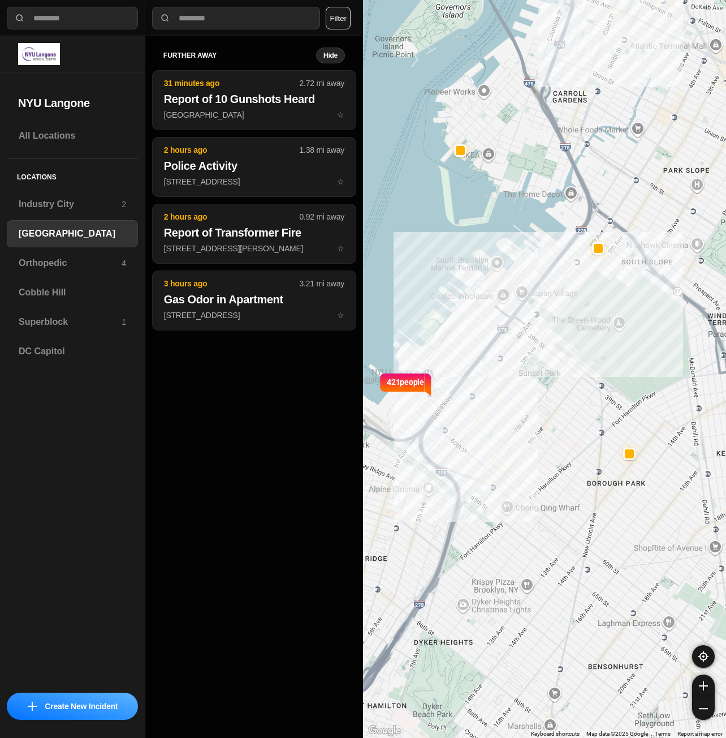
drag, startPoint x: 481, startPoint y: 539, endPoint x: 496, endPoint y: 436, distance: 104.6
click at [496, 436] on div "421 people" at bounding box center [544, 369] width 363 height 738
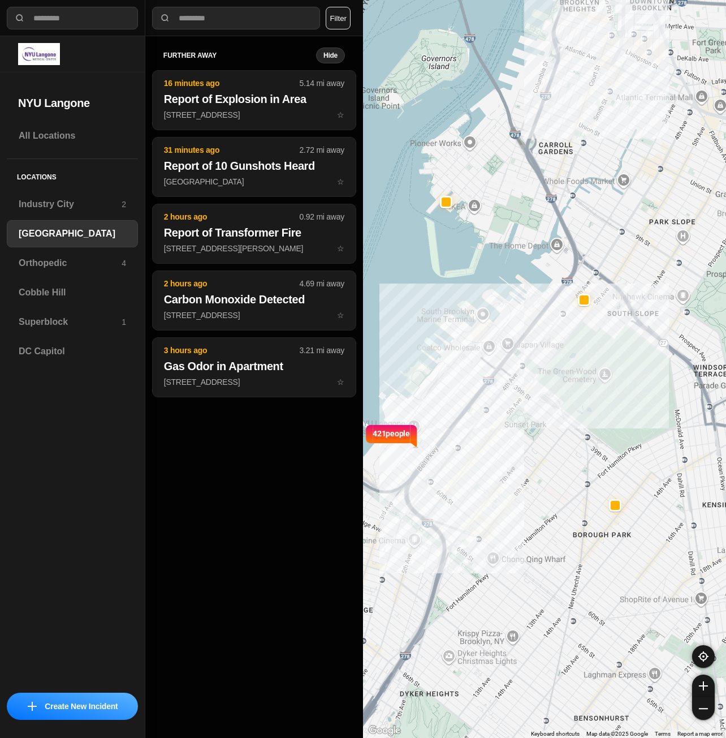
drag, startPoint x: 609, startPoint y: 321, endPoint x: 595, endPoint y: 371, distance: 52.2
click at [595, 371] on div "421 people" at bounding box center [544, 369] width 363 height 738
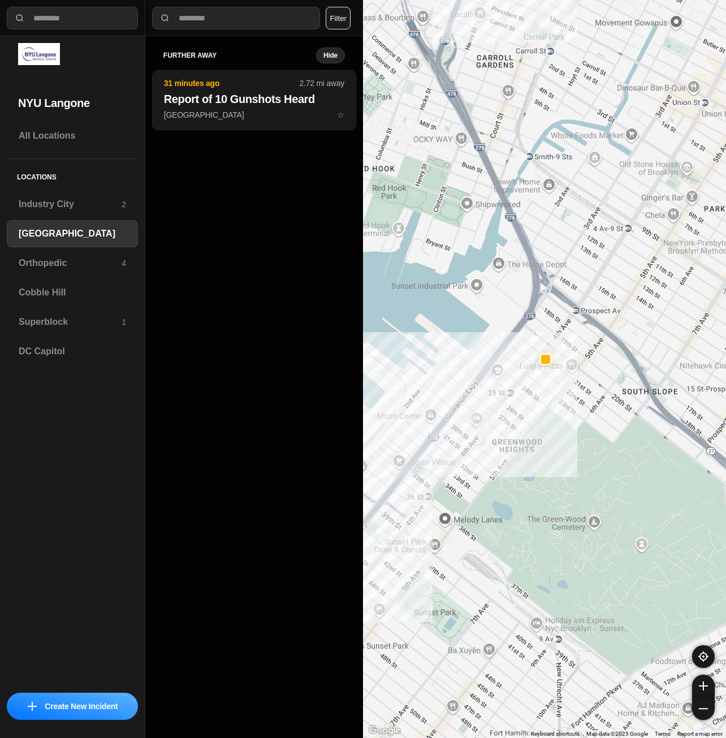
drag, startPoint x: 607, startPoint y: 399, endPoint x: 602, endPoint y: 407, distance: 8.9
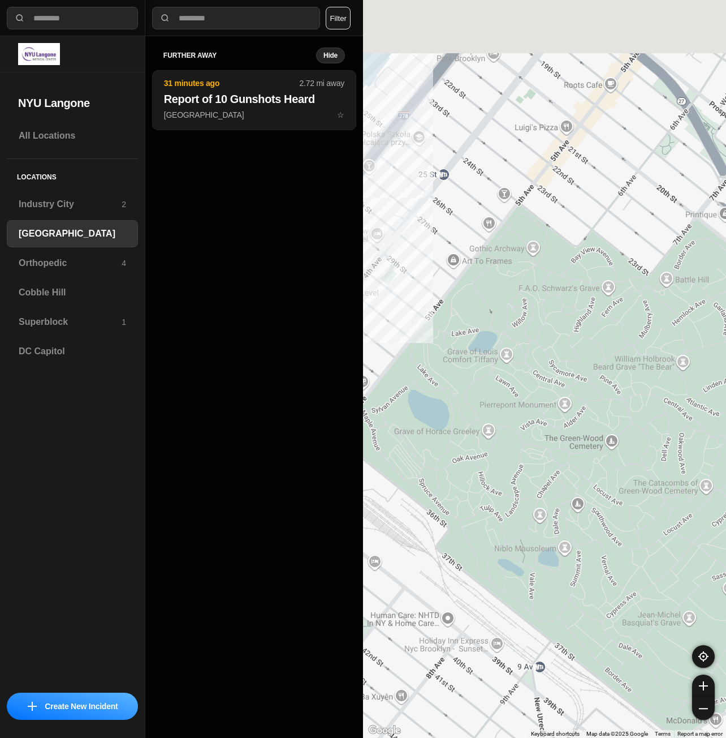
drag, startPoint x: 574, startPoint y: 247, endPoint x: 561, endPoint y: 487, distance: 240.2
click at [567, 515] on div "421 people" at bounding box center [544, 369] width 363 height 738
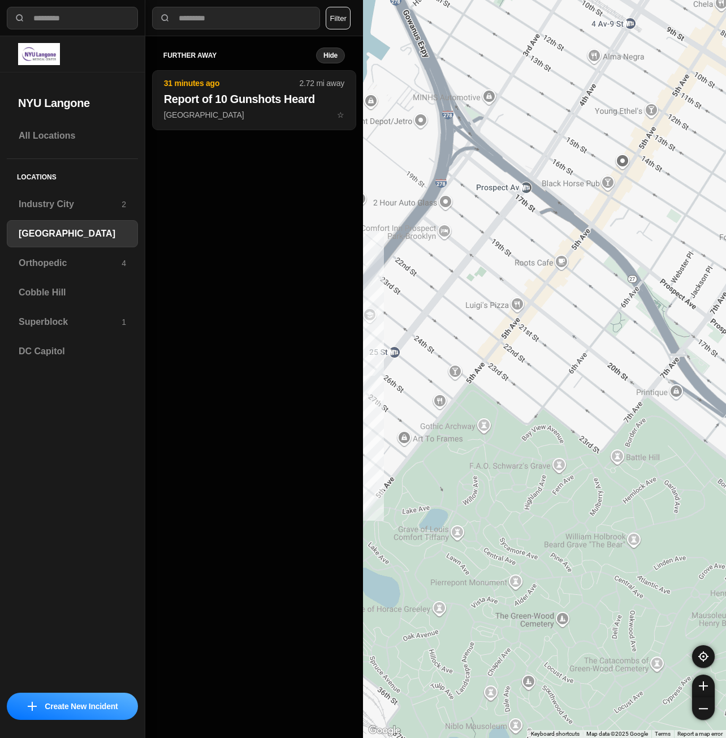
drag, startPoint x: 601, startPoint y: 312, endPoint x: 579, endPoint y: 343, distance: 38.1
click at [580, 342] on div "421 people" at bounding box center [544, 369] width 363 height 738
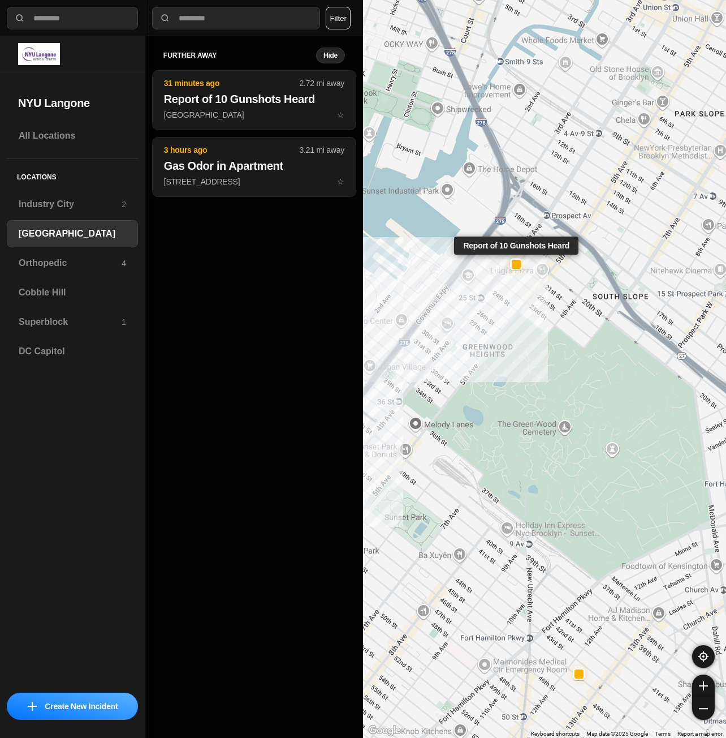
click at [515, 264] on div at bounding box center [516, 264] width 9 height 9
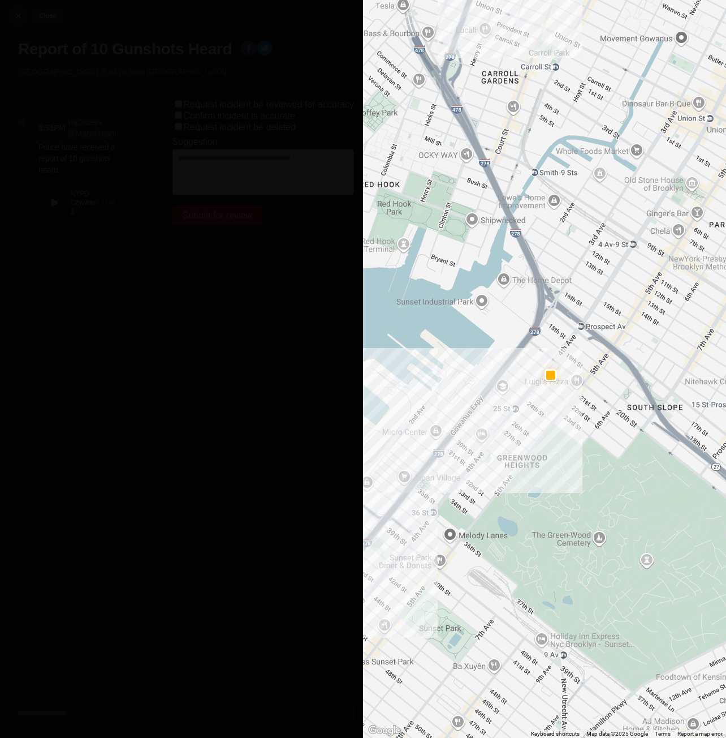
click at [19, 11] on img at bounding box center [17, 15] width 11 height 11
select select "*"
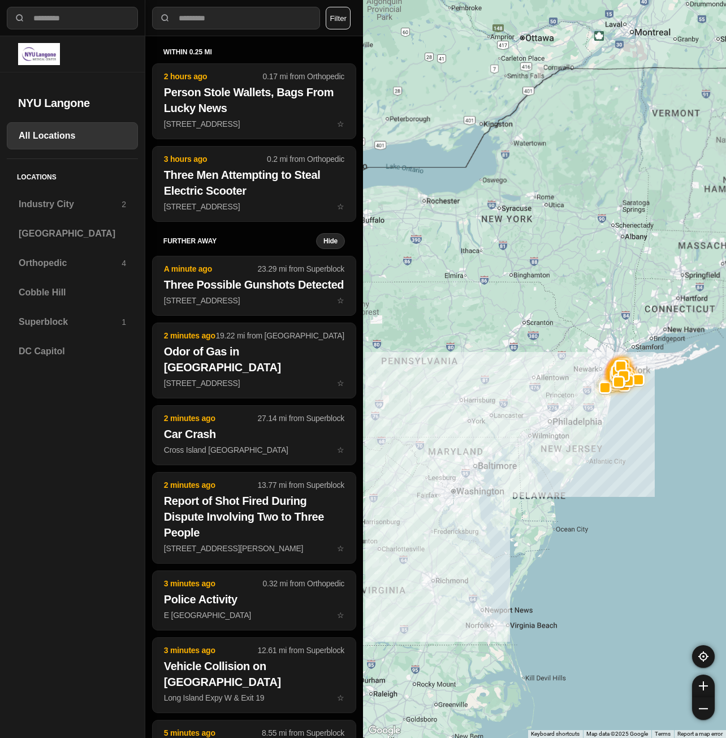
drag, startPoint x: 646, startPoint y: 346, endPoint x: 570, endPoint y: 445, distance: 124.7
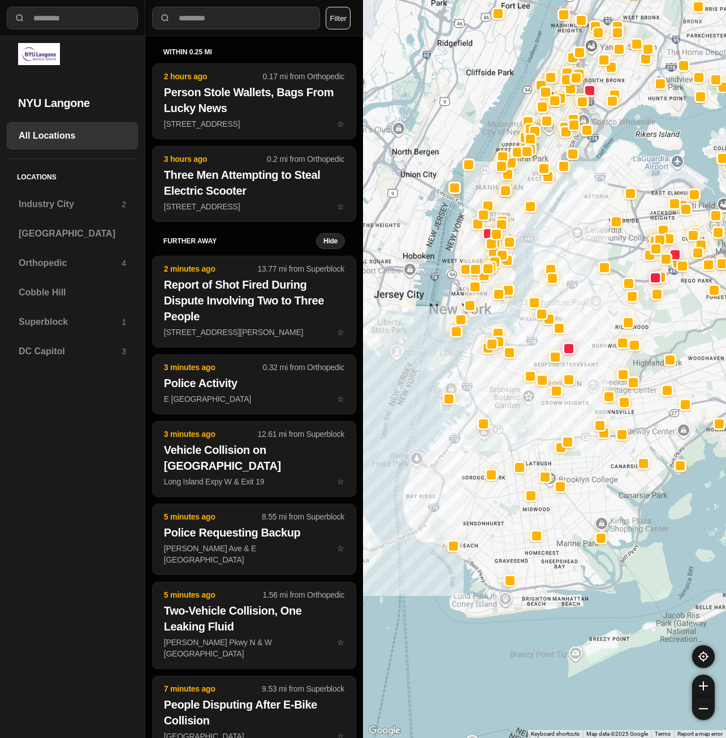
drag, startPoint x: 603, startPoint y: 483, endPoint x: 660, endPoint y: 440, distance: 71.5
click at [661, 438] on div at bounding box center [544, 369] width 363 height 738
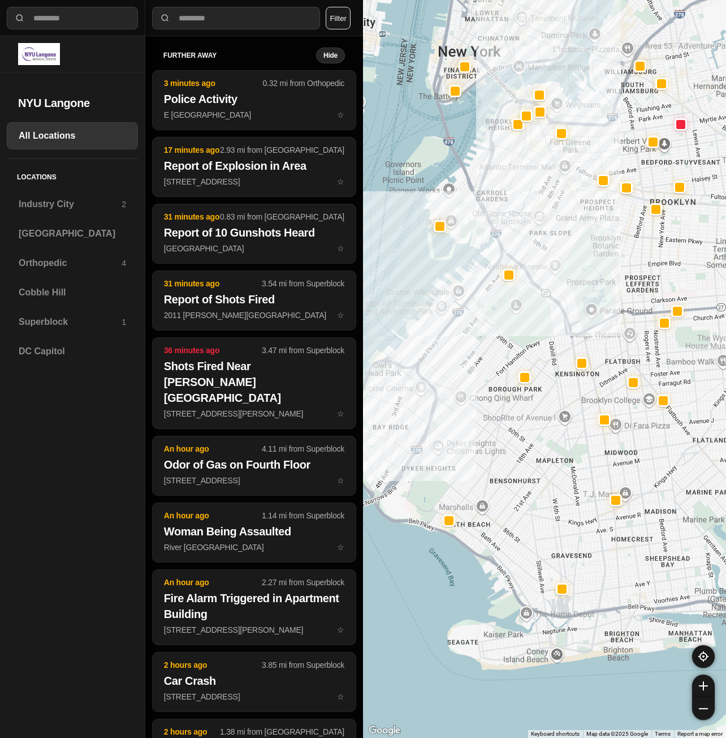
drag, startPoint x: 535, startPoint y: 195, endPoint x: 539, endPoint y: 244, distance: 49.4
click at [537, 246] on div at bounding box center [544, 369] width 363 height 738
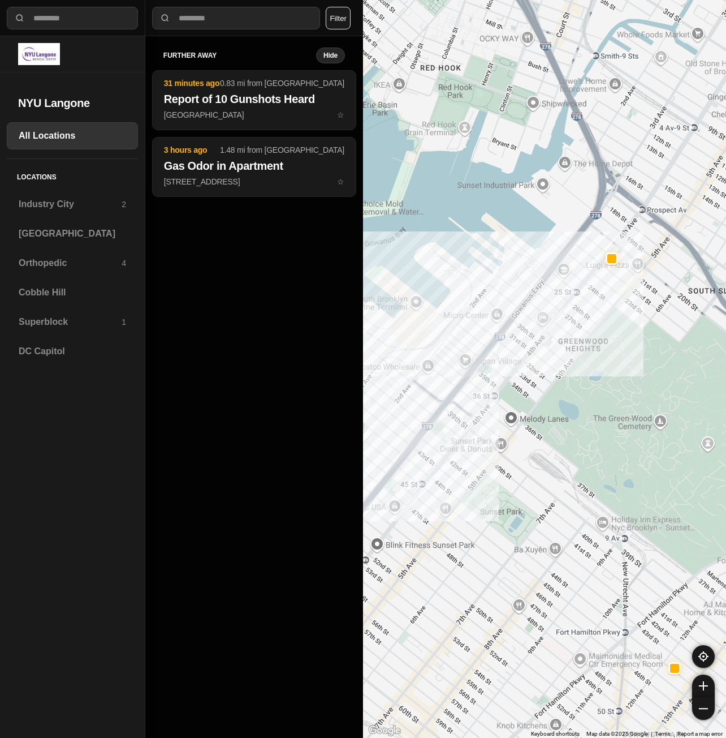
drag, startPoint x: 496, startPoint y: 295, endPoint x: 548, endPoint y: 474, distance: 186.2
click at [548, 474] on div at bounding box center [544, 369] width 363 height 738
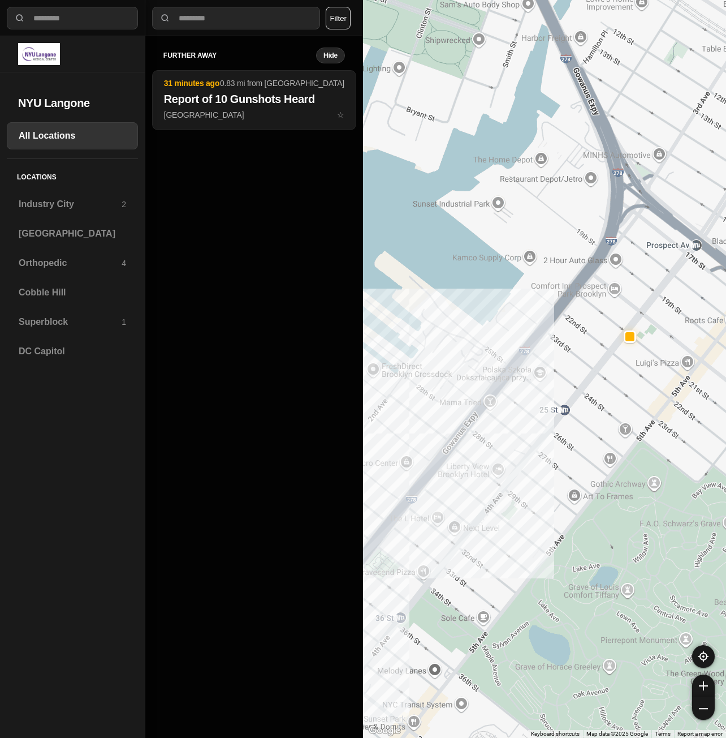
drag, startPoint x: 630, startPoint y: 351, endPoint x: 604, endPoint y: 391, distance: 47.6
click at [604, 391] on div at bounding box center [544, 369] width 363 height 738
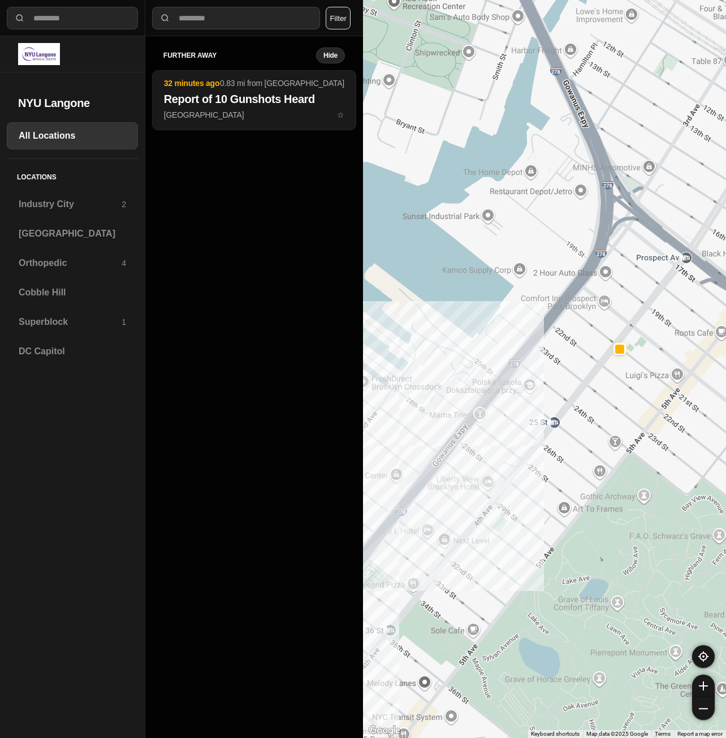
select select "*"
click at [43, 310] on div "Superblock 1" at bounding box center [72, 321] width 131 height 27
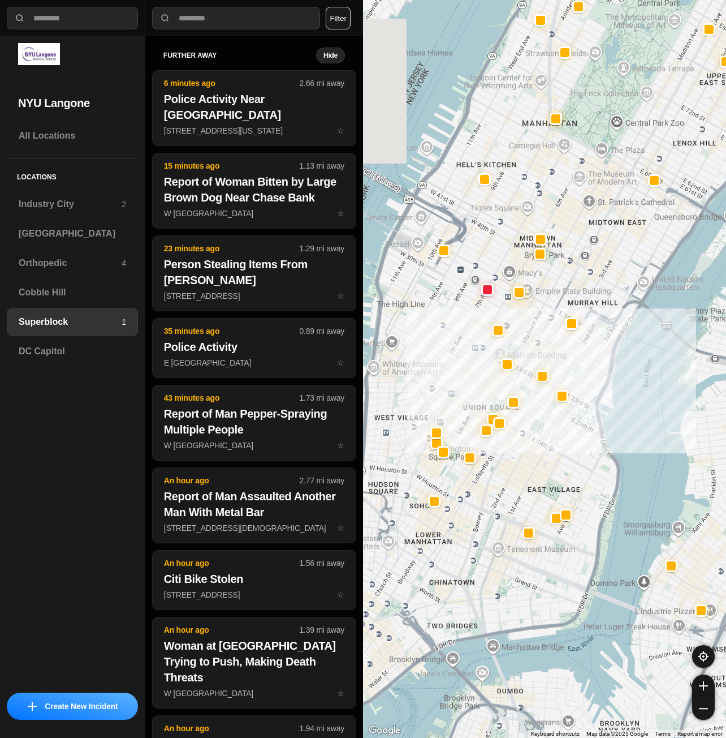
drag, startPoint x: 552, startPoint y: 587, endPoint x: 619, endPoint y: 481, distance: 125.1
click at [617, 480] on div at bounding box center [544, 369] width 363 height 738
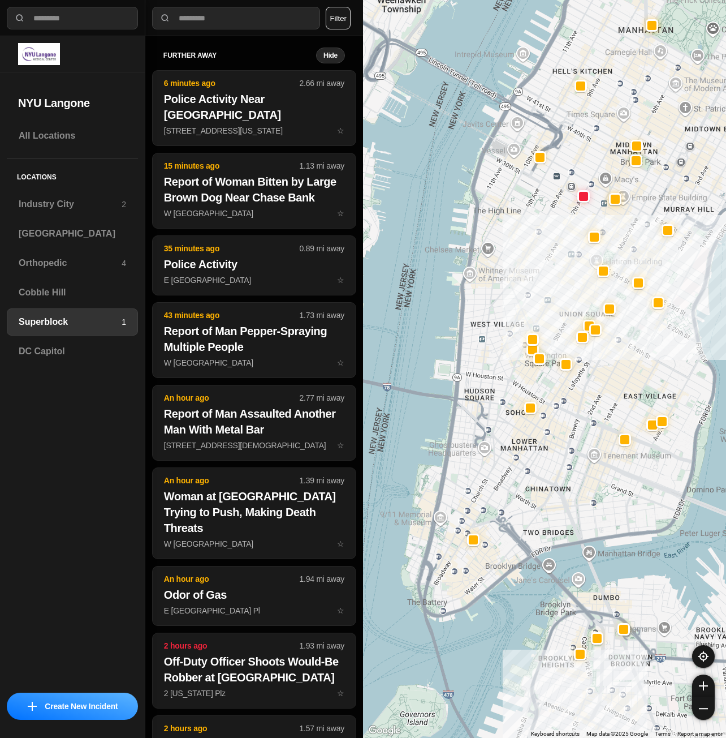
drag, startPoint x: 561, startPoint y: 600, endPoint x: 624, endPoint y: 524, distance: 98.8
click at [627, 531] on div at bounding box center [544, 369] width 363 height 738
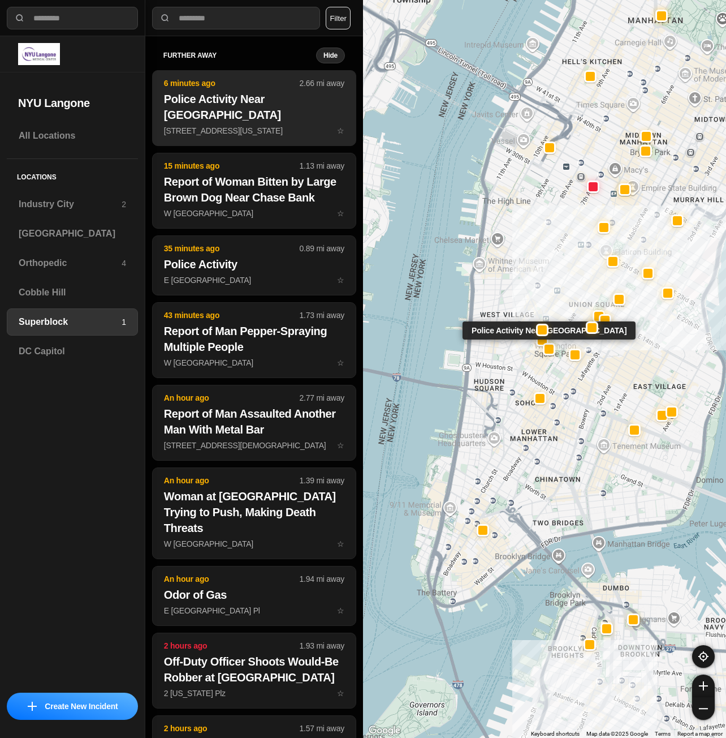
click at [227, 104] on h2 "Police Activity Near NYU Building" at bounding box center [254, 107] width 180 height 32
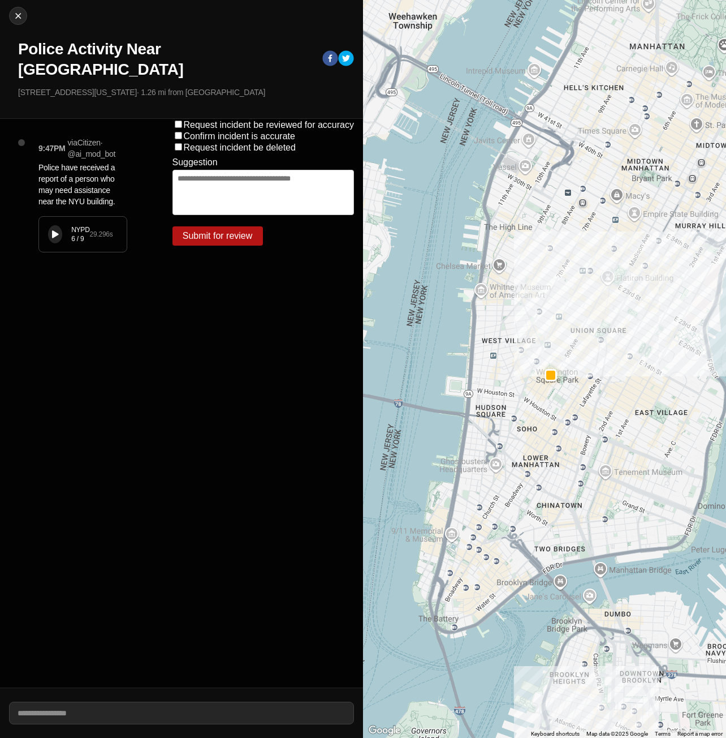
click at [59, 225] on button at bounding box center [55, 234] width 14 height 18
click at [316, 542] on div "Request incident be reviewed for accuracy Confirm incident is accurate Request …" at bounding box center [264, 403] width 200 height 569
